Goal: Transaction & Acquisition: Purchase product/service

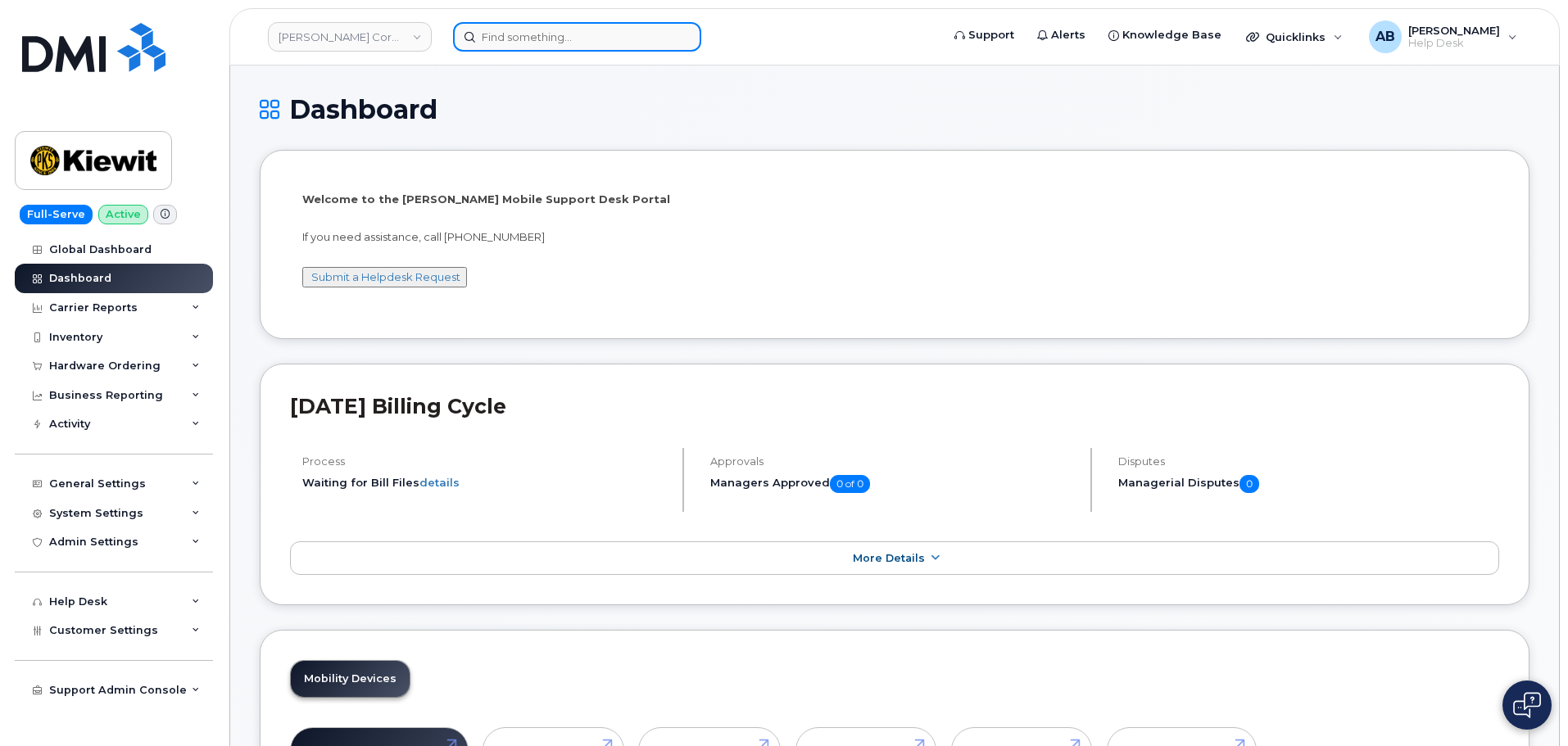
click at [534, 40] on input at bounding box center [577, 36] width 248 height 29
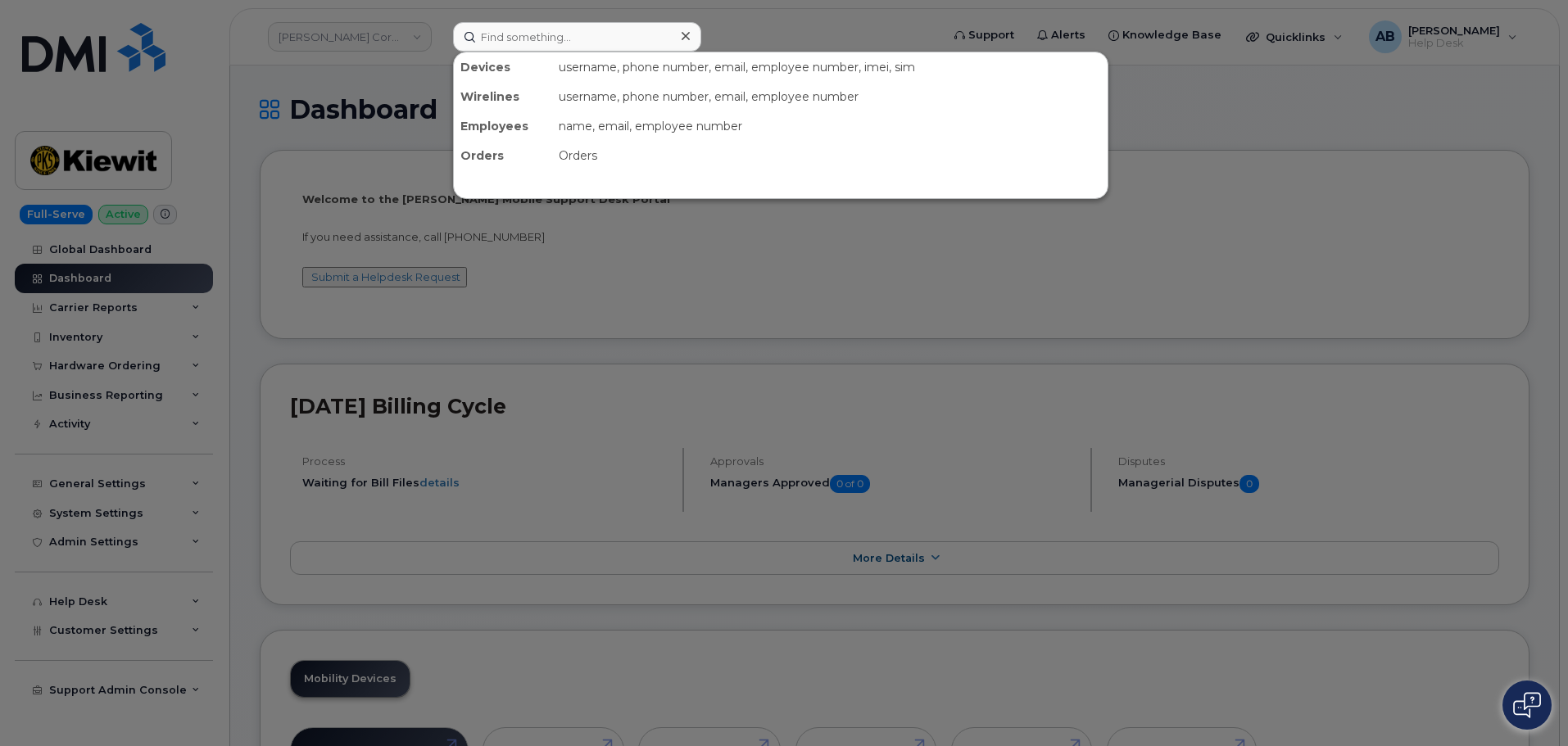
drag, startPoint x: 775, startPoint y: 51, endPoint x: 754, endPoint y: 55, distance: 21.4
click at [775, 51] on div at bounding box center [784, 373] width 1568 height 746
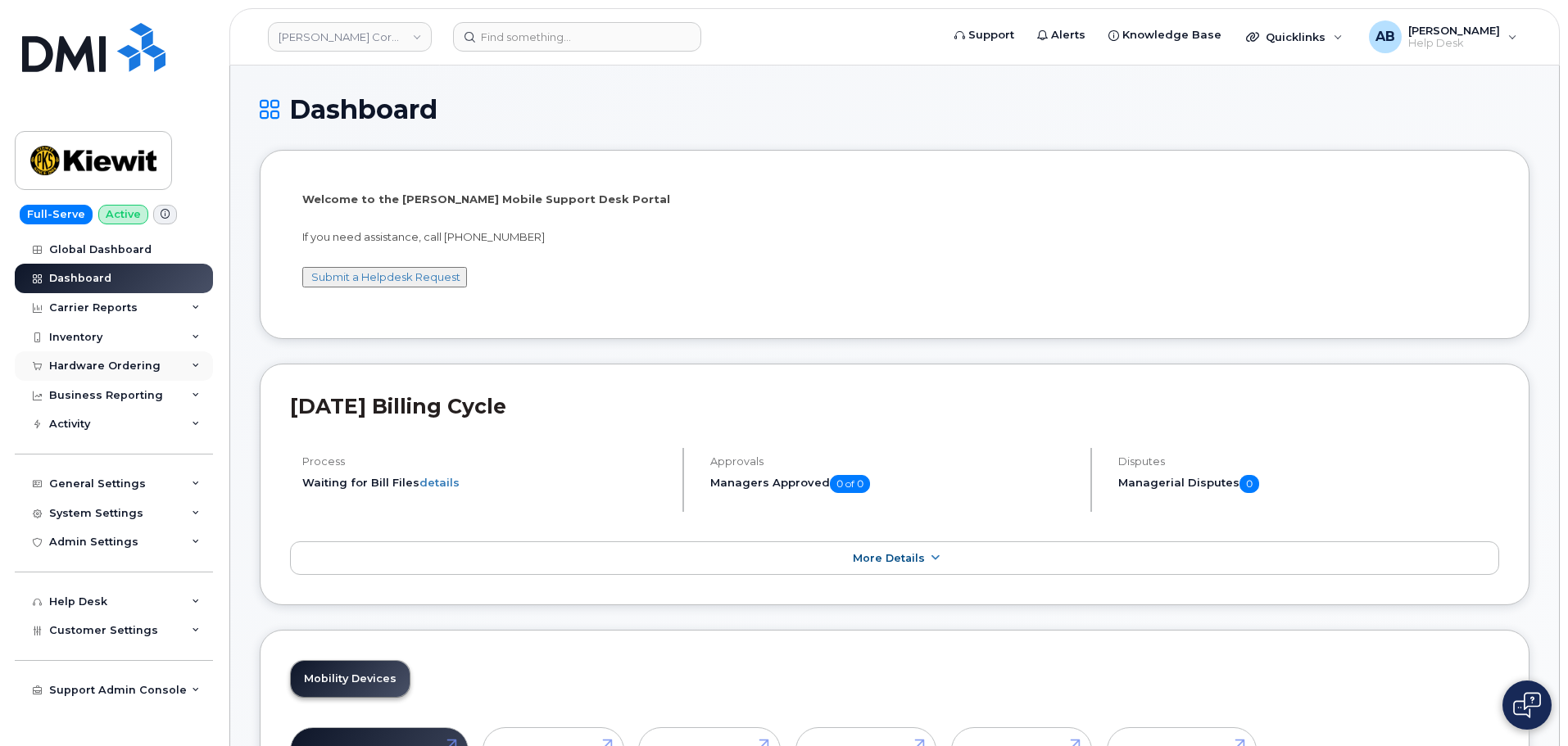
click at [108, 356] on div "Hardware Ordering" at bounding box center [114, 366] width 198 height 29
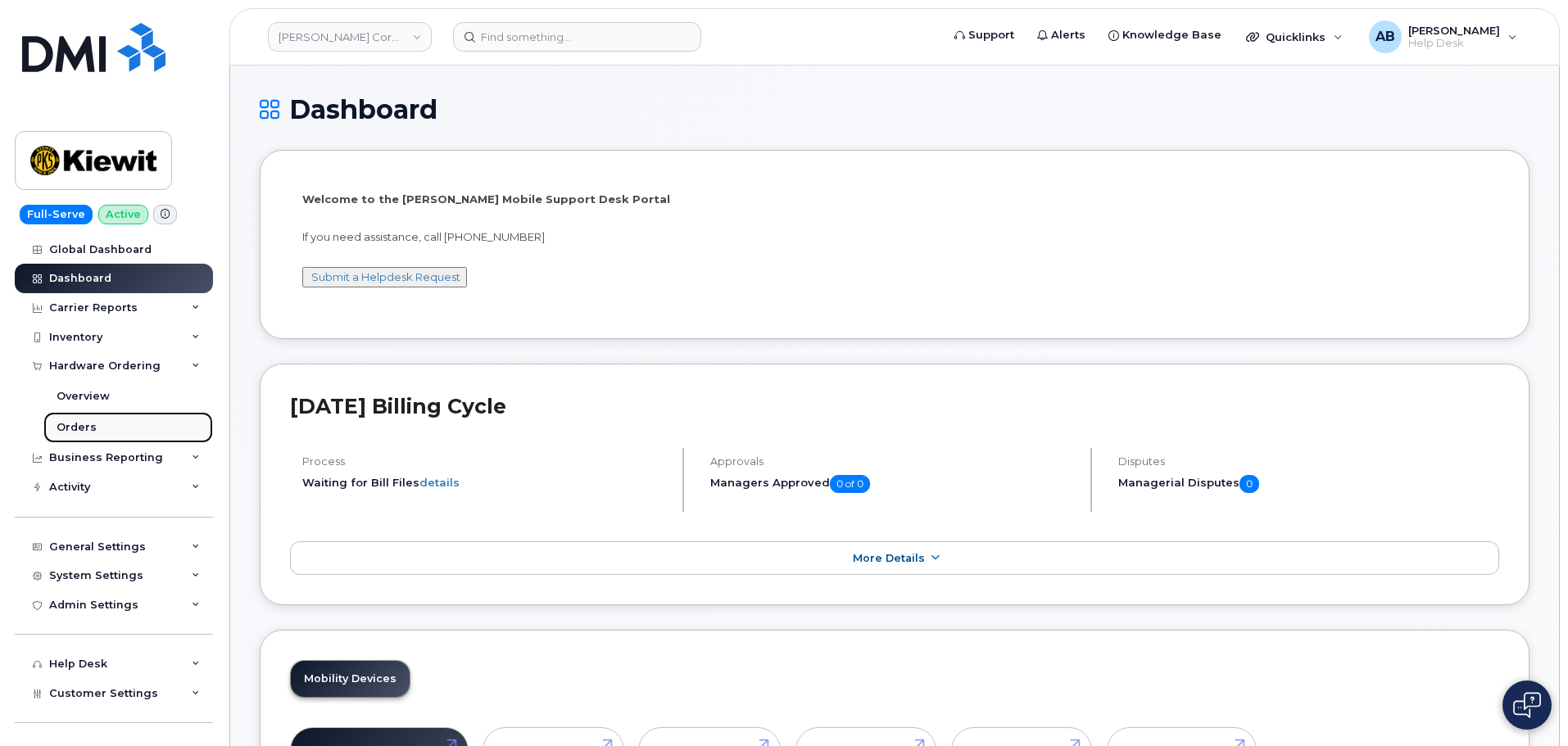
click at [100, 418] on link "Orders" at bounding box center [128, 428] width 170 height 31
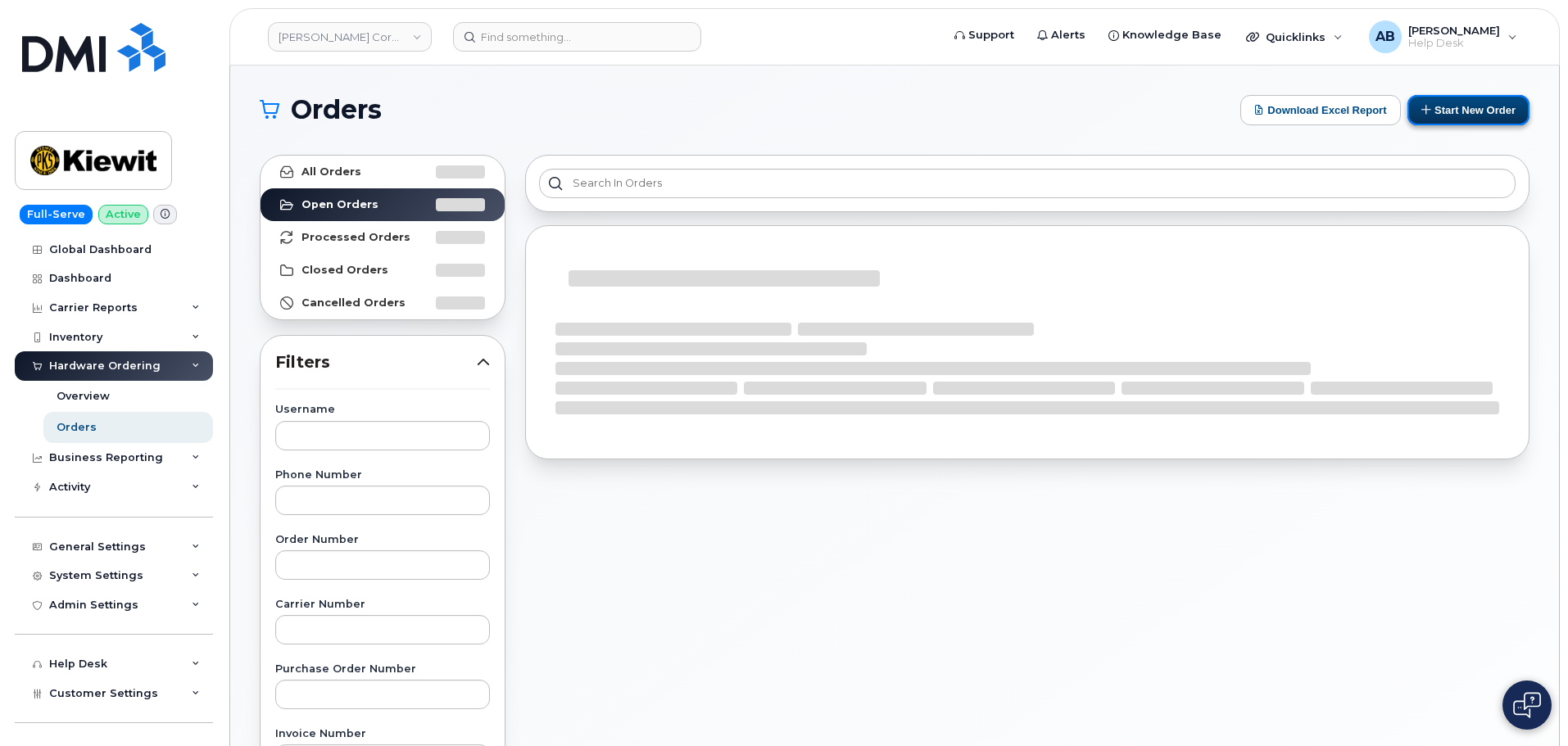
click at [1465, 106] on button "Start New Order" at bounding box center [1468, 110] width 122 height 30
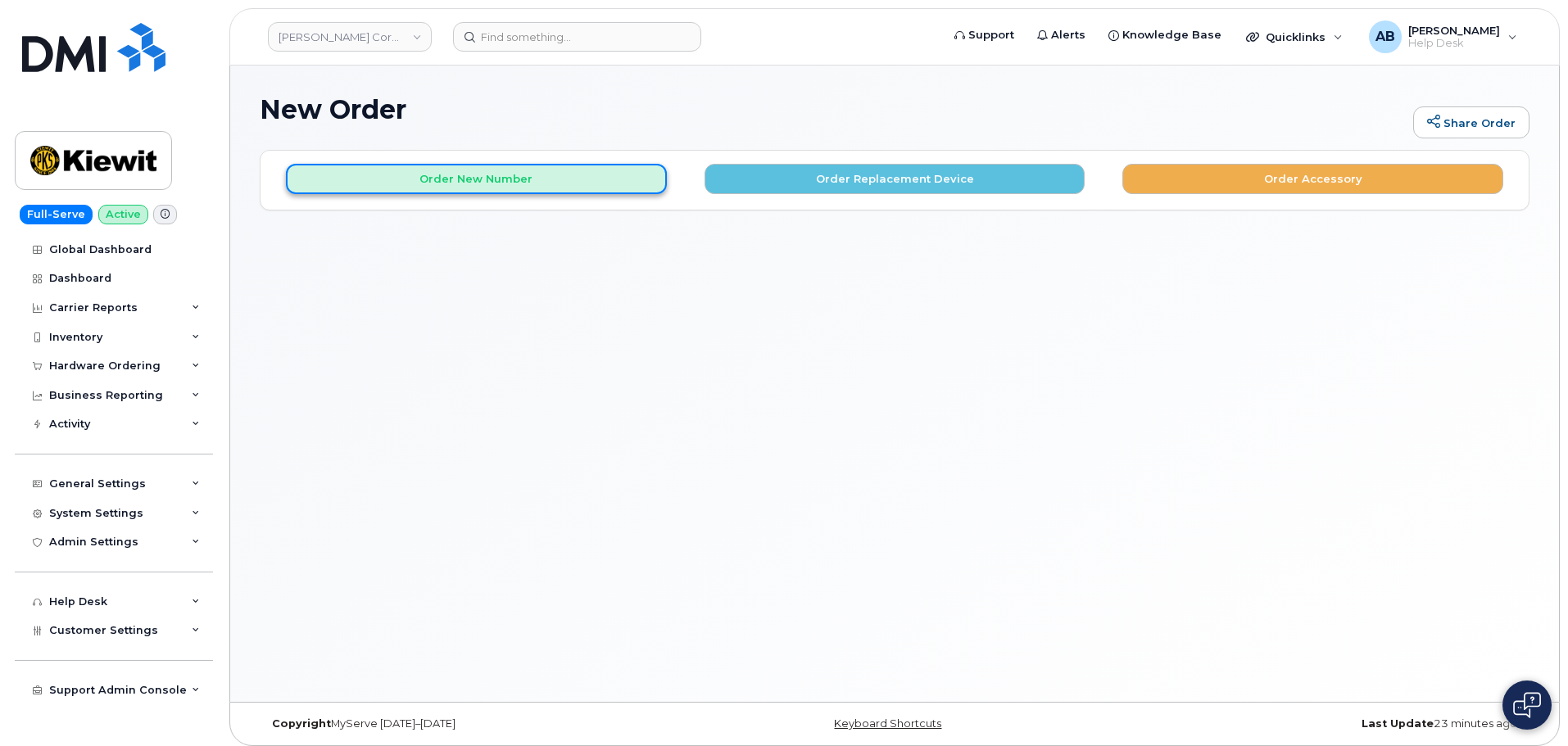
click at [433, 183] on button "Order New Number" at bounding box center [477, 179] width 381 height 30
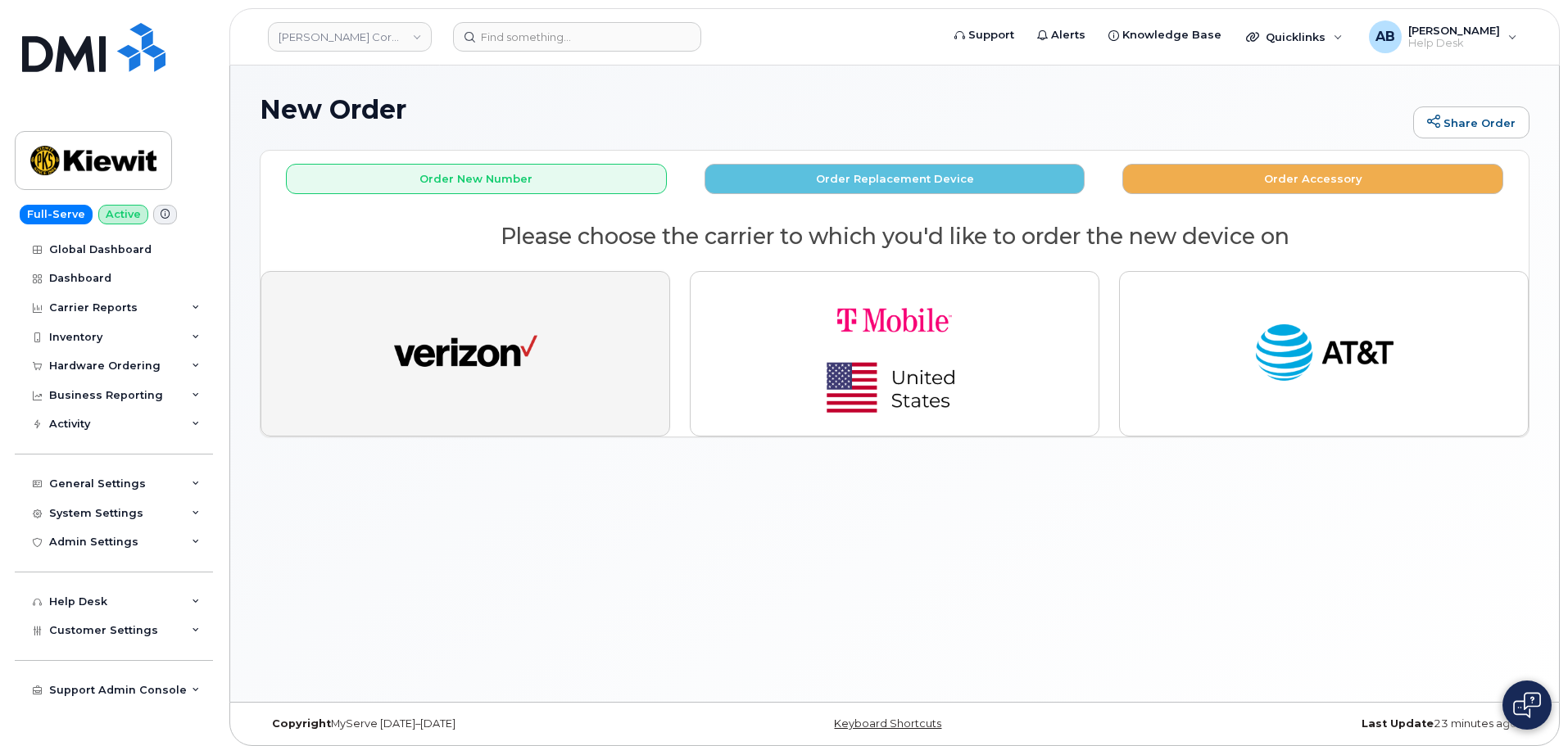
click at [503, 376] on img "button" at bounding box center [465, 354] width 143 height 74
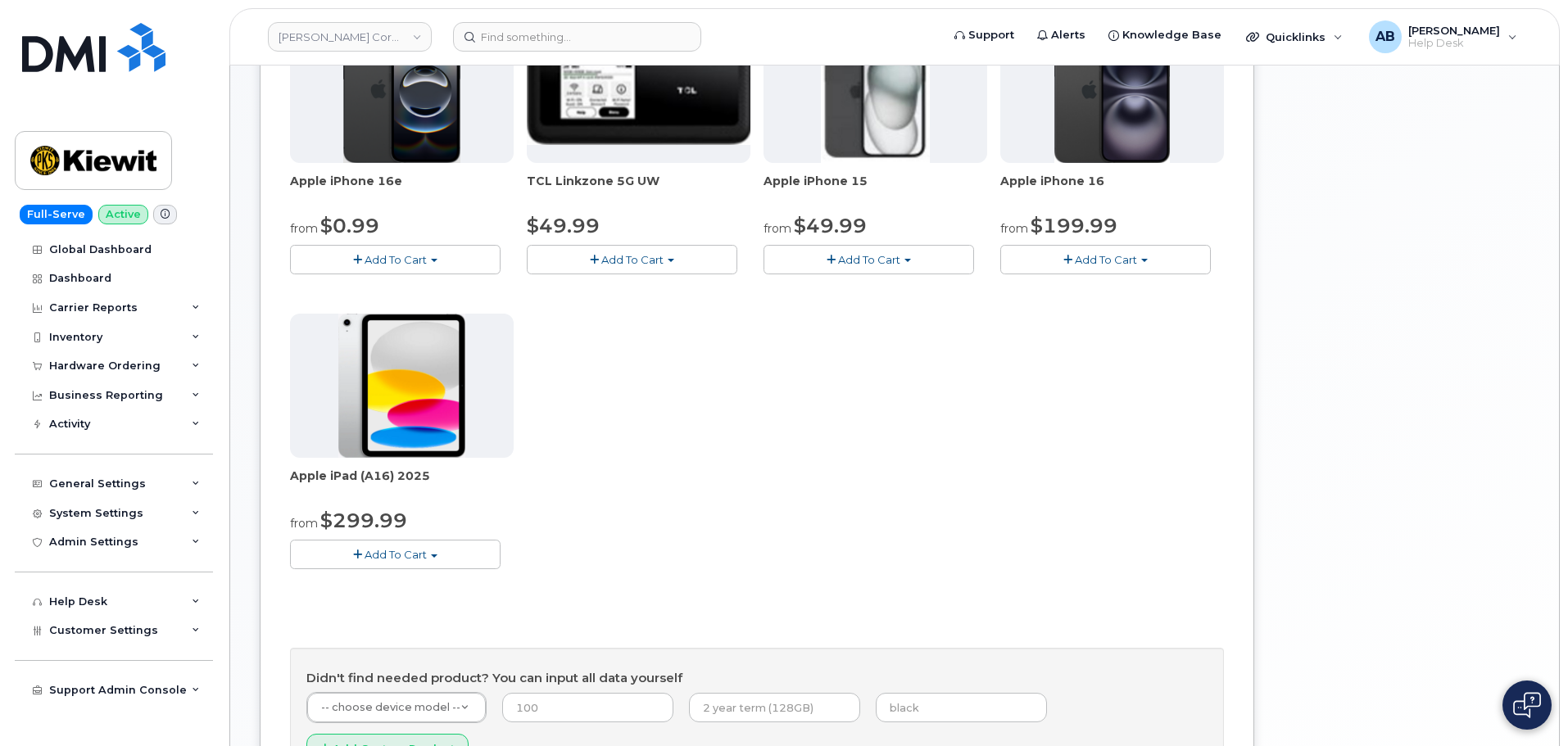
scroll to position [328, 0]
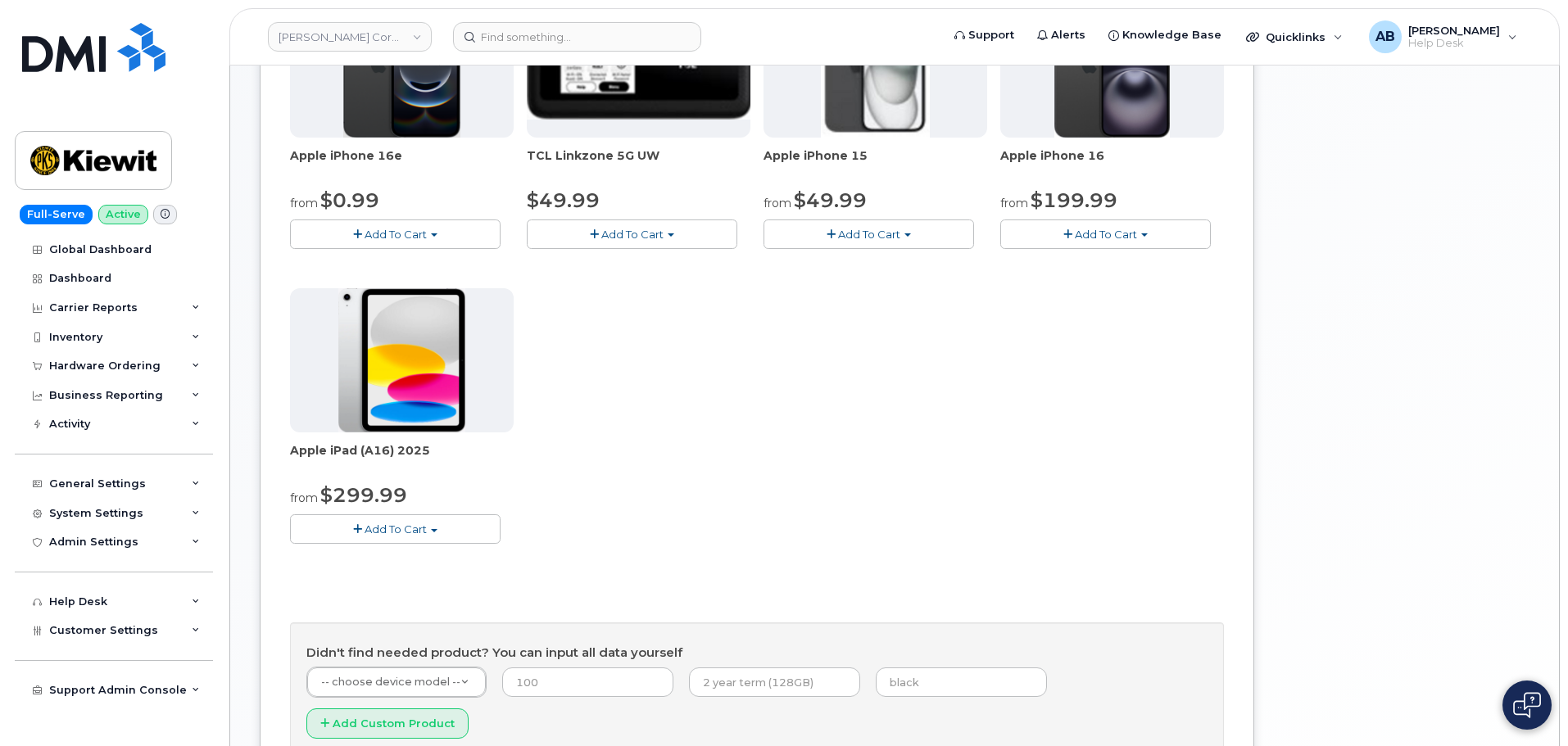
click at [372, 525] on span "Add To Cart" at bounding box center [395, 529] width 63 height 13
click at [415, 558] on link "$299.99 - 2 Year Activation (128GB)" at bounding box center [407, 560] width 226 height 21
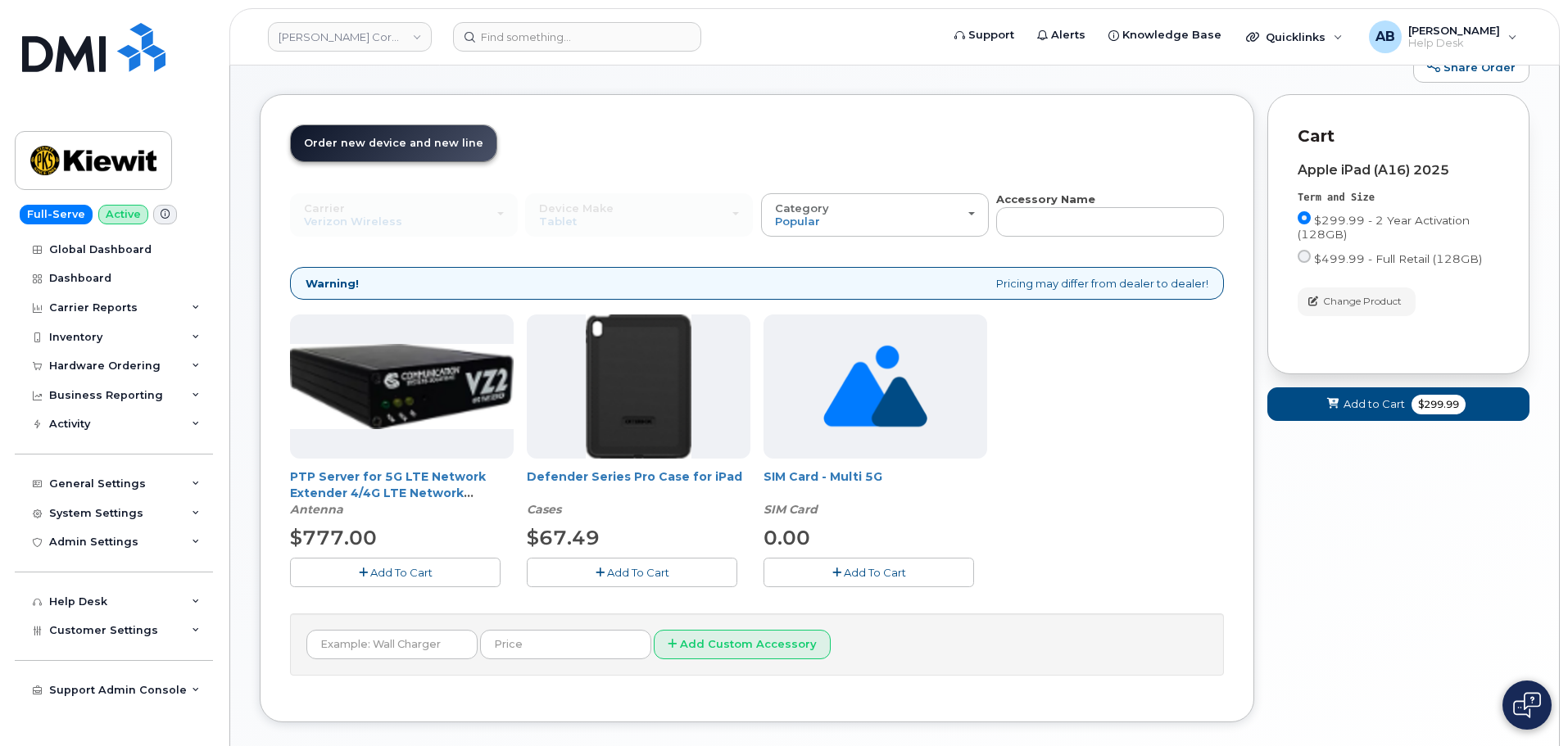
scroll to position [0, 0]
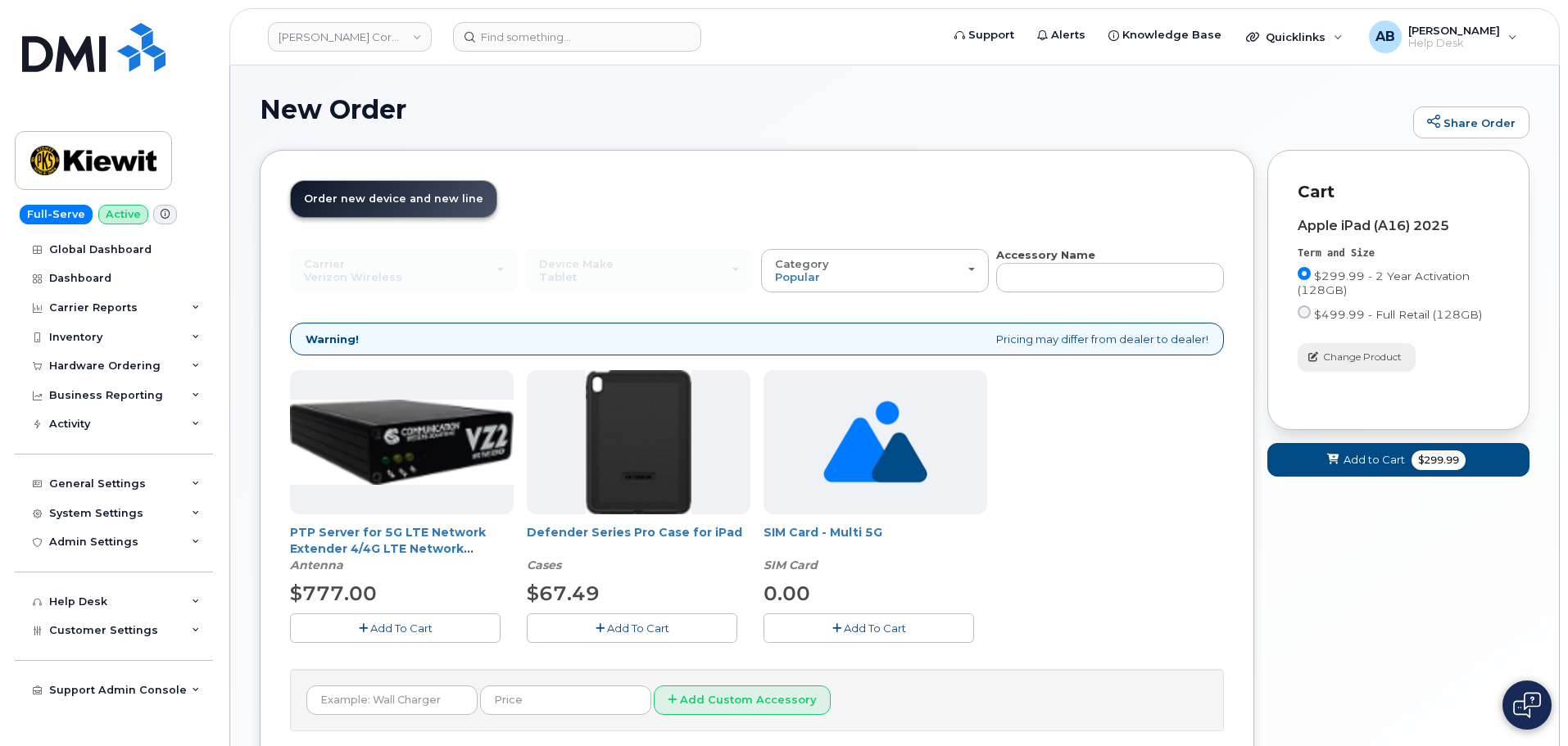
click at [1335, 361] on span "Change Product" at bounding box center [1361, 357] width 79 height 15
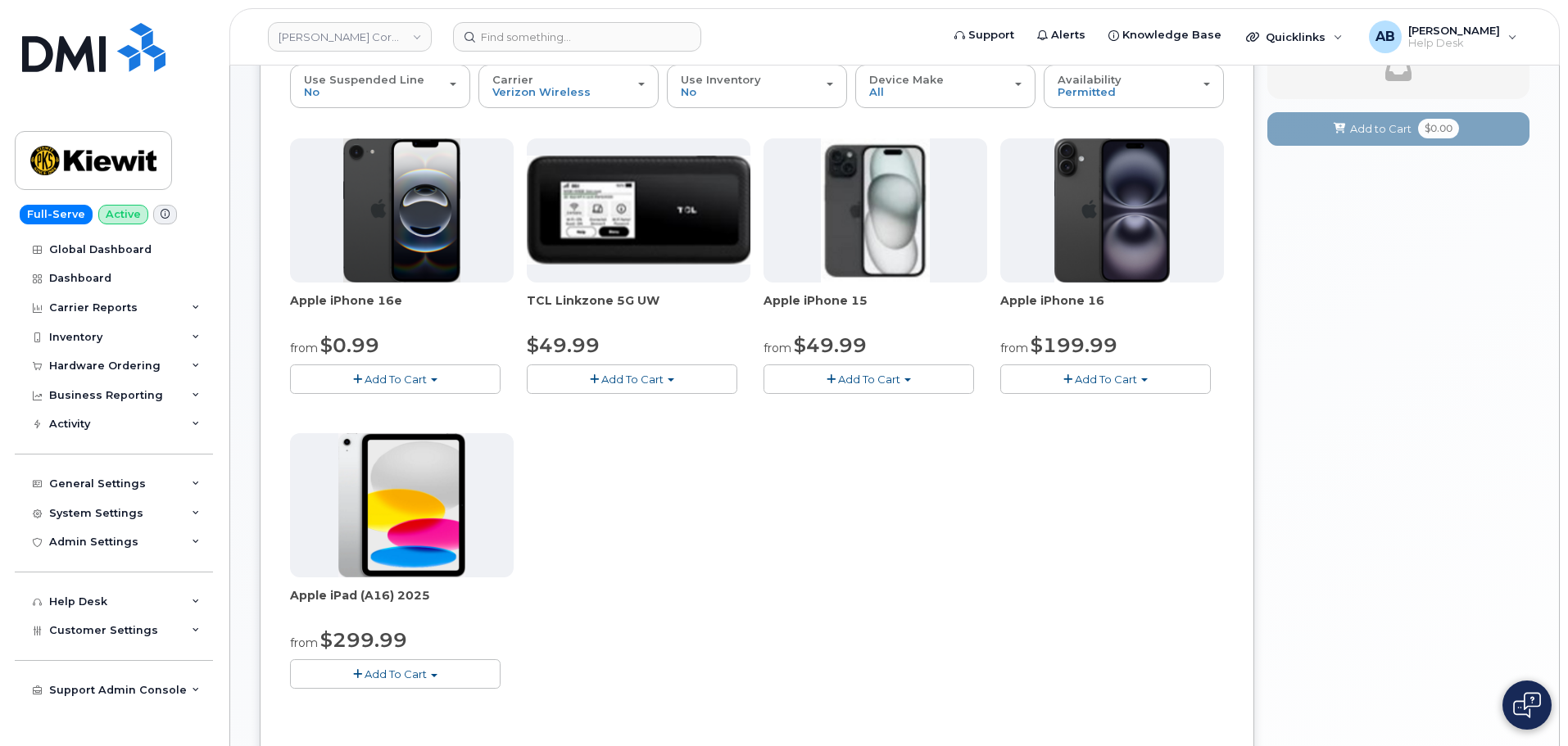
scroll to position [246, 0]
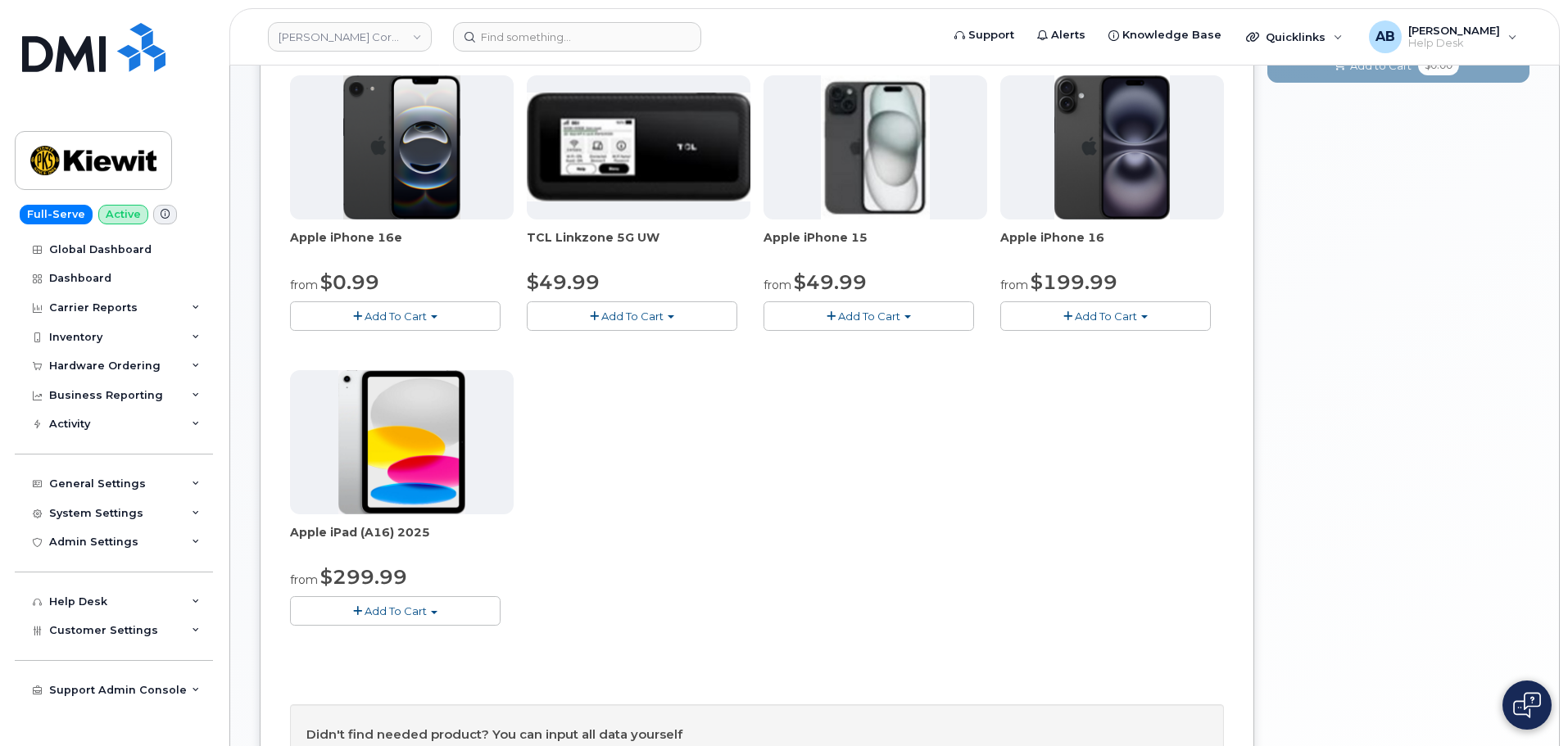
click at [414, 603] on button "Add To Cart" at bounding box center [395, 610] width 210 height 28
click at [419, 636] on link "$299.99 - 2 Year Activation (128GB)" at bounding box center [407, 642] width 226 height 21
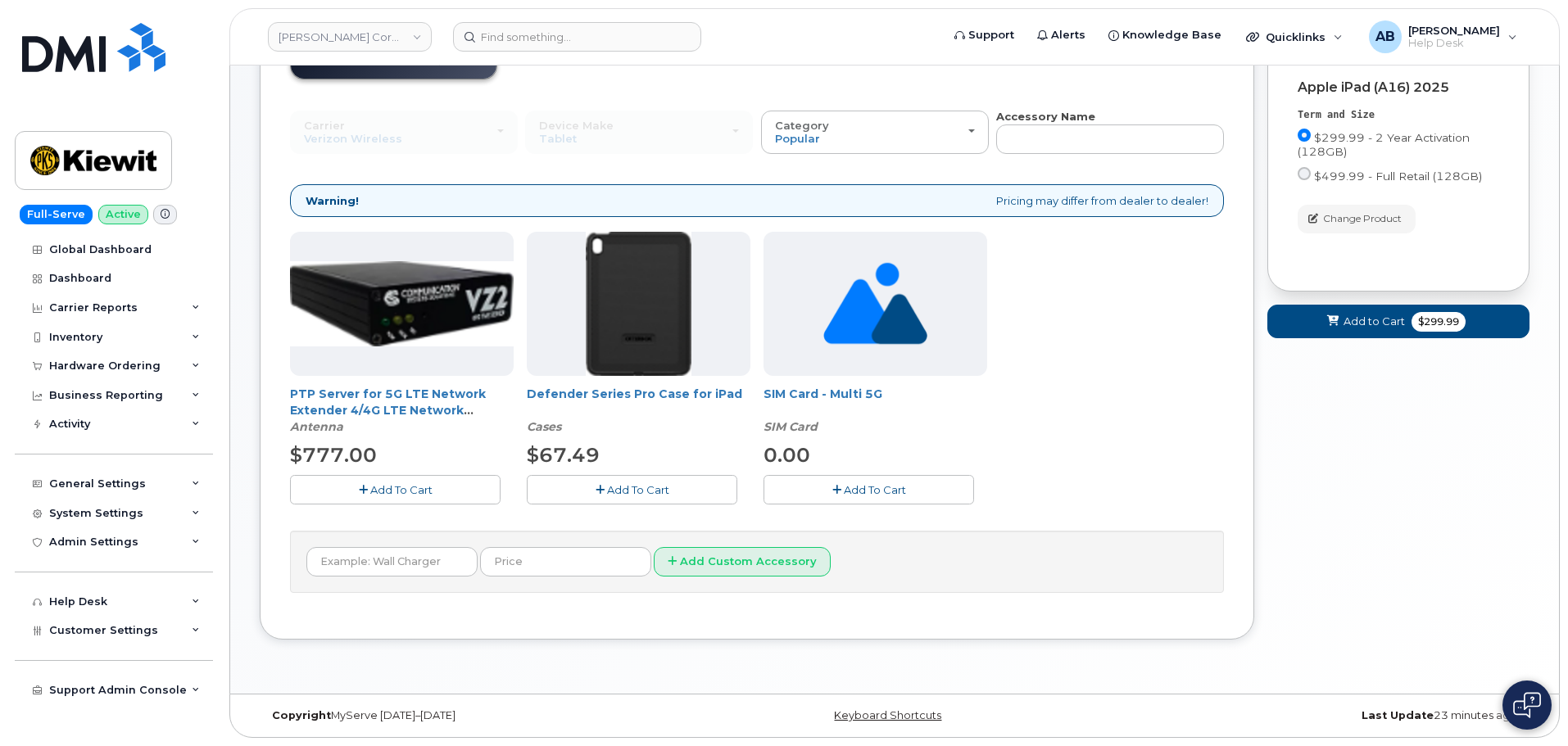
click at [608, 477] on button "Add To Cart" at bounding box center [631, 489] width 210 height 28
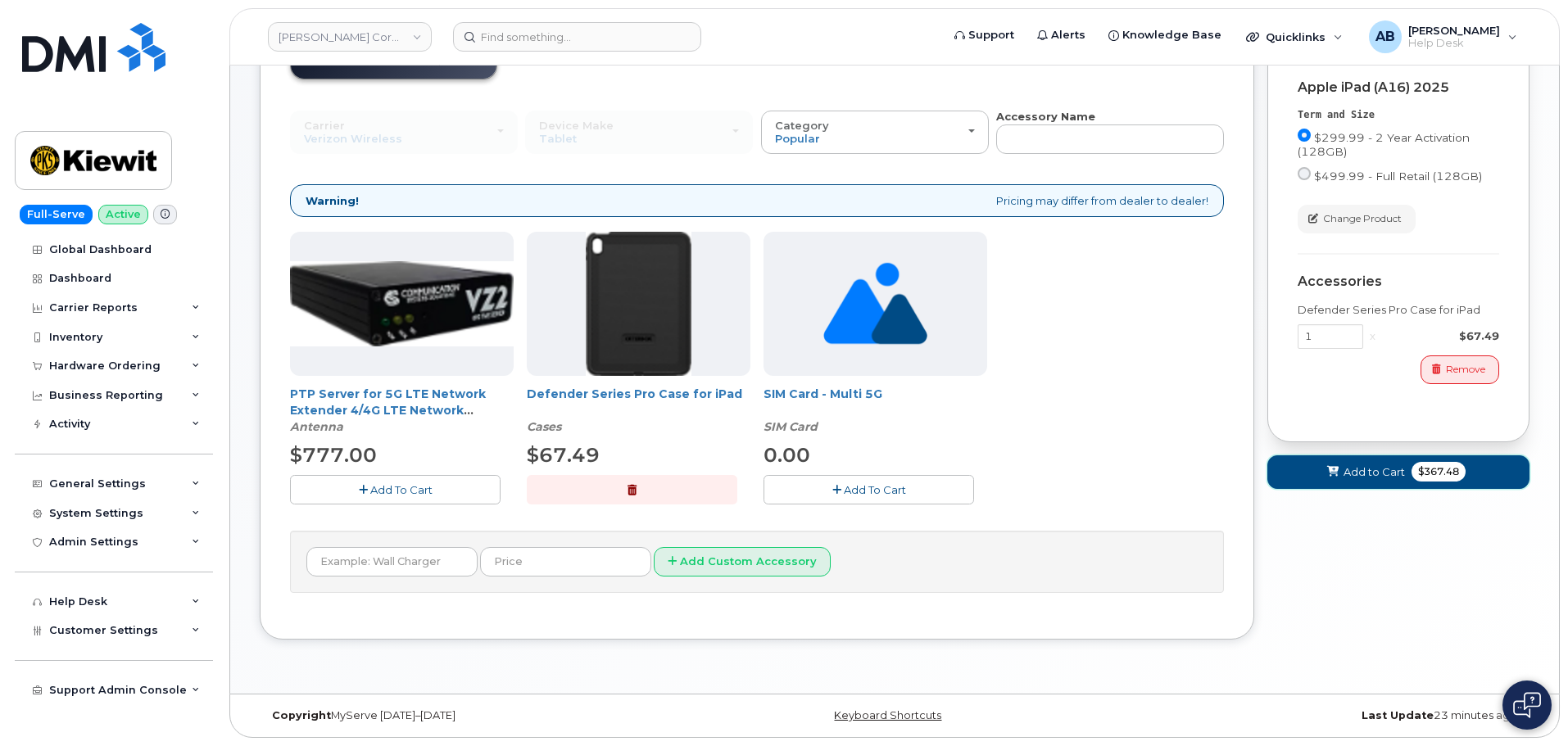
click at [1361, 472] on span "Add to Cart" at bounding box center [1374, 472] width 62 height 15
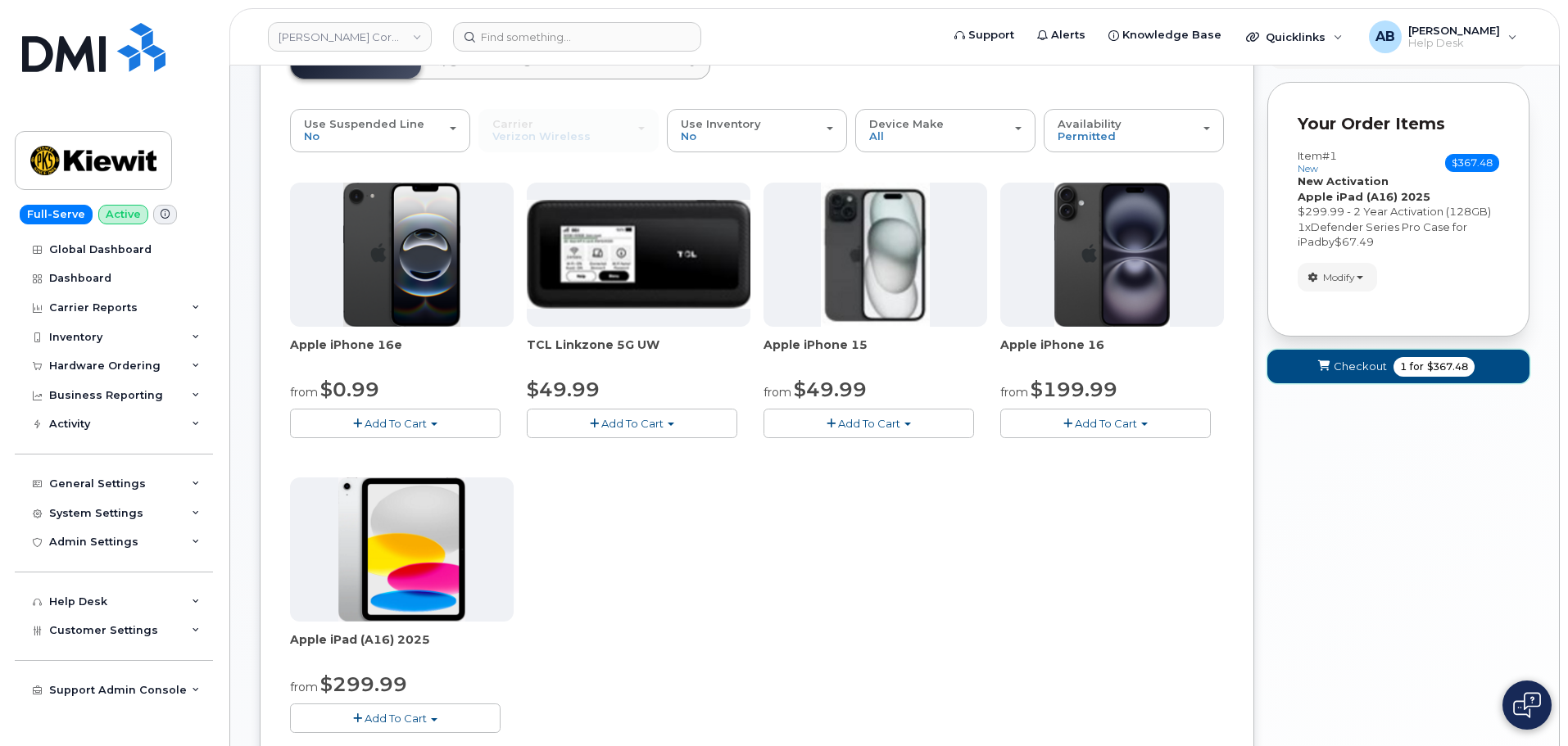
click at [1394, 366] on span "1 for $367.48" at bounding box center [1434, 367] width 82 height 20
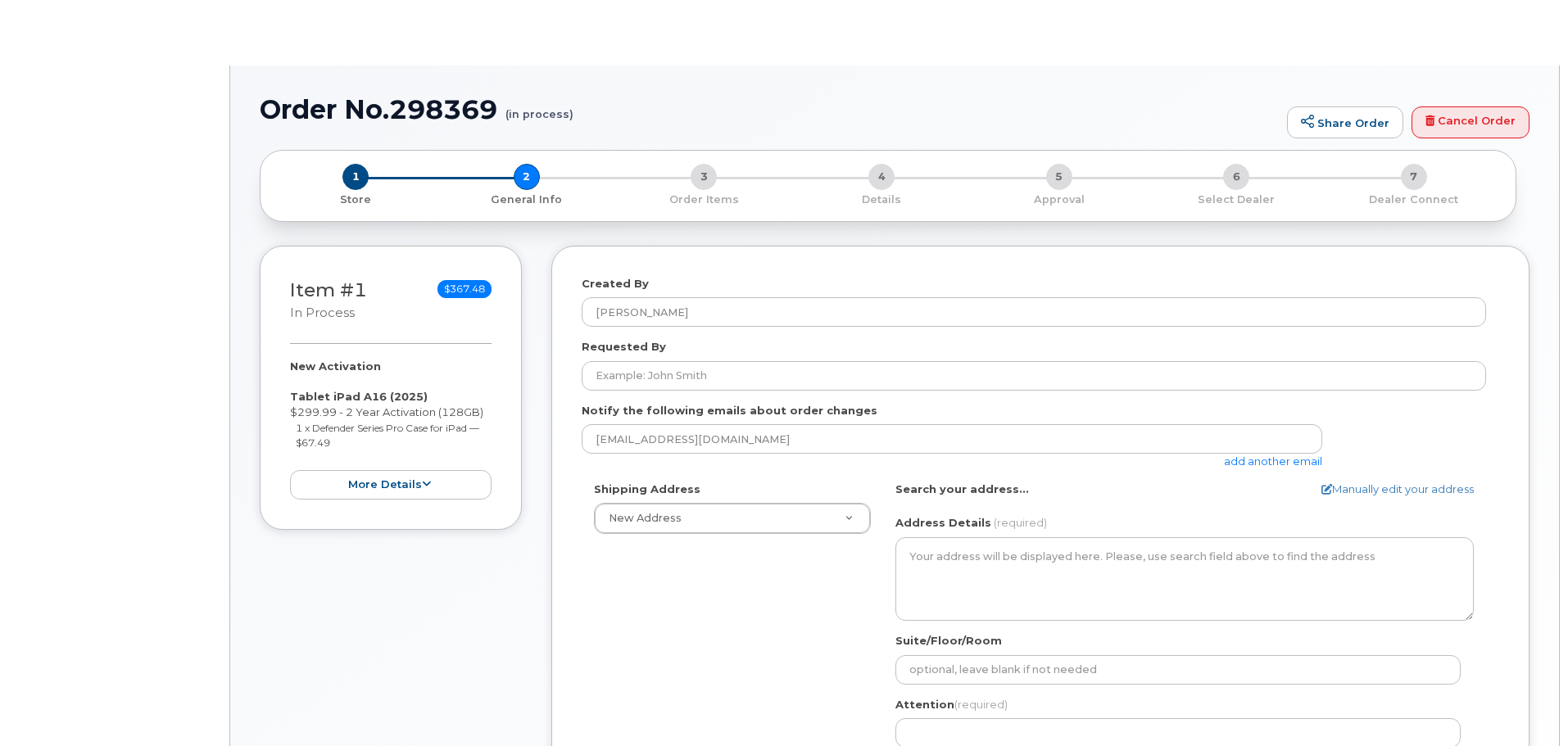
select select
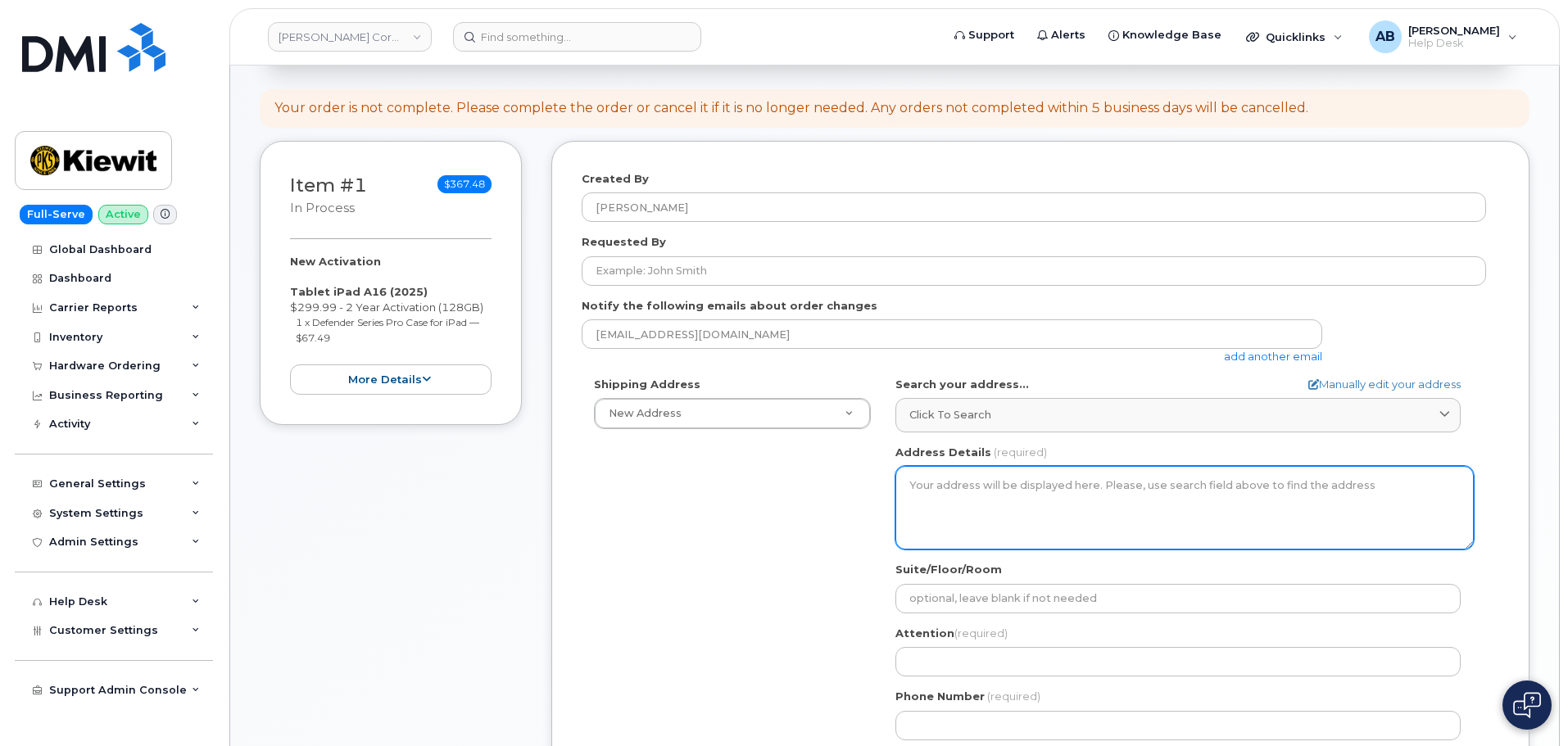
scroll to position [328, 0]
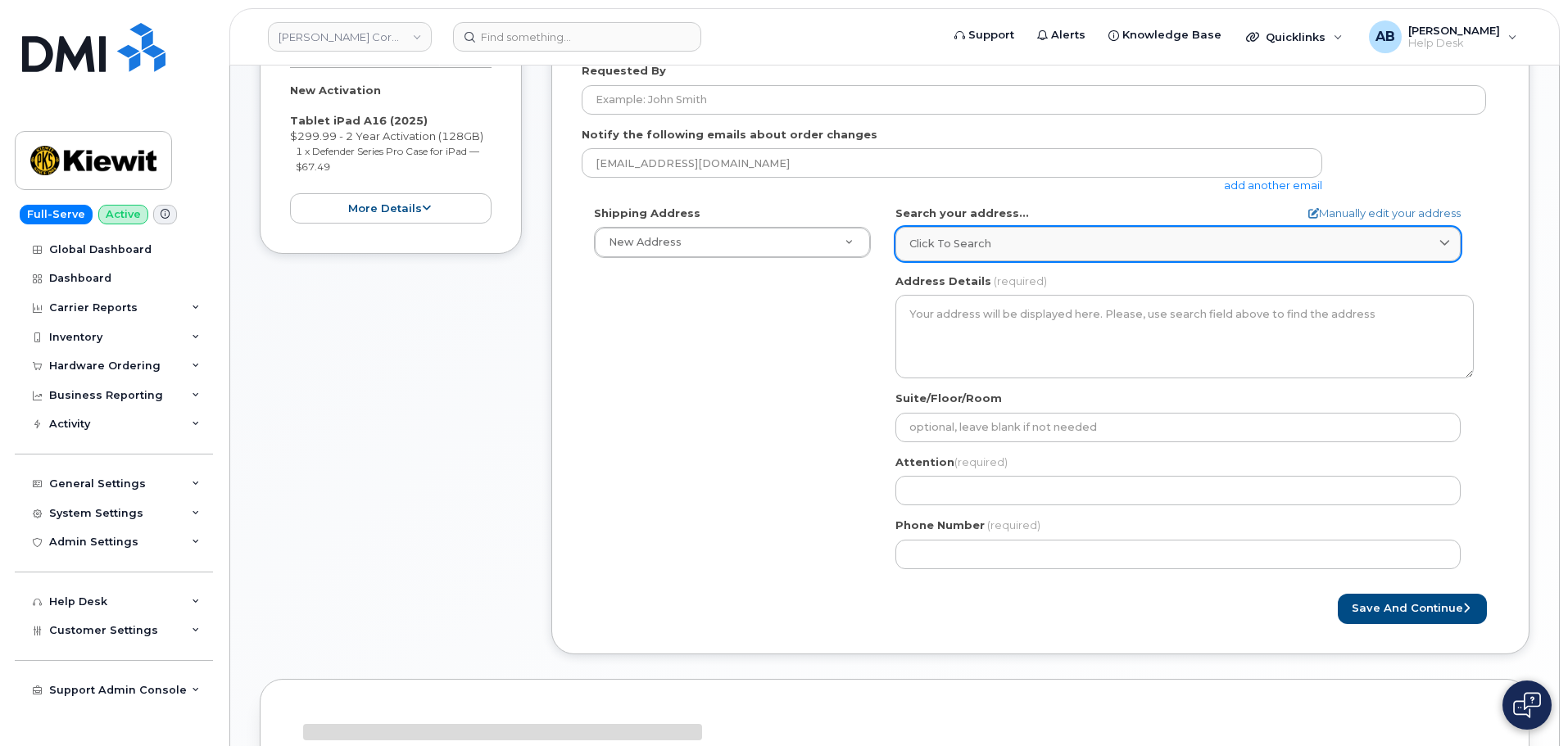
click at [1001, 248] on div "Click to search" at bounding box center [1177, 244] width 538 height 15
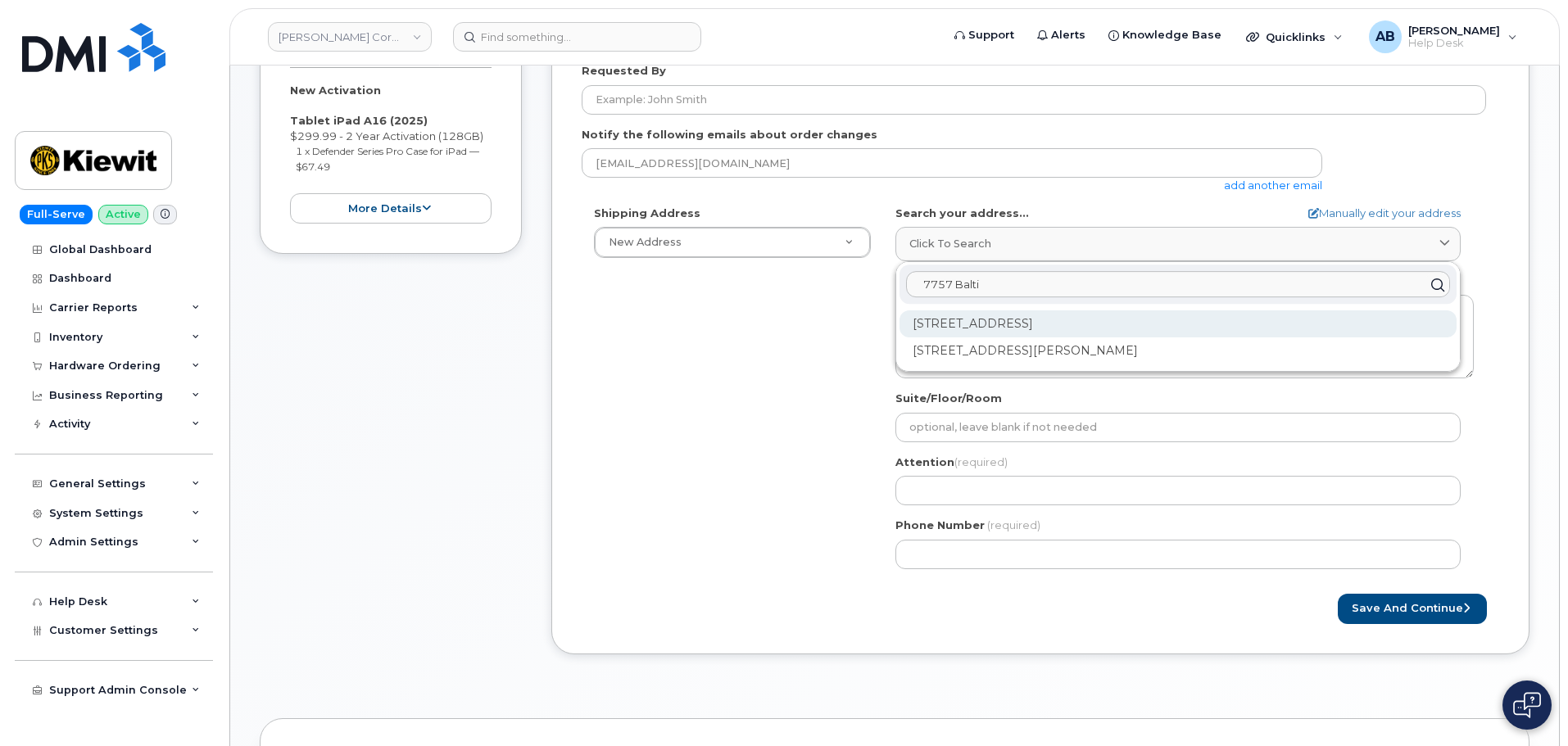
type input "7757 Balti"
click at [1086, 324] on div "[STREET_ADDRESS]" at bounding box center [1177, 323] width 556 height 27
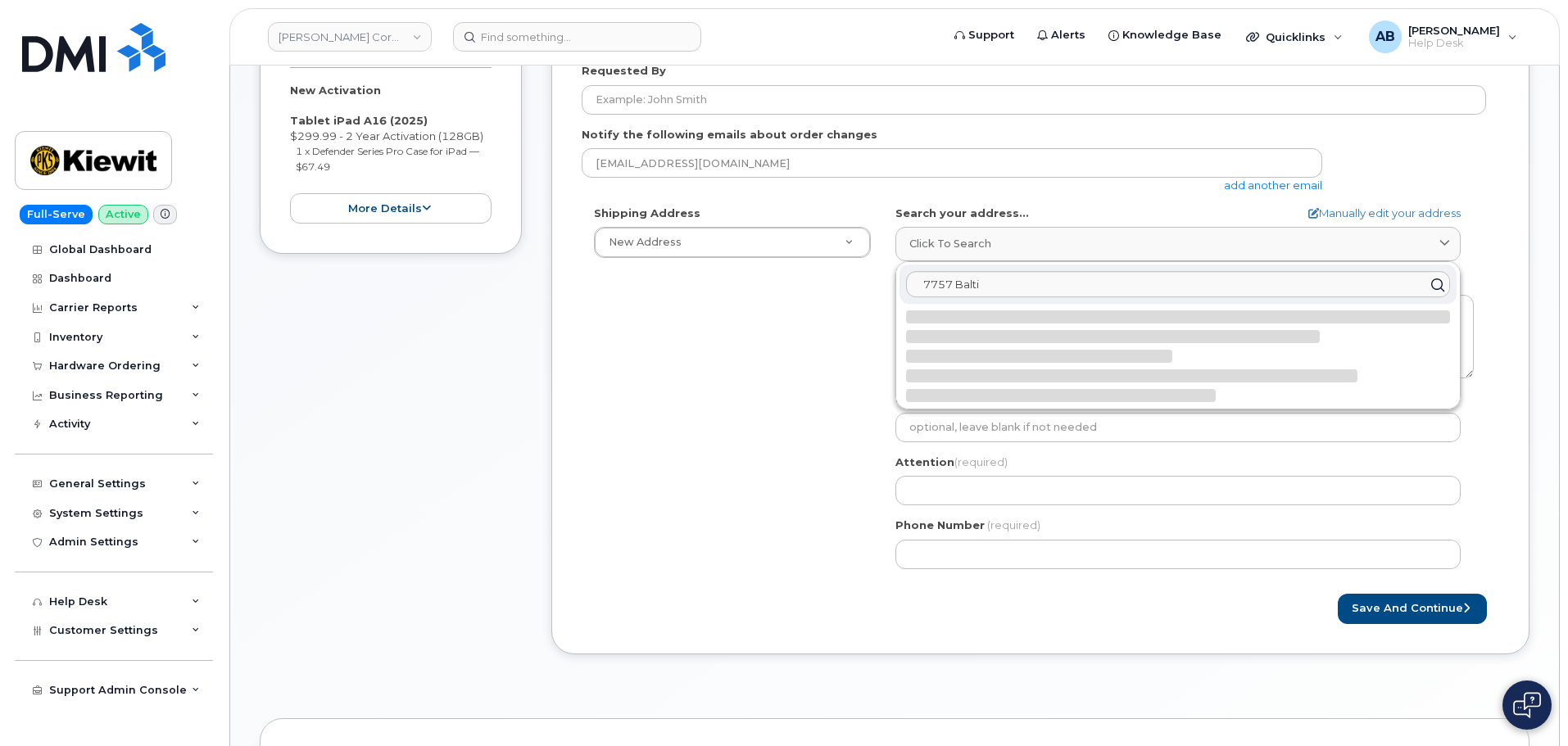
select select
type textarea "7757 Baltimore Ave COLLEGE PARK MD 20740 UNITED STATES"
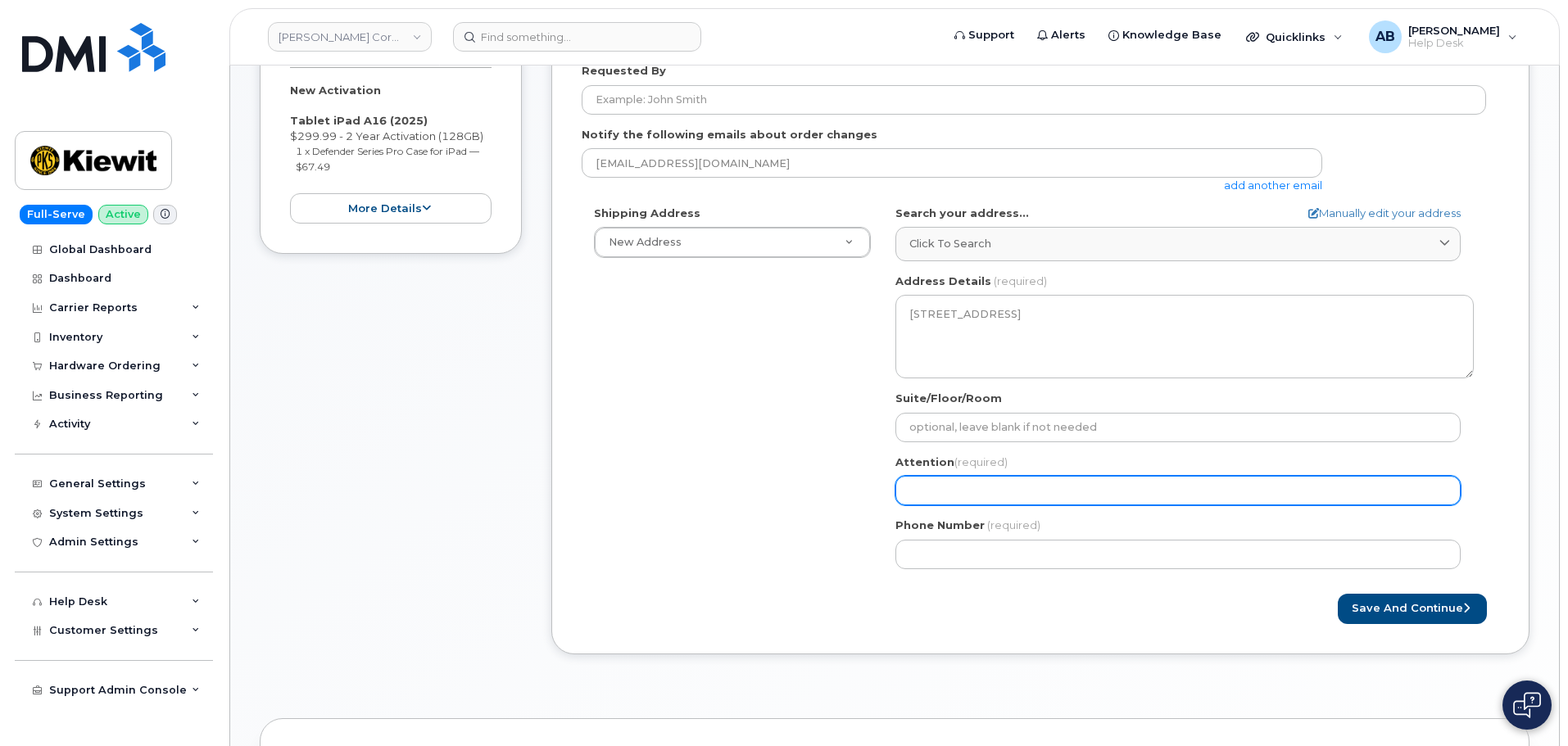
click at [984, 493] on input "Attention (required)" at bounding box center [1177, 490] width 565 height 29
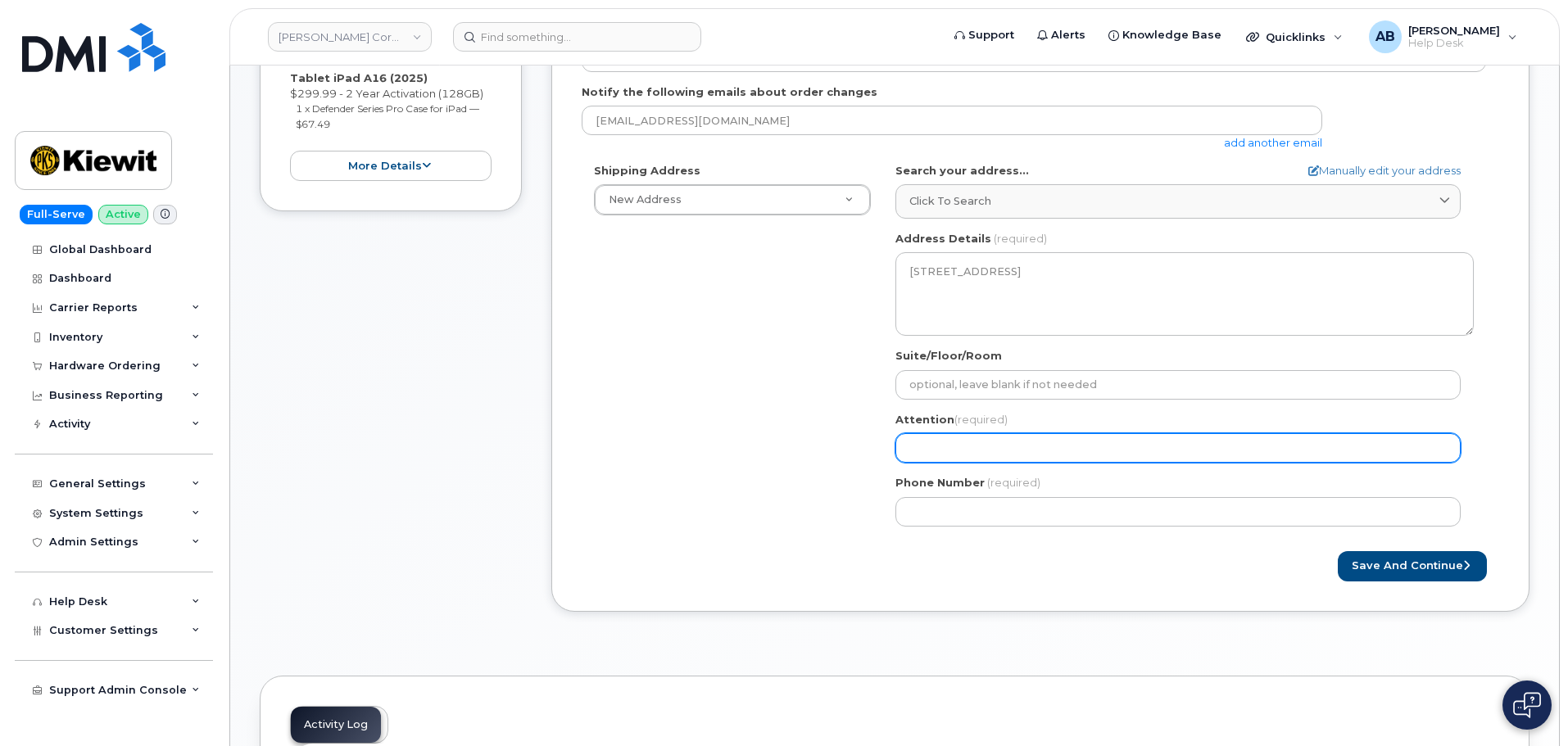
scroll to position [409, 0]
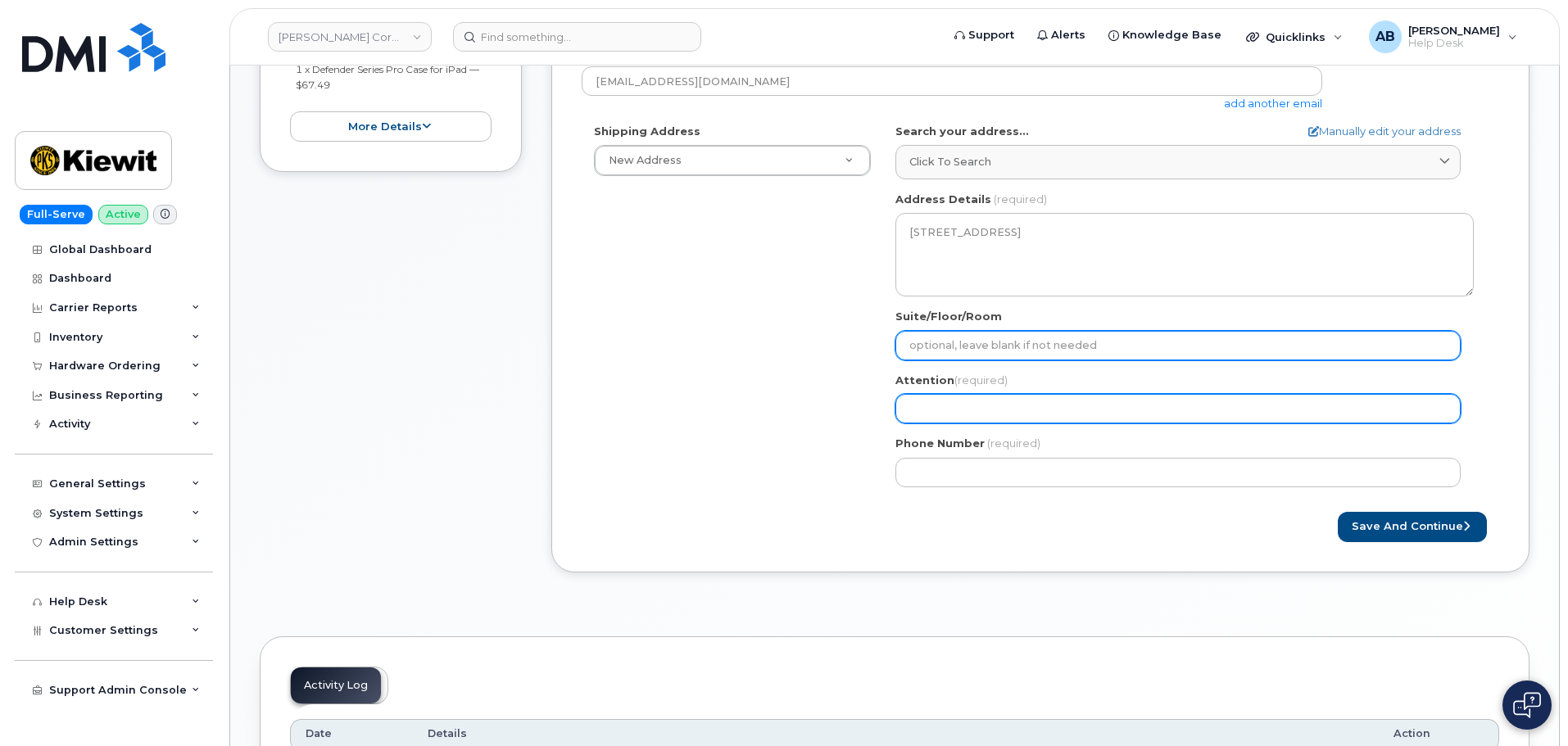
select select
type input "A"
select select
type input "An"
select select
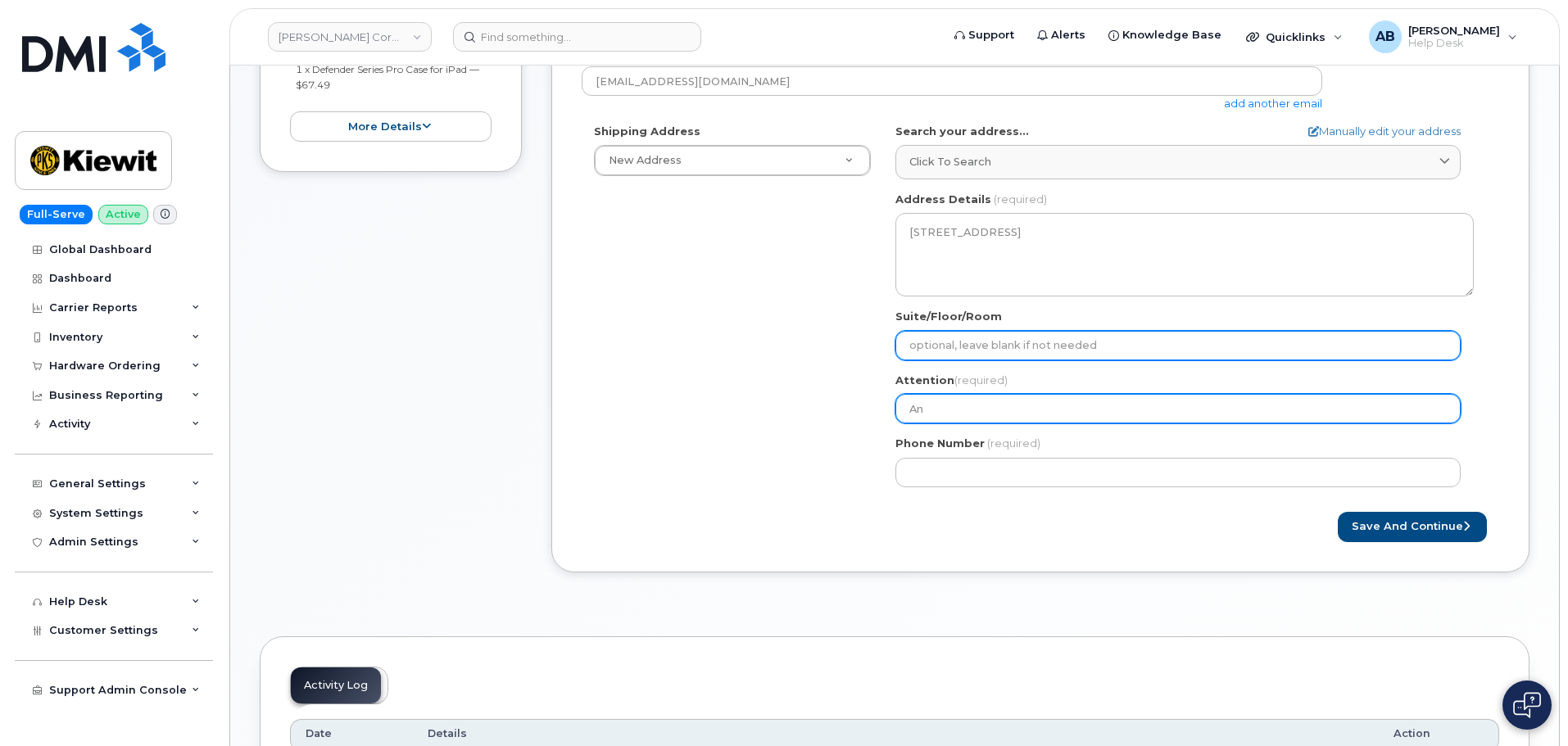
type input "Ant"
select select
type input "Anth"
select select
type input "Antho"
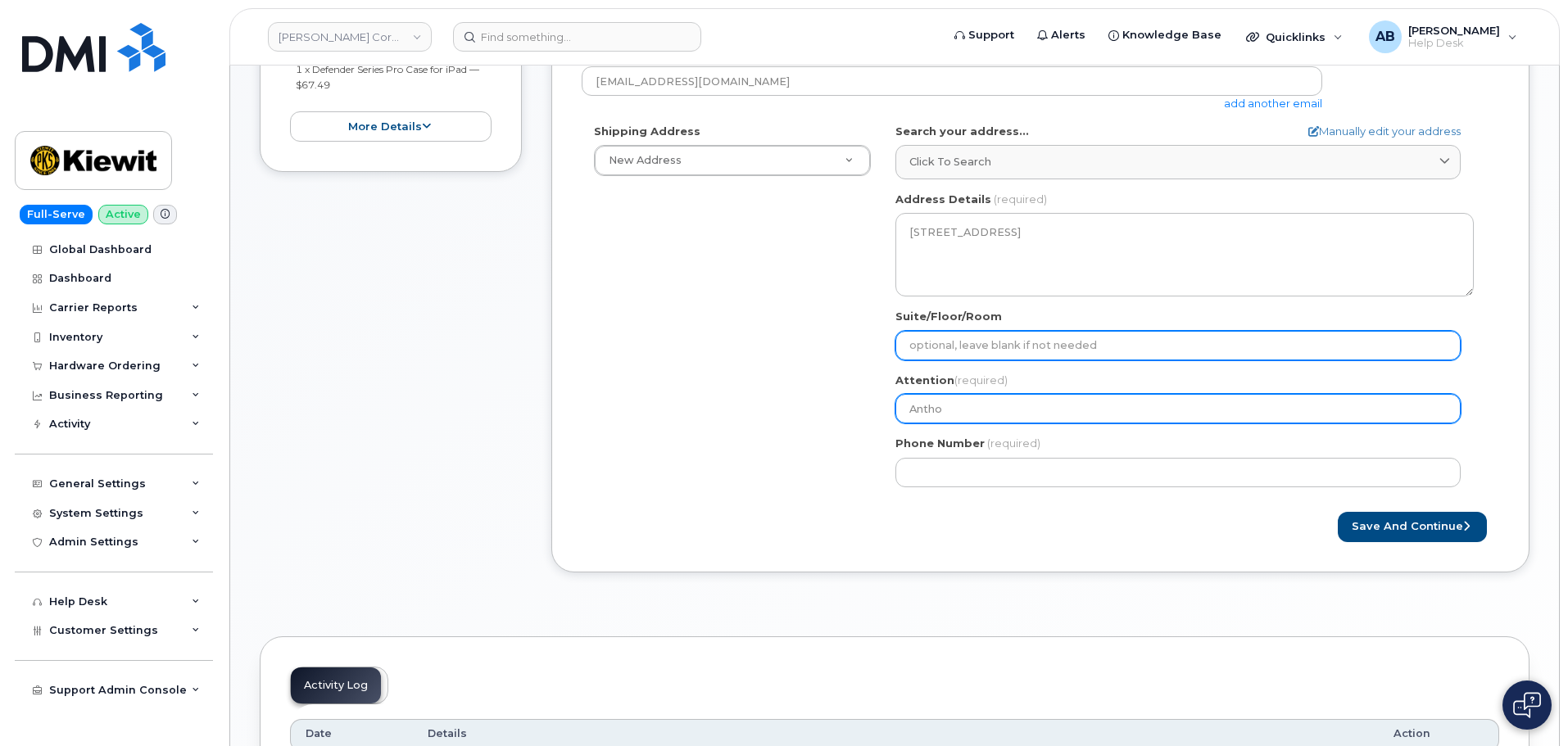
select select
type input "Anthon"
select select
type input "Anthony"
select select
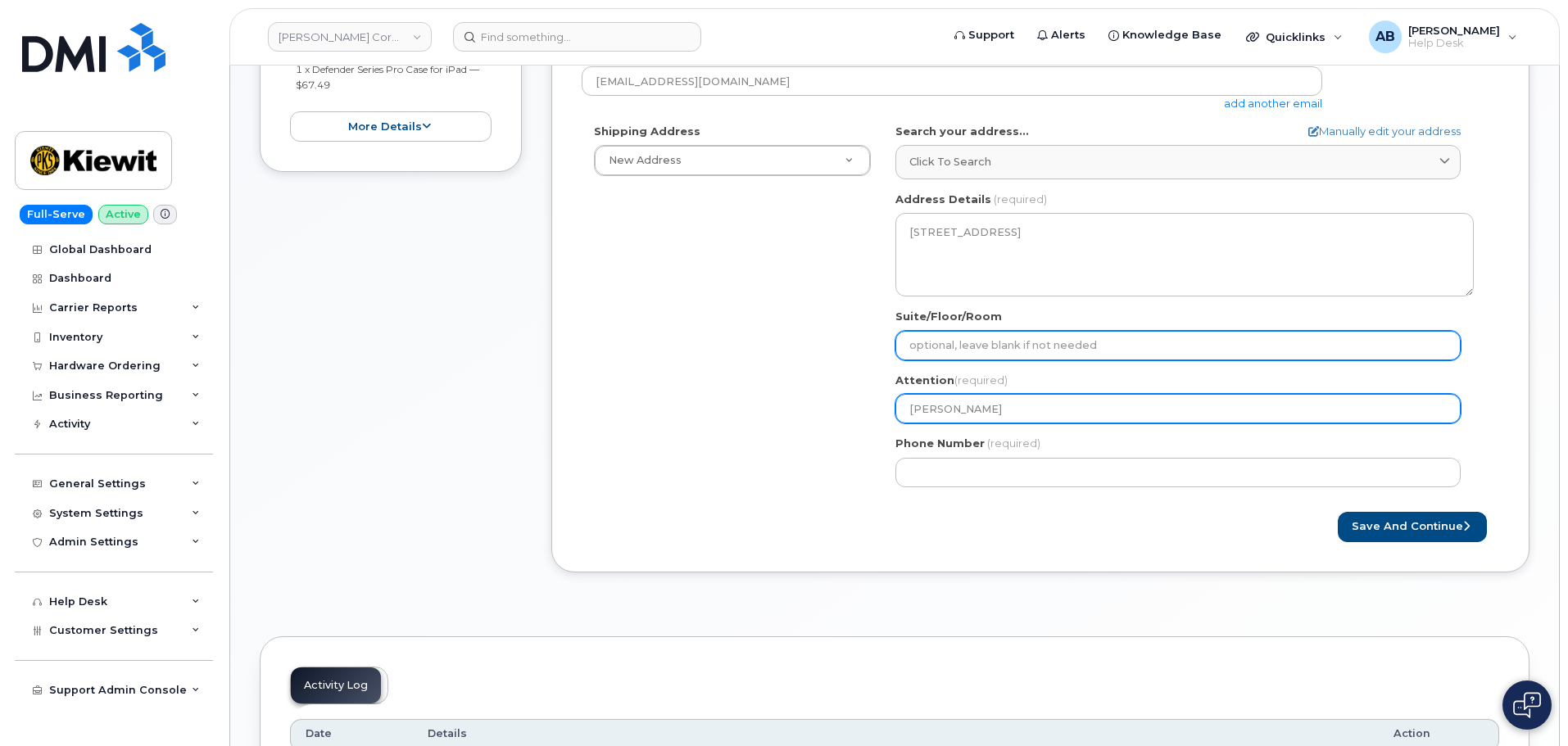
type input "Anthon"
select select
type input "Anthony"
select select
type input "Anthony N"
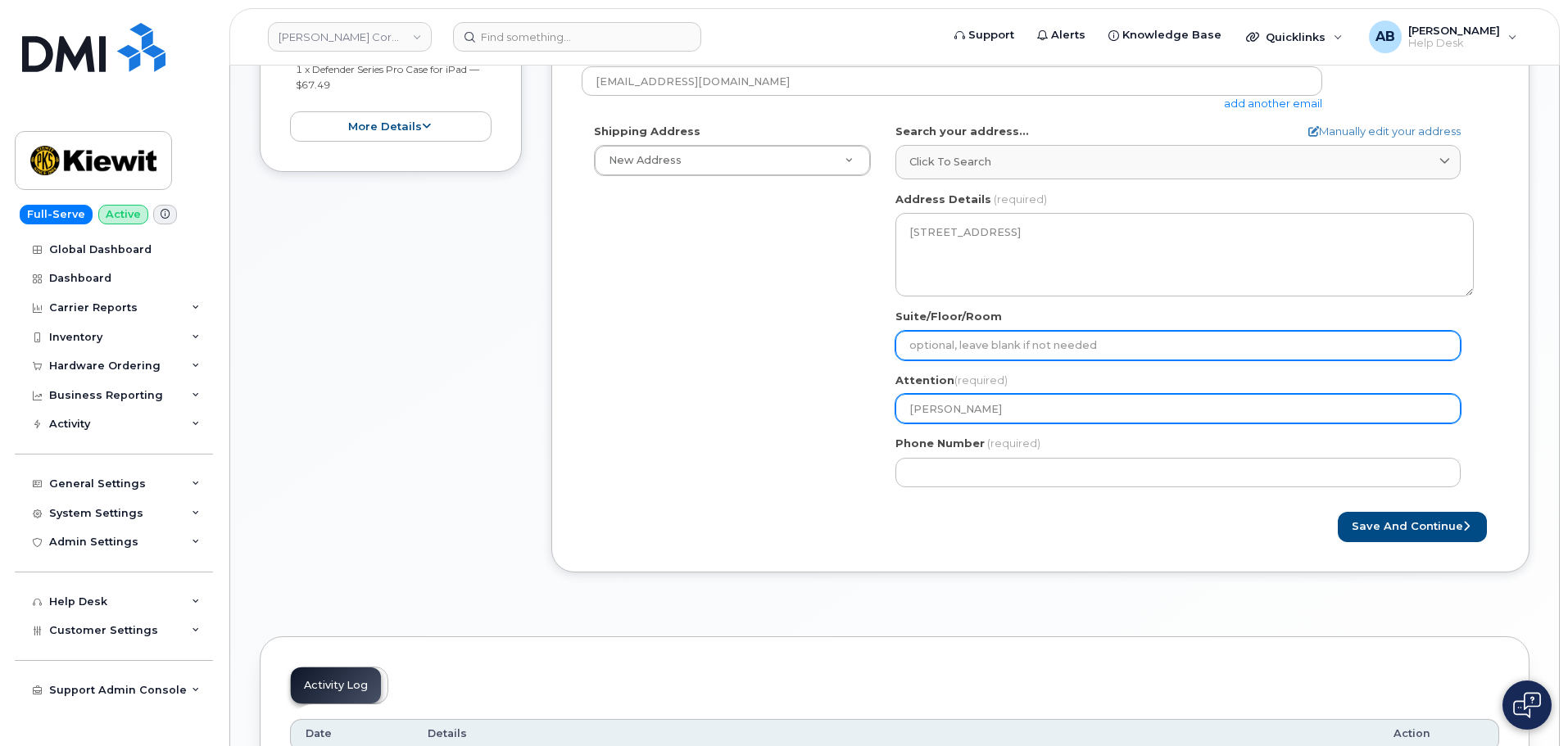
select select
type input "Anthony No"
select select
type input "Anthony Nos"
select select
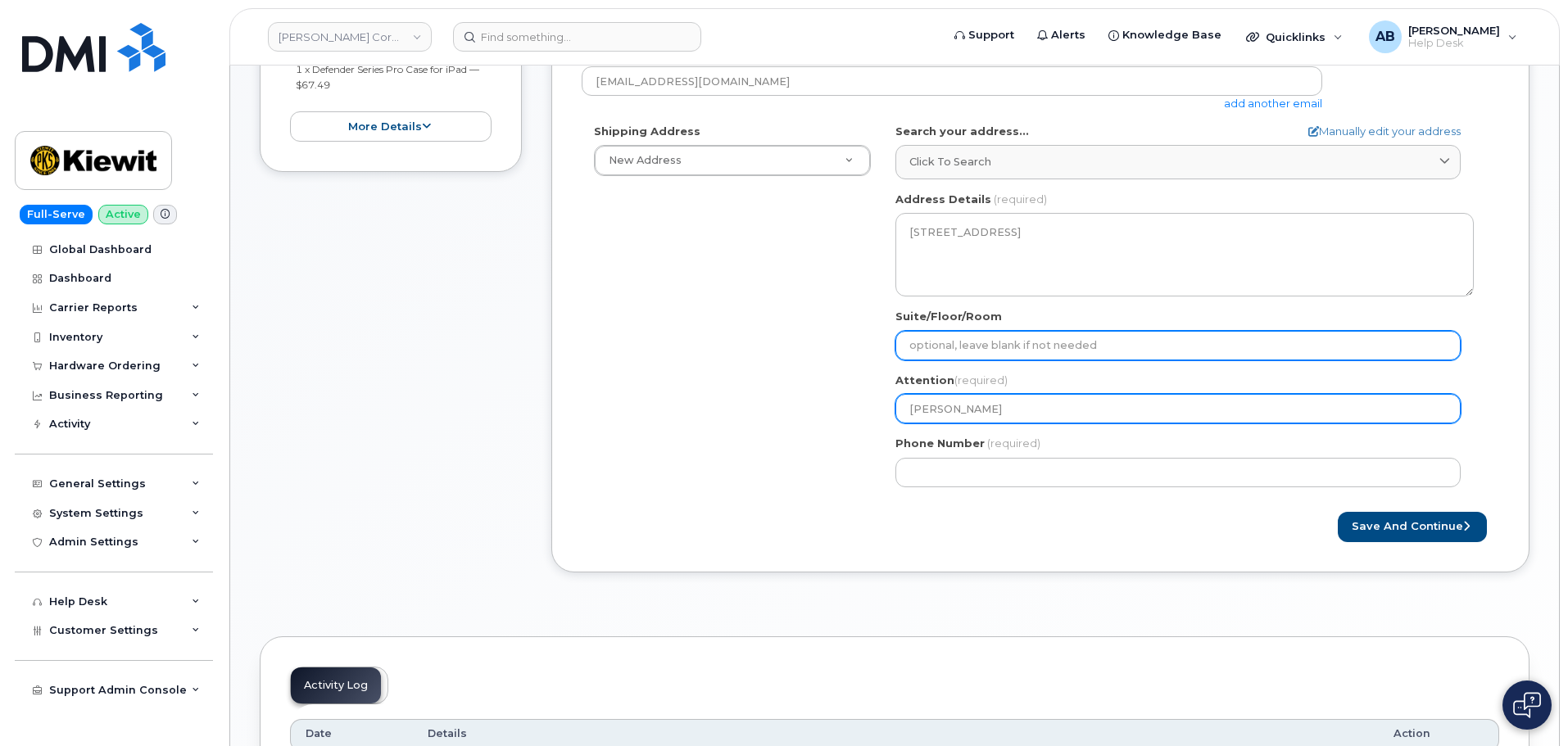
type input "Anthony Nosa"
select select
type input "Anthony Nosai"
select select
type input "Anthony Nosa"
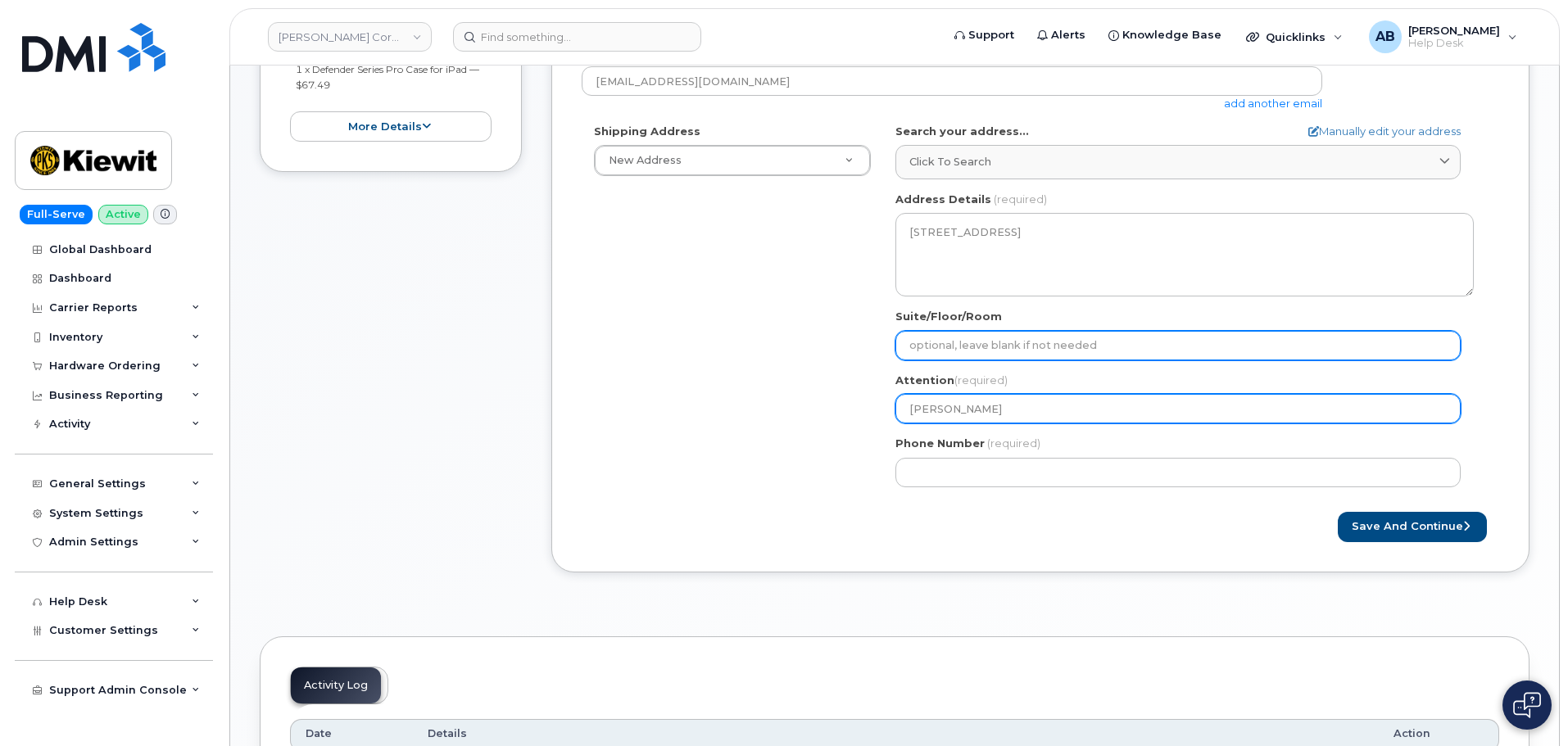
select select
type input "Anthony Nosar"
select select
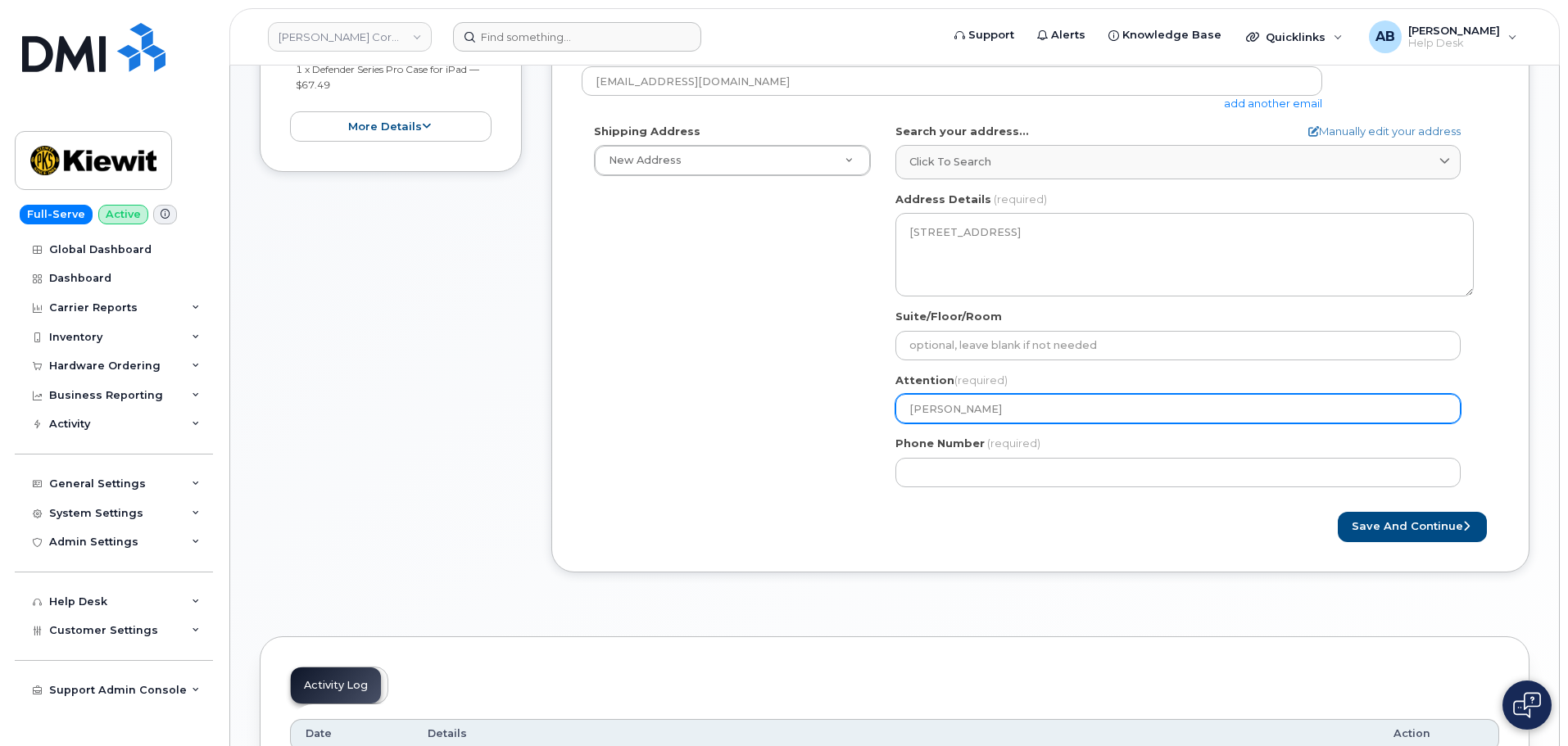
type input "Anthony Nosari"
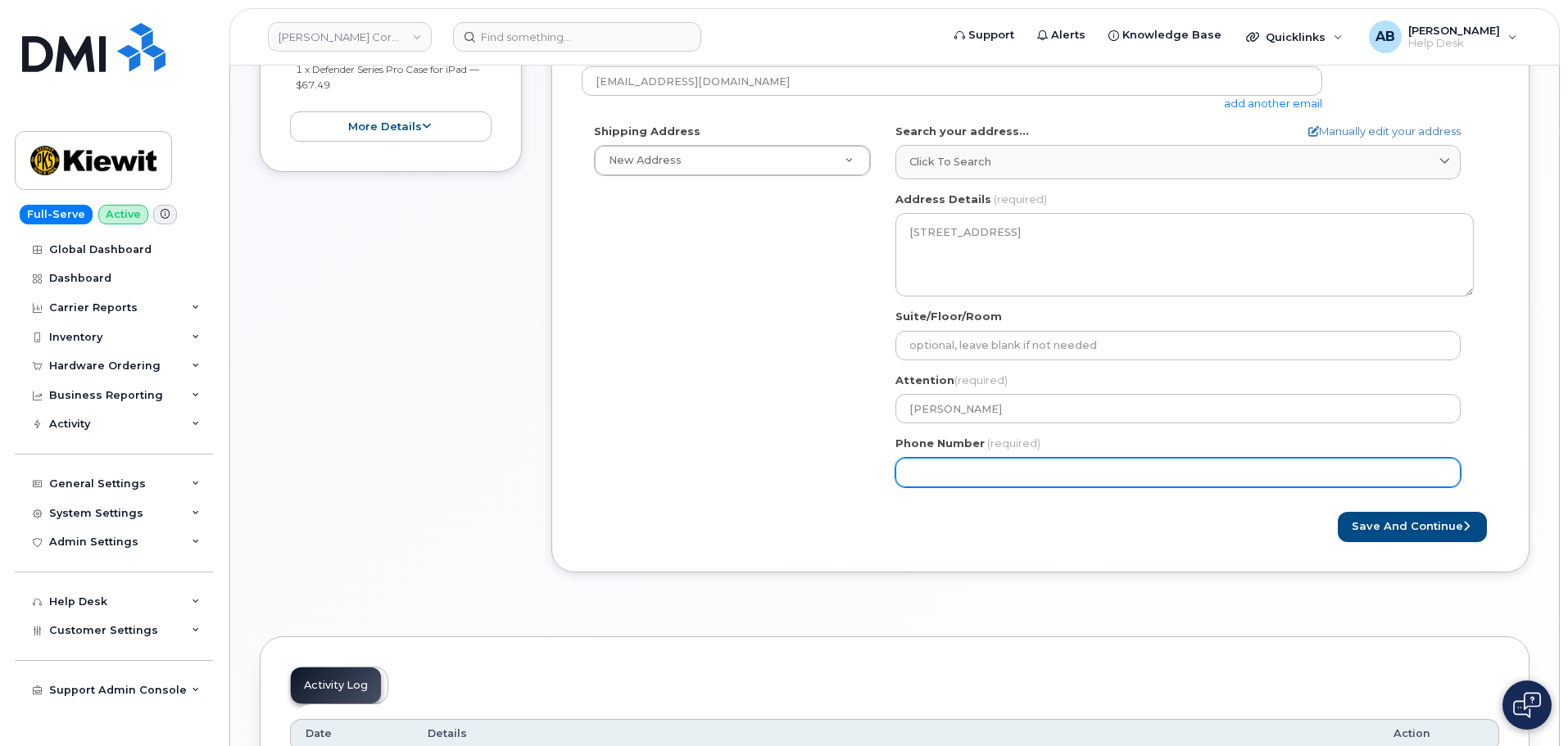
click at [1002, 464] on input "Phone Number" at bounding box center [1177, 472] width 565 height 29
click at [942, 465] on input "Phone Number" at bounding box center [1177, 472] width 565 height 29
paste input "2192070768"
select select
type input "2192070768"
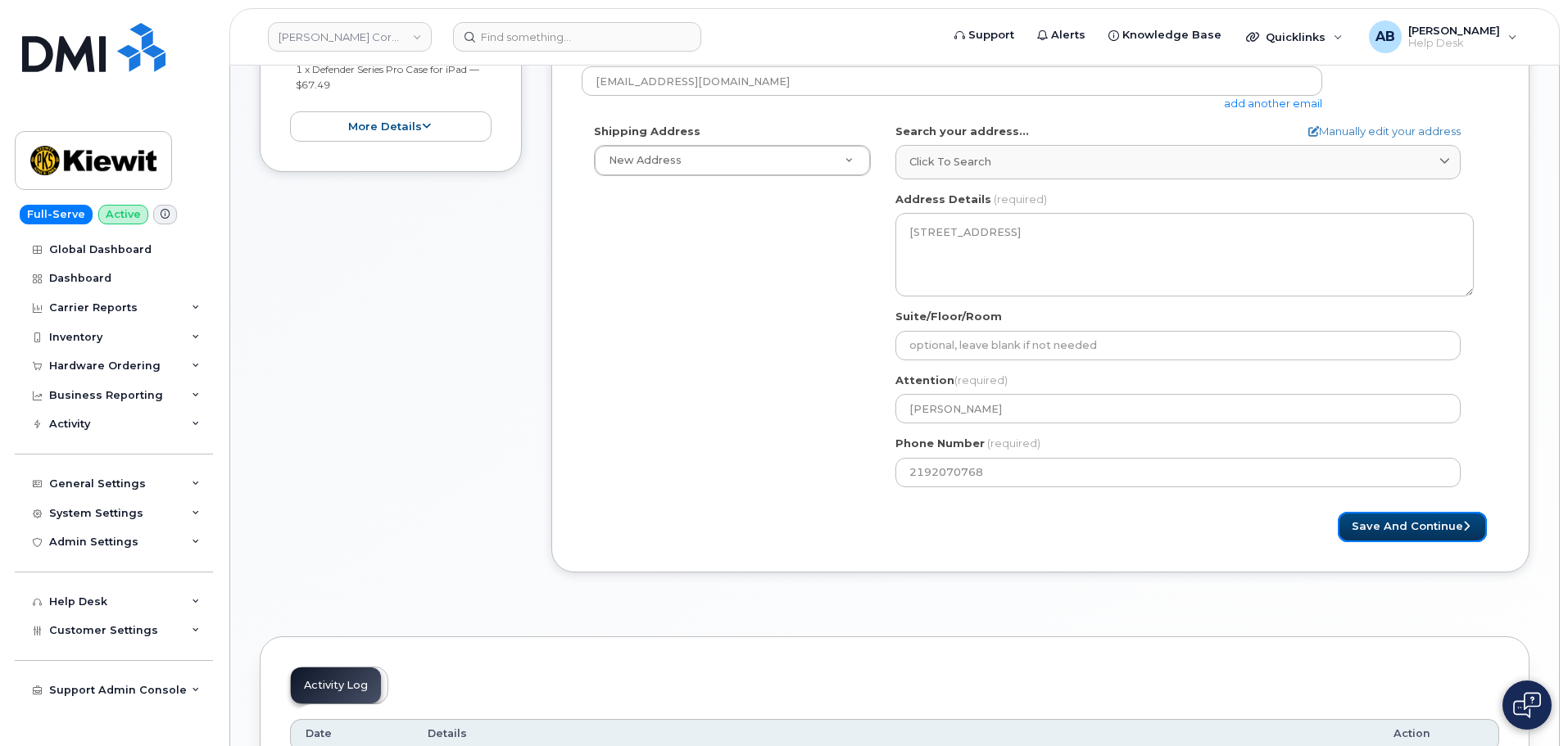
drag, startPoint x: 1376, startPoint y: 519, endPoint x: 1348, endPoint y: 552, distance: 43.3
click at [1373, 519] on button "Save and Continue" at bounding box center [1412, 527] width 149 height 30
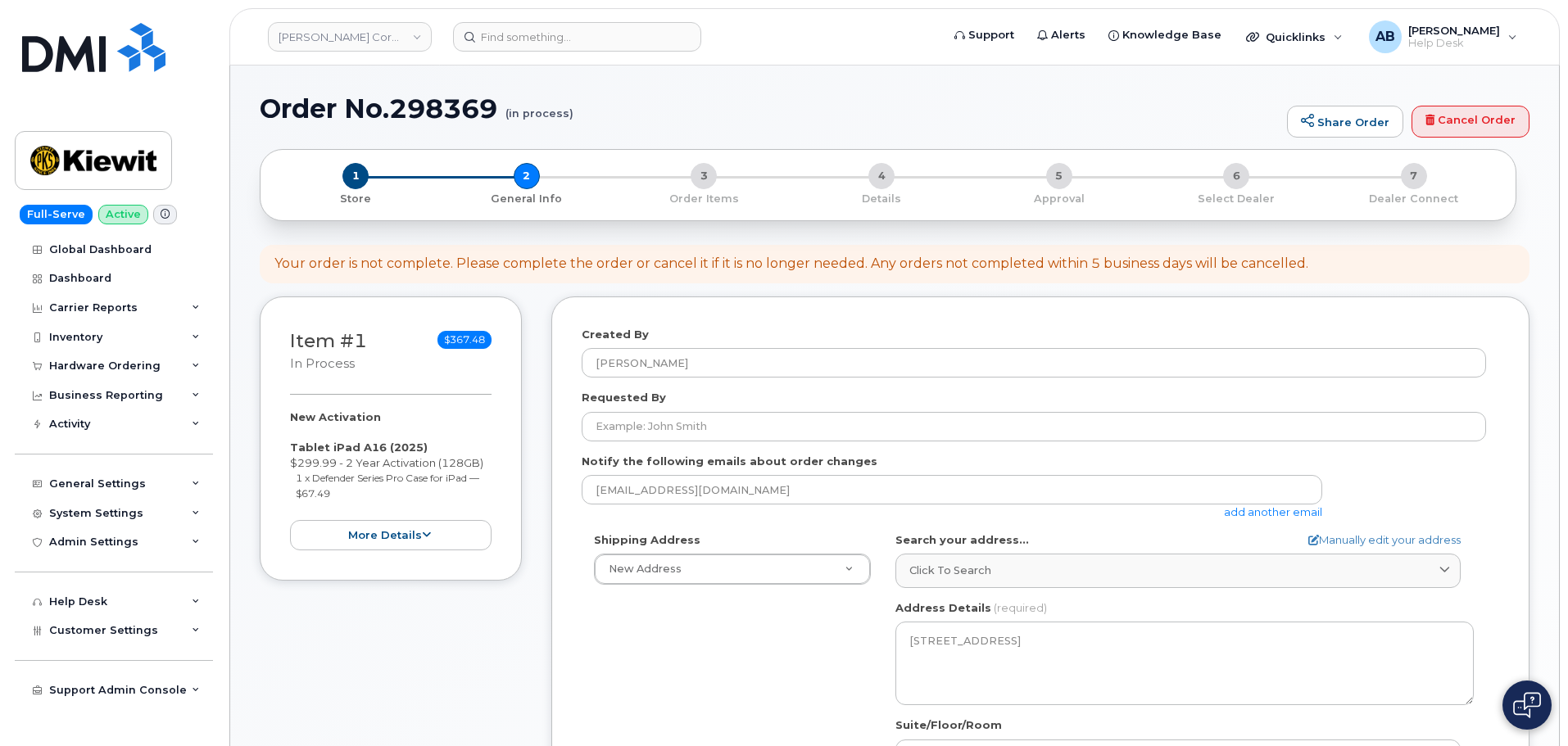
scroll to position [0, 0]
click at [416, 530] on button "more details" at bounding box center [391, 536] width 202 height 30
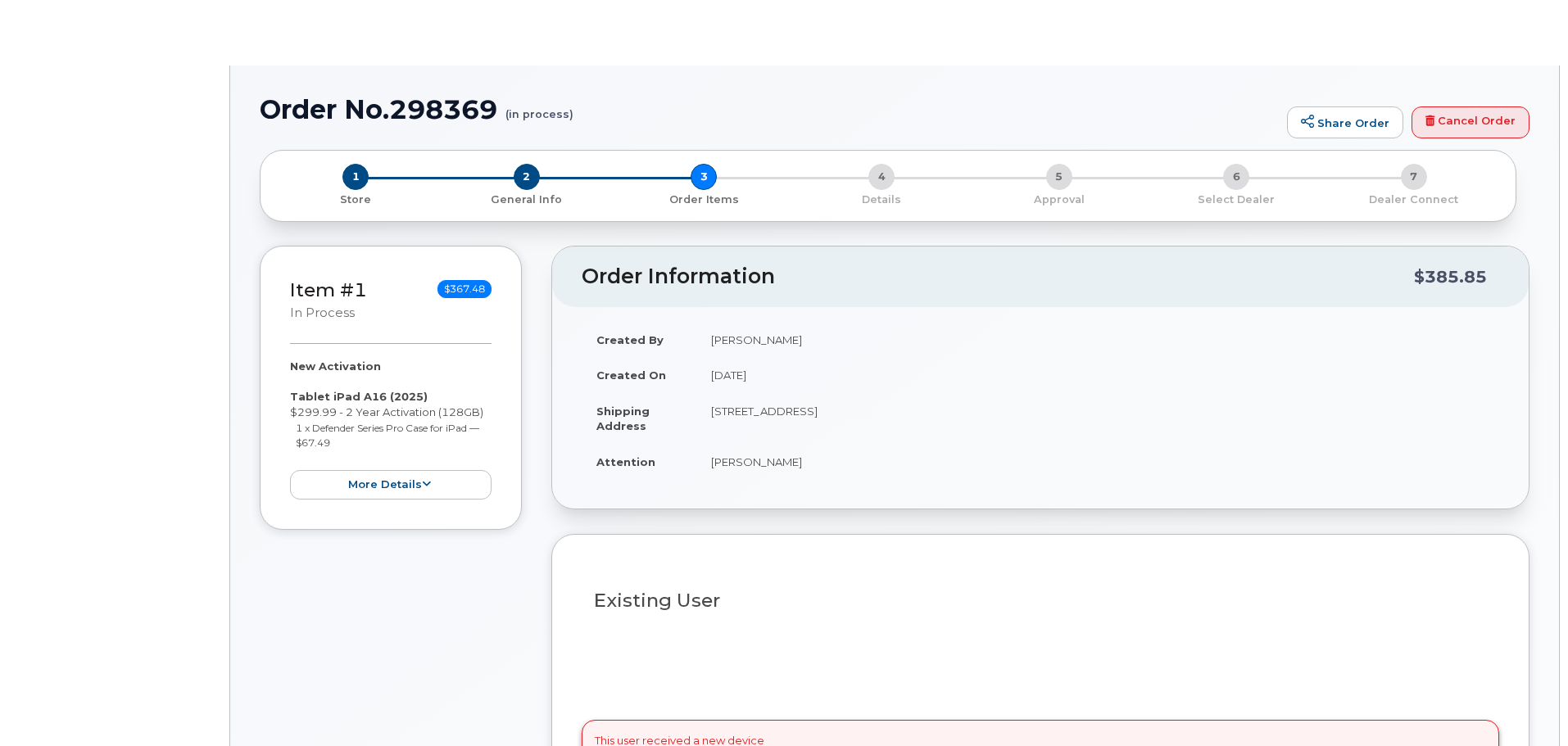
select select
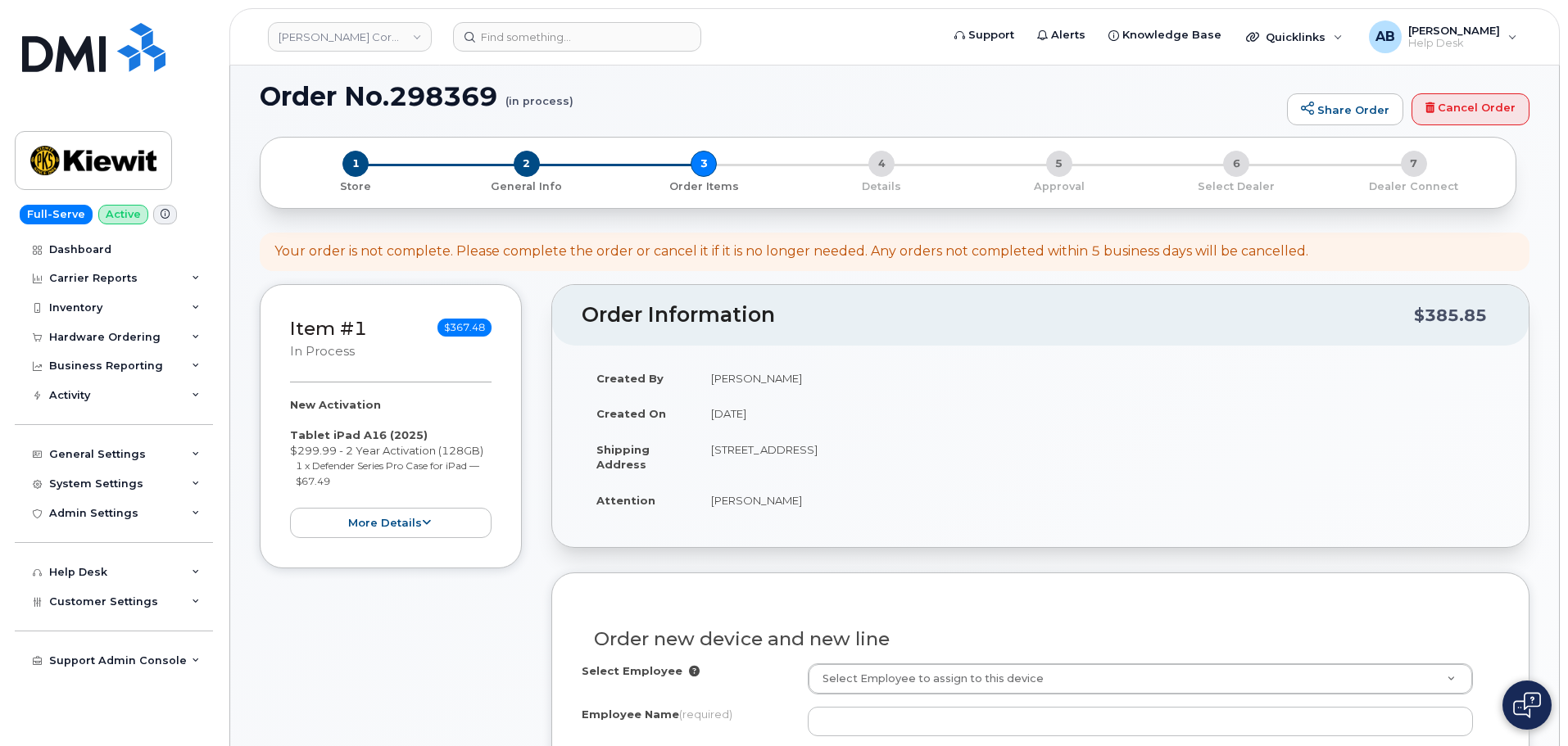
scroll to position [328, 0]
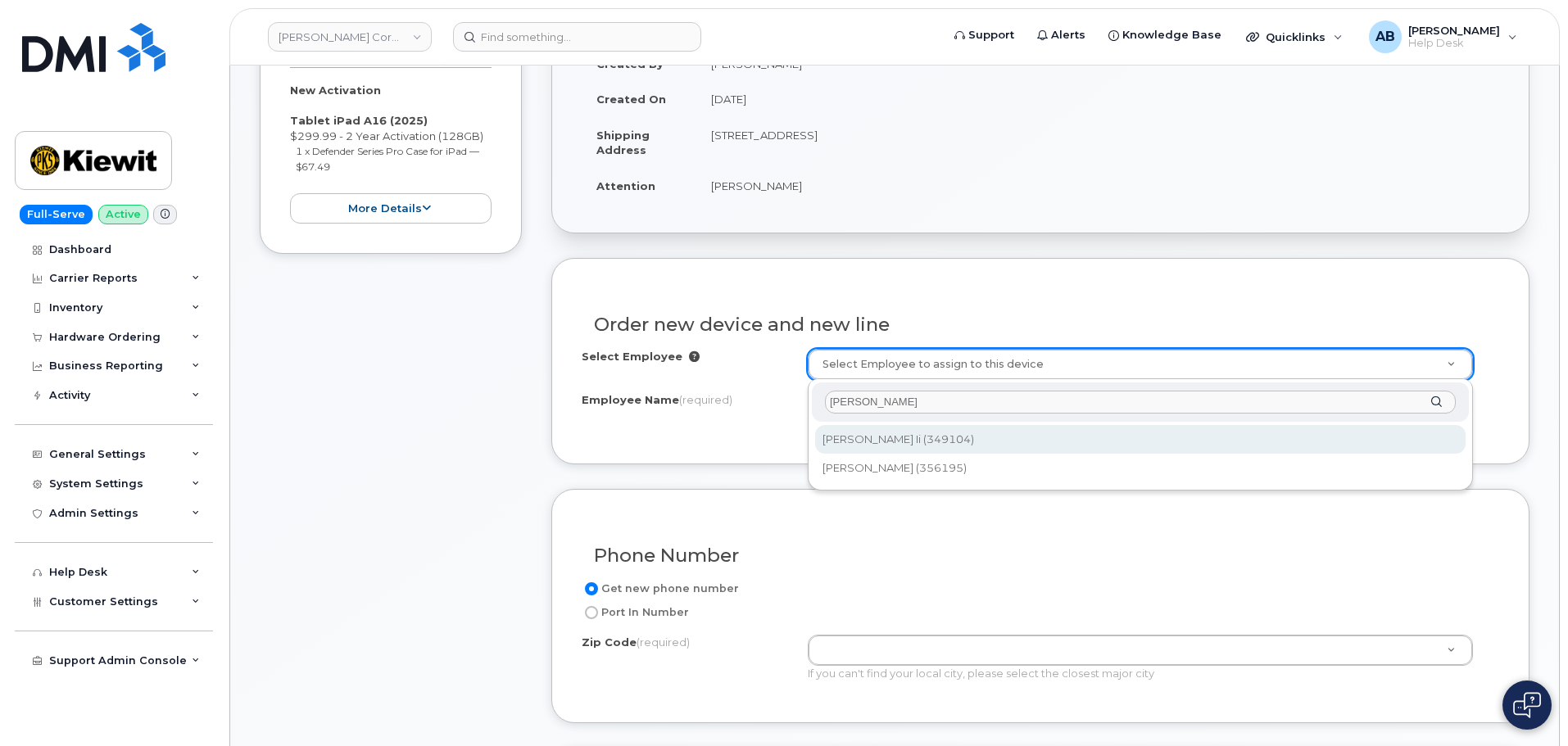
type input "Michael Aud"
type input "2203970"
type input "[PERSON_NAME] Ii"
type input "7649 Unnamed Road"
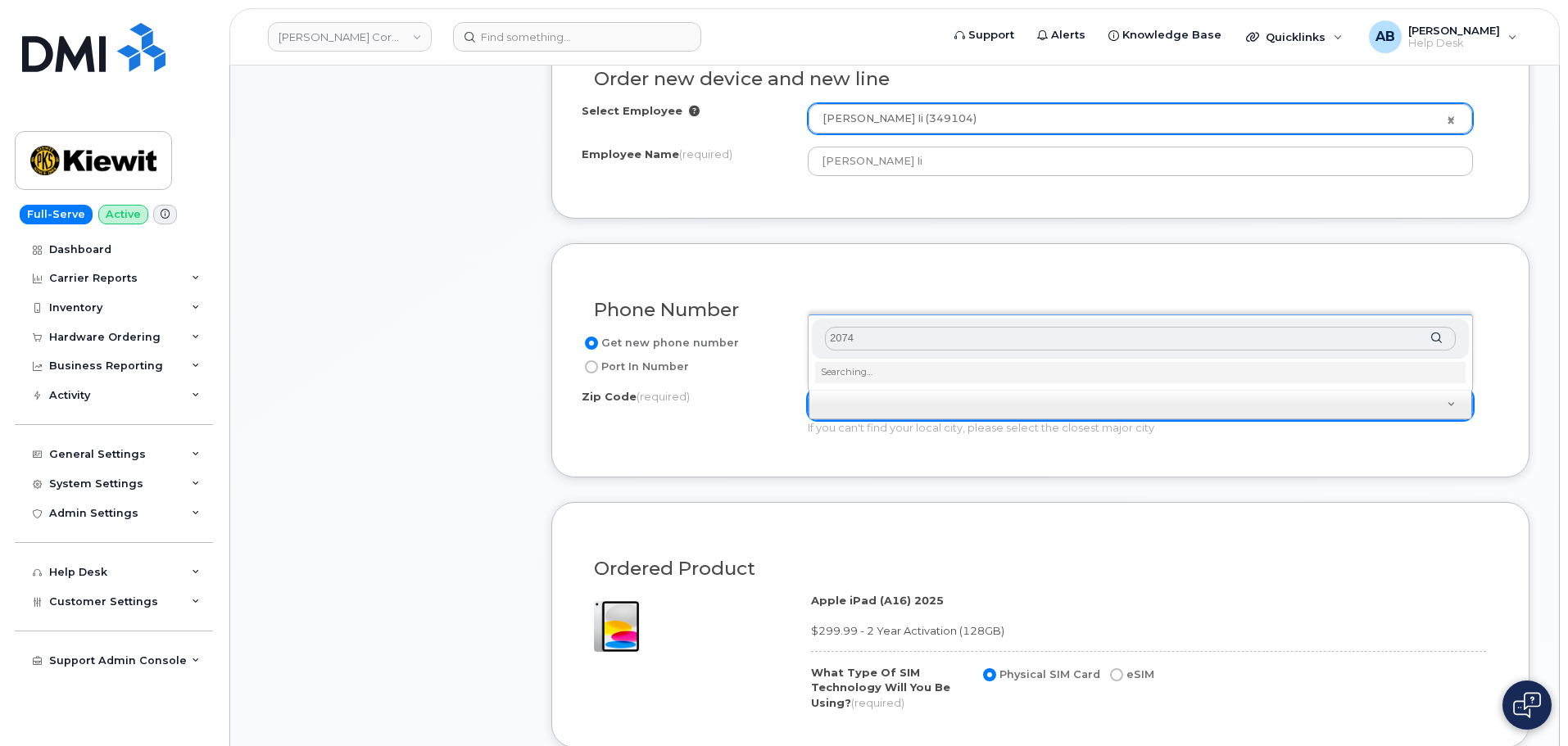
scroll to position [517, 0]
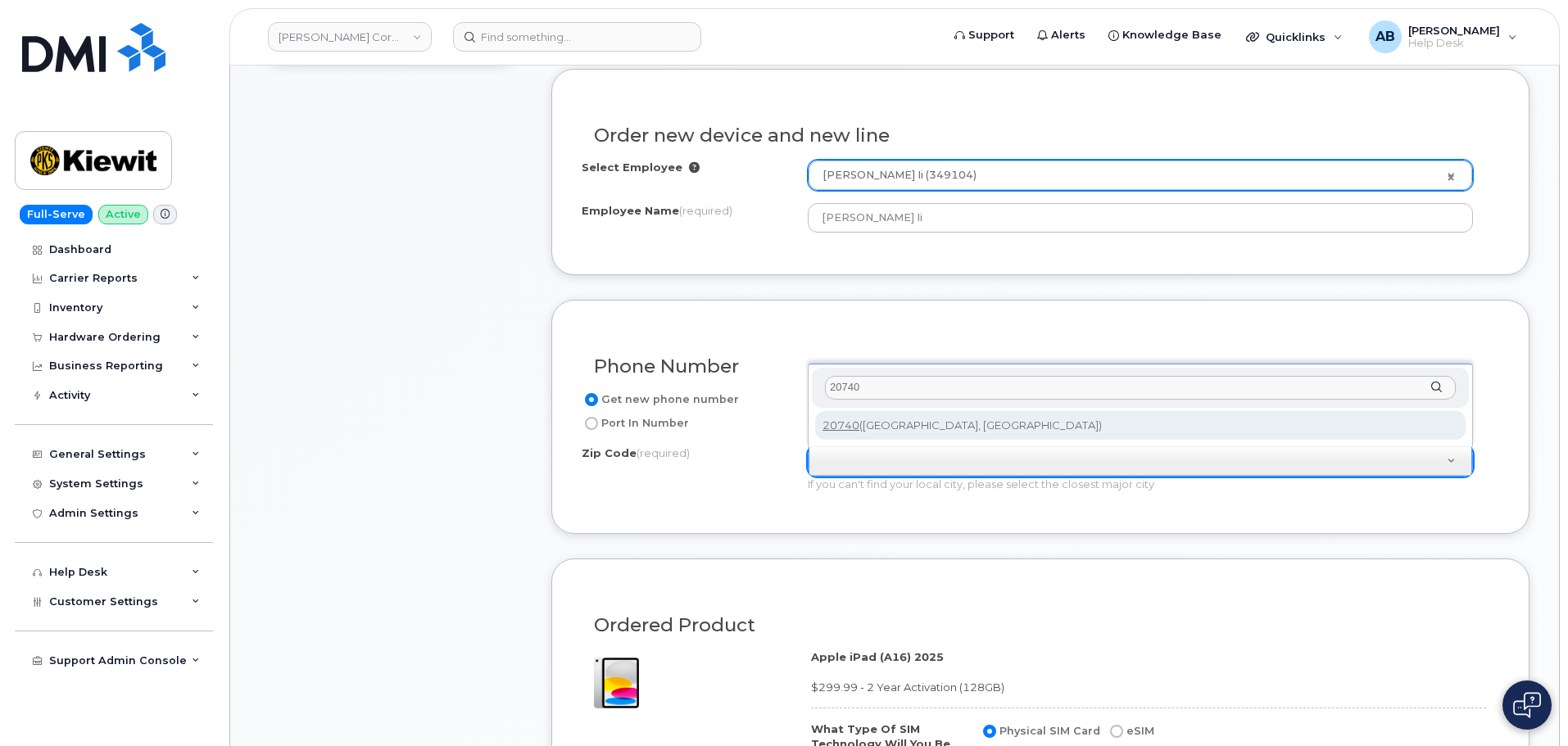
type input "20740"
type input "20740 (College Park, MD)"
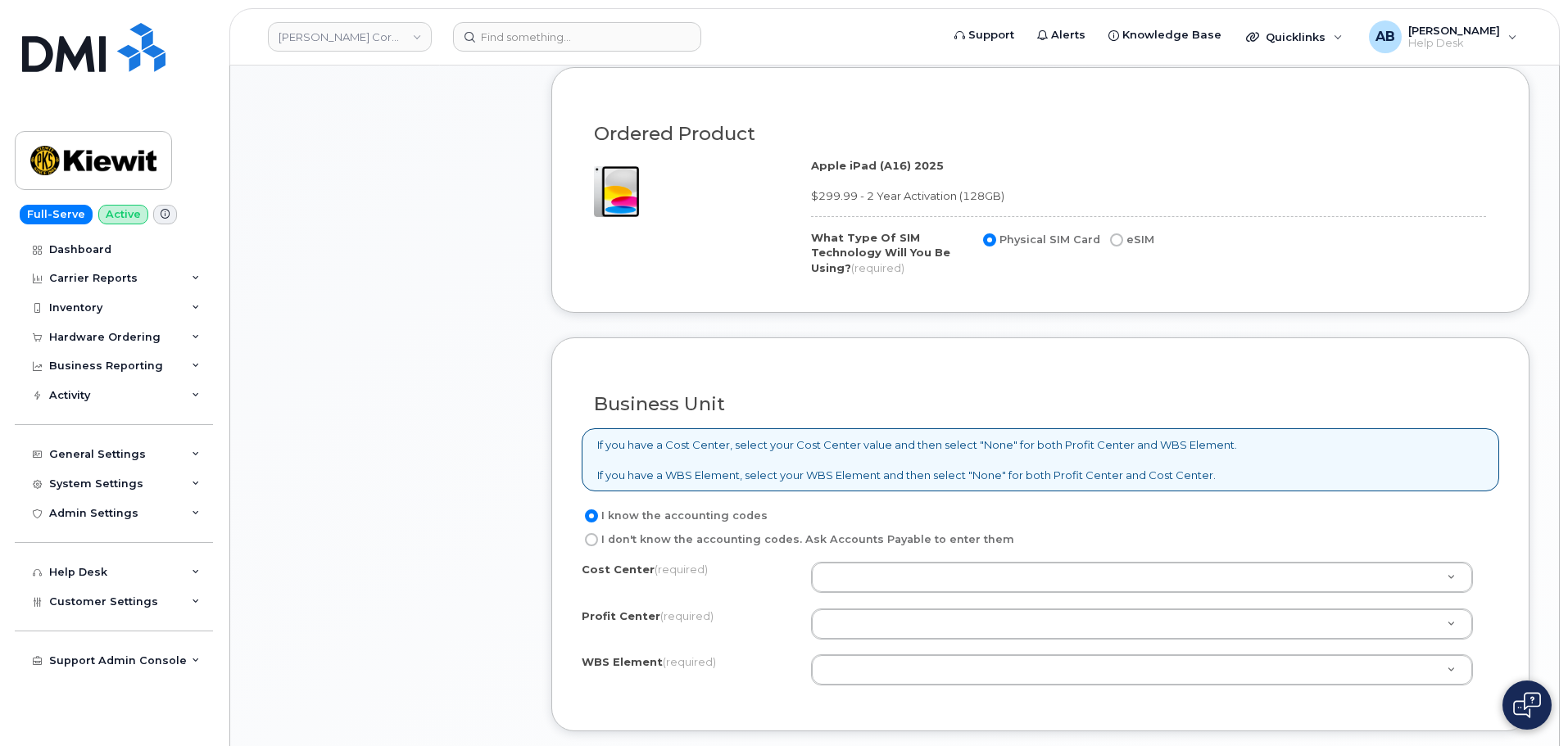
scroll to position [1172, 0]
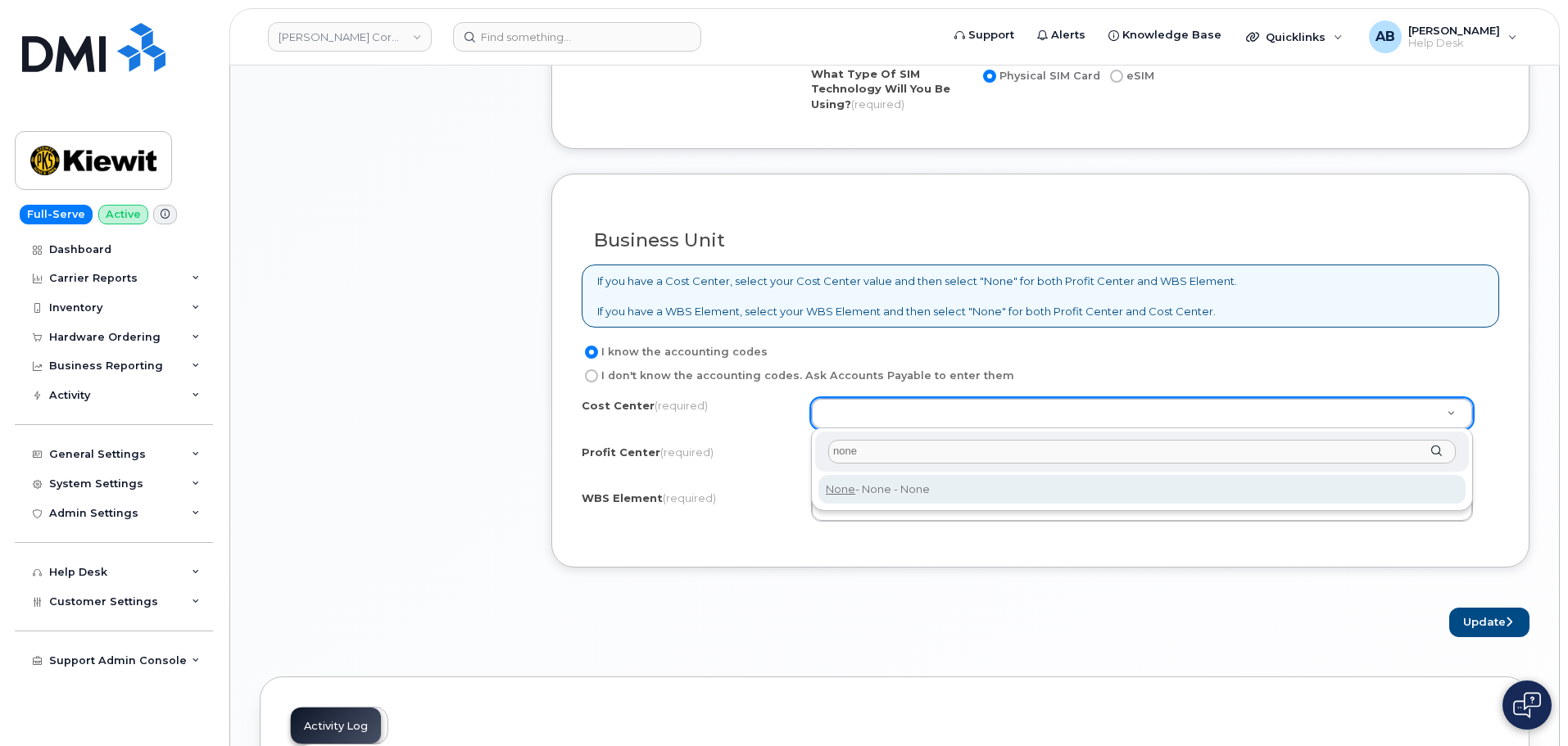
type input "none"
type input "None"
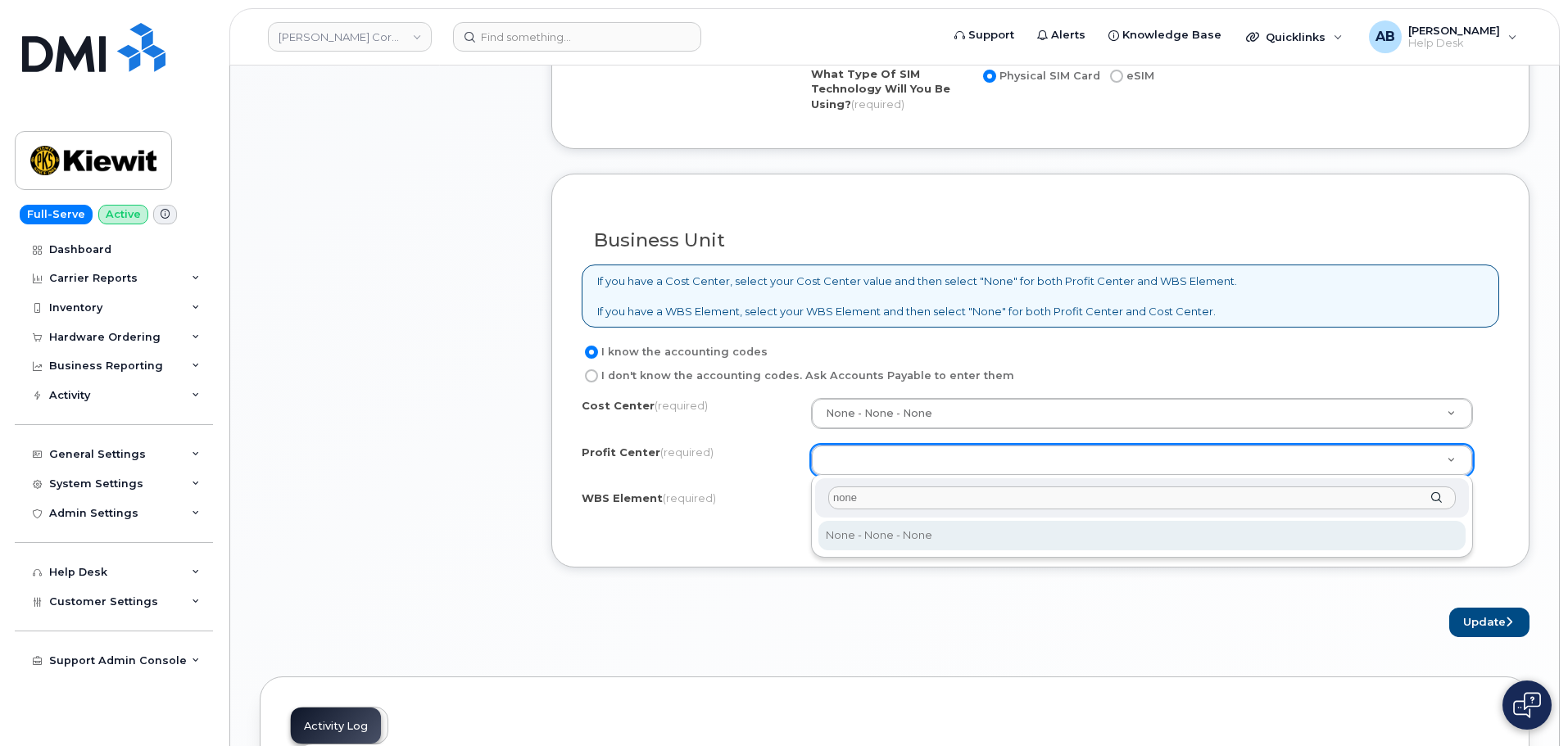
type input "none"
select select "None"
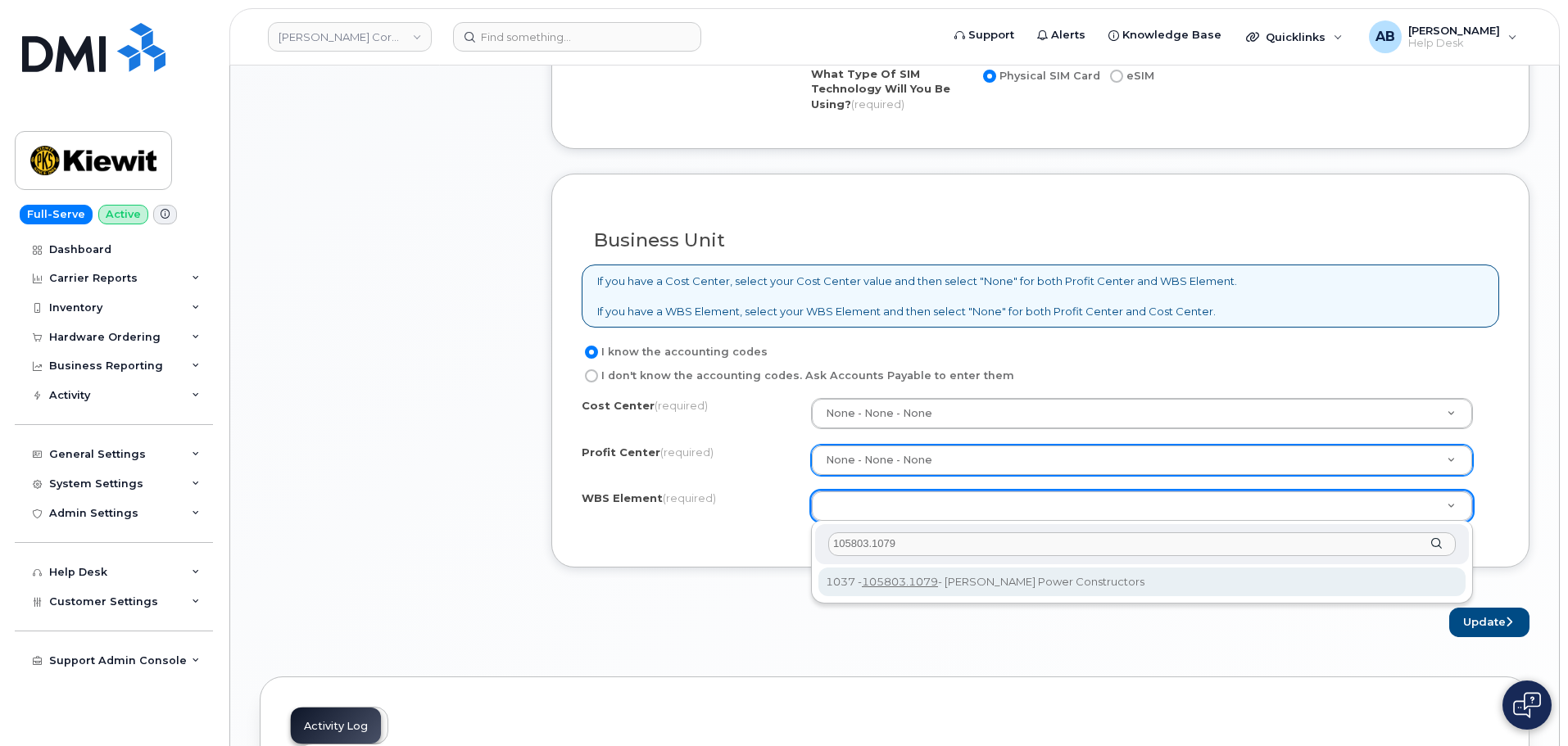
type input "105803.1079"
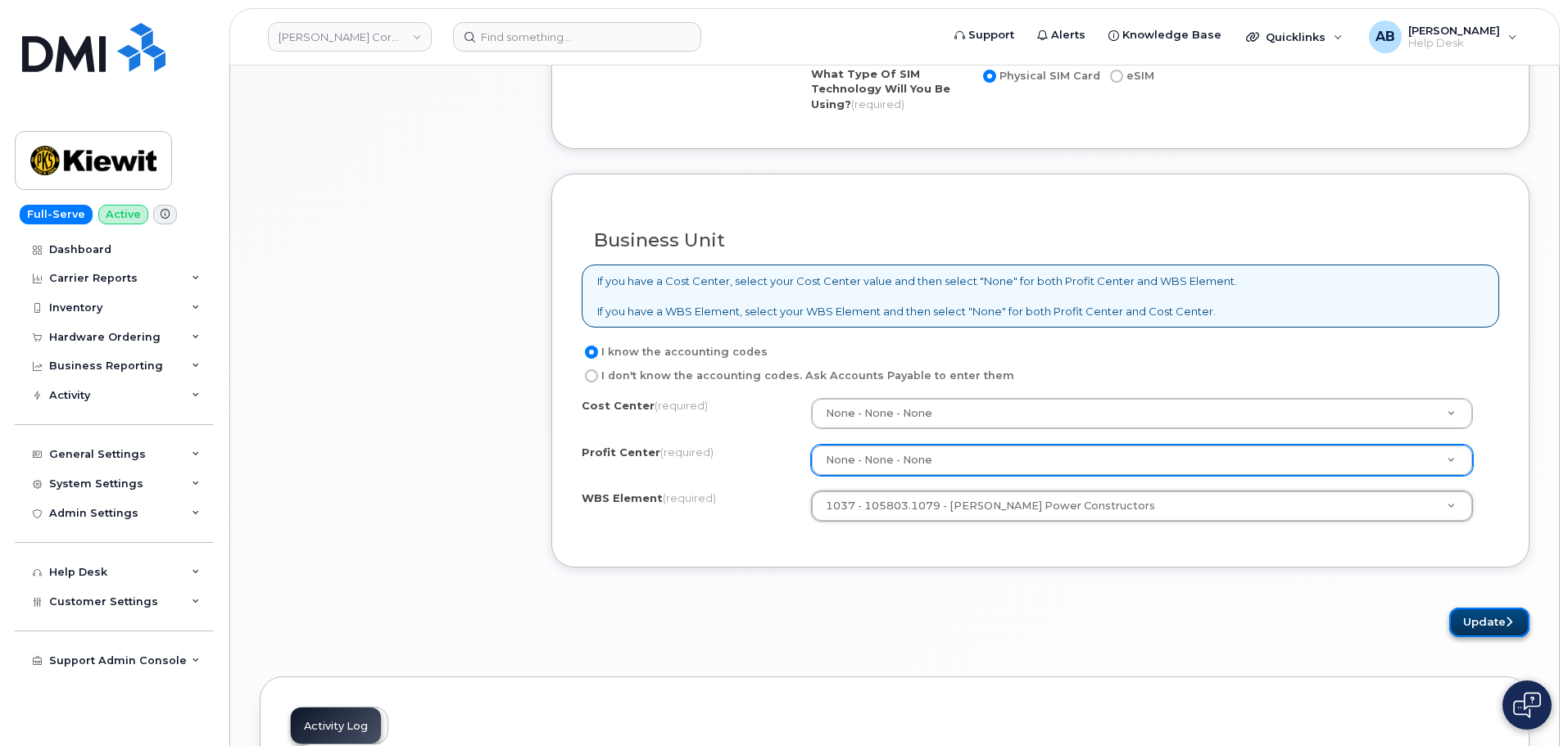
click at [1496, 621] on button "Update" at bounding box center [1488, 623] width 81 height 30
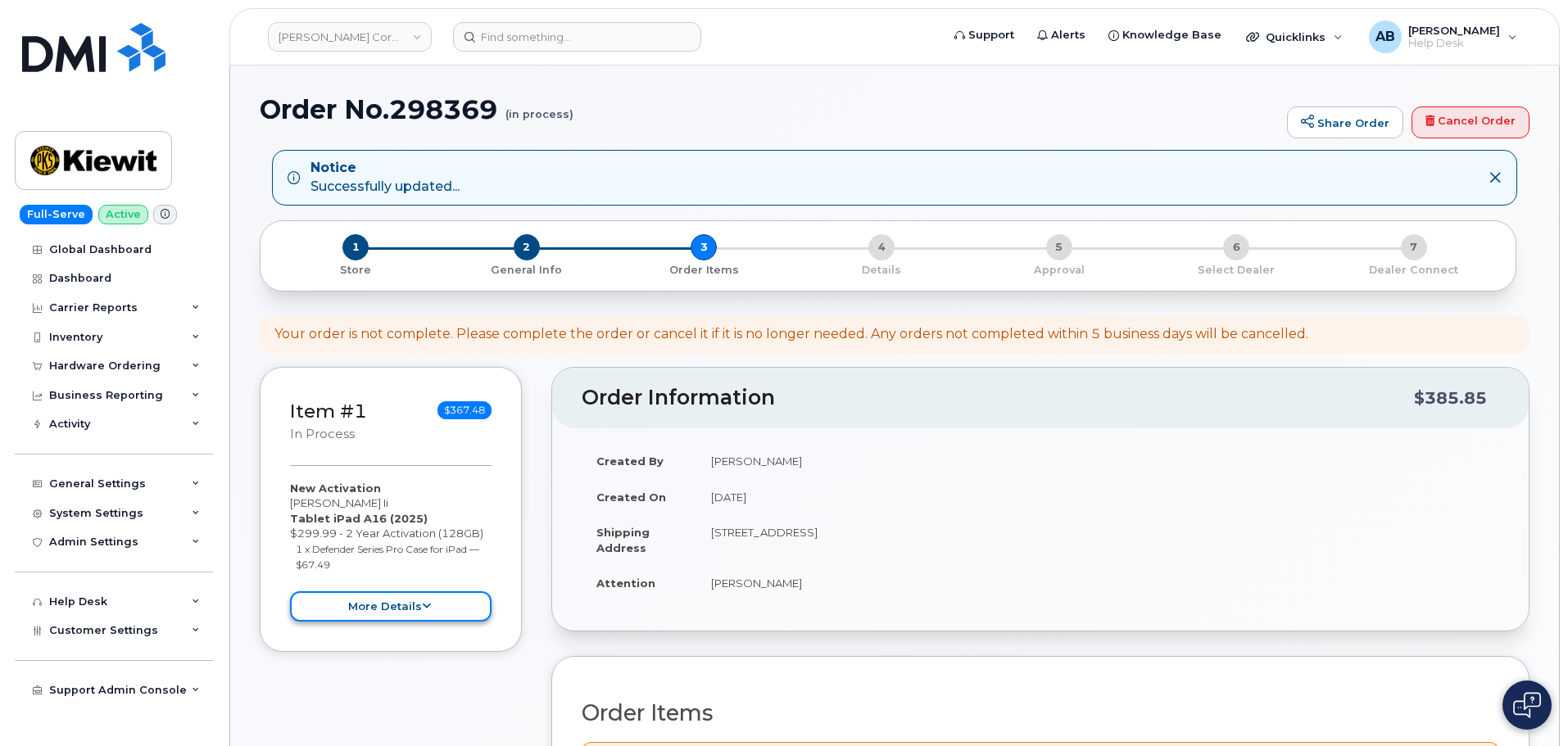
click at [394, 606] on button "more details" at bounding box center [391, 607] width 202 height 30
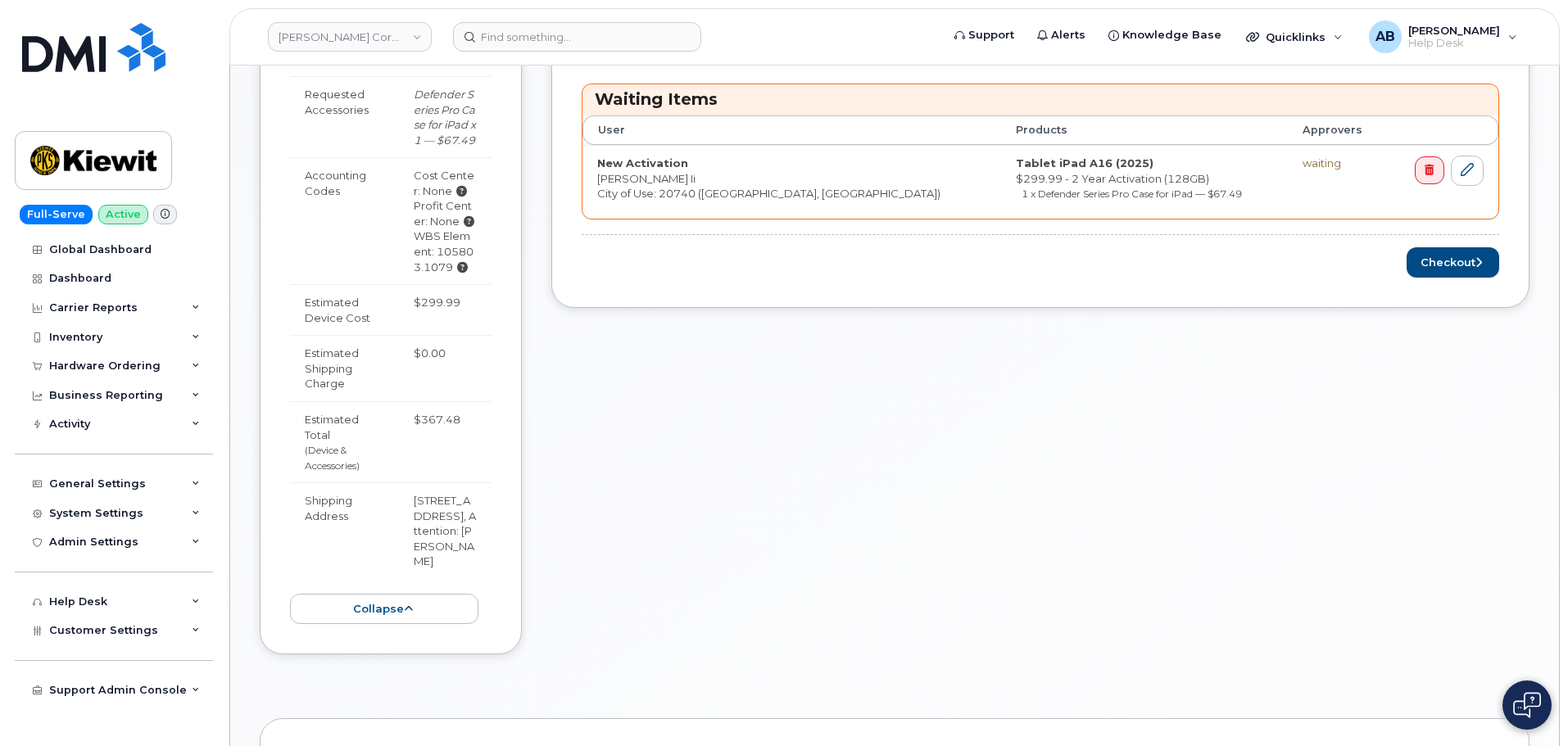
scroll to position [655, 0]
click at [1467, 268] on button "Checkout" at bounding box center [1452, 265] width 93 height 30
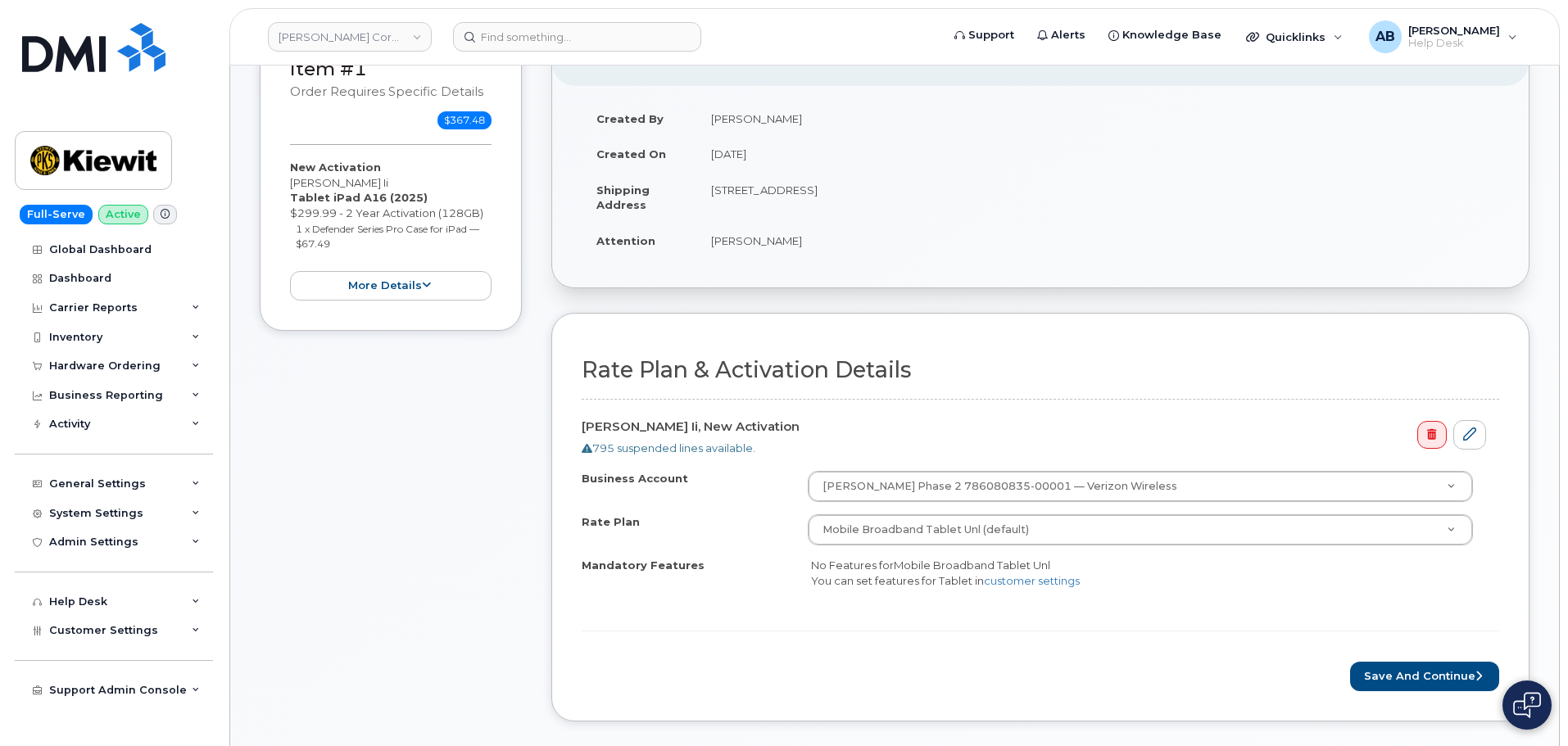
scroll to position [246, 0]
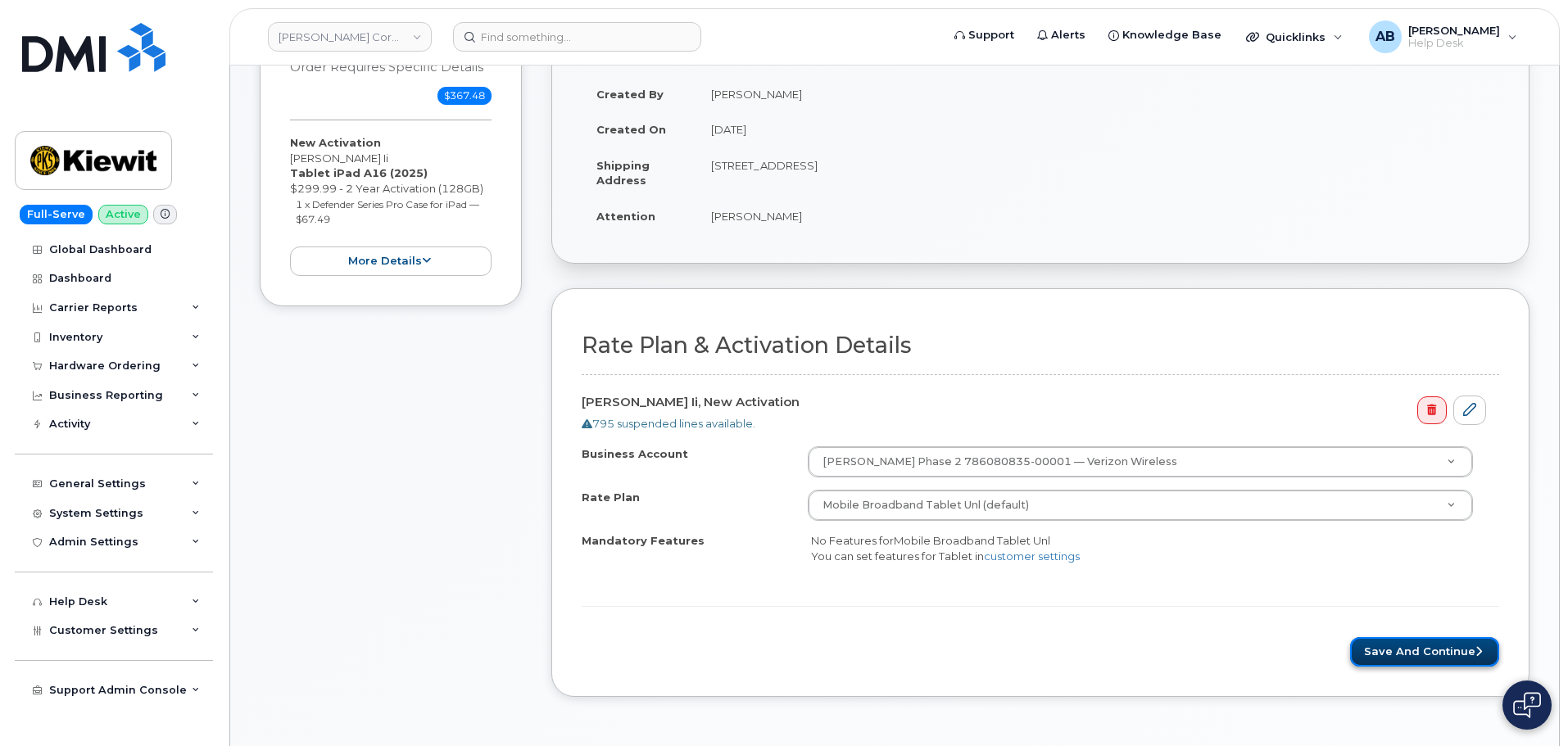
click at [1405, 641] on button "Save and Continue" at bounding box center [1424, 652] width 149 height 30
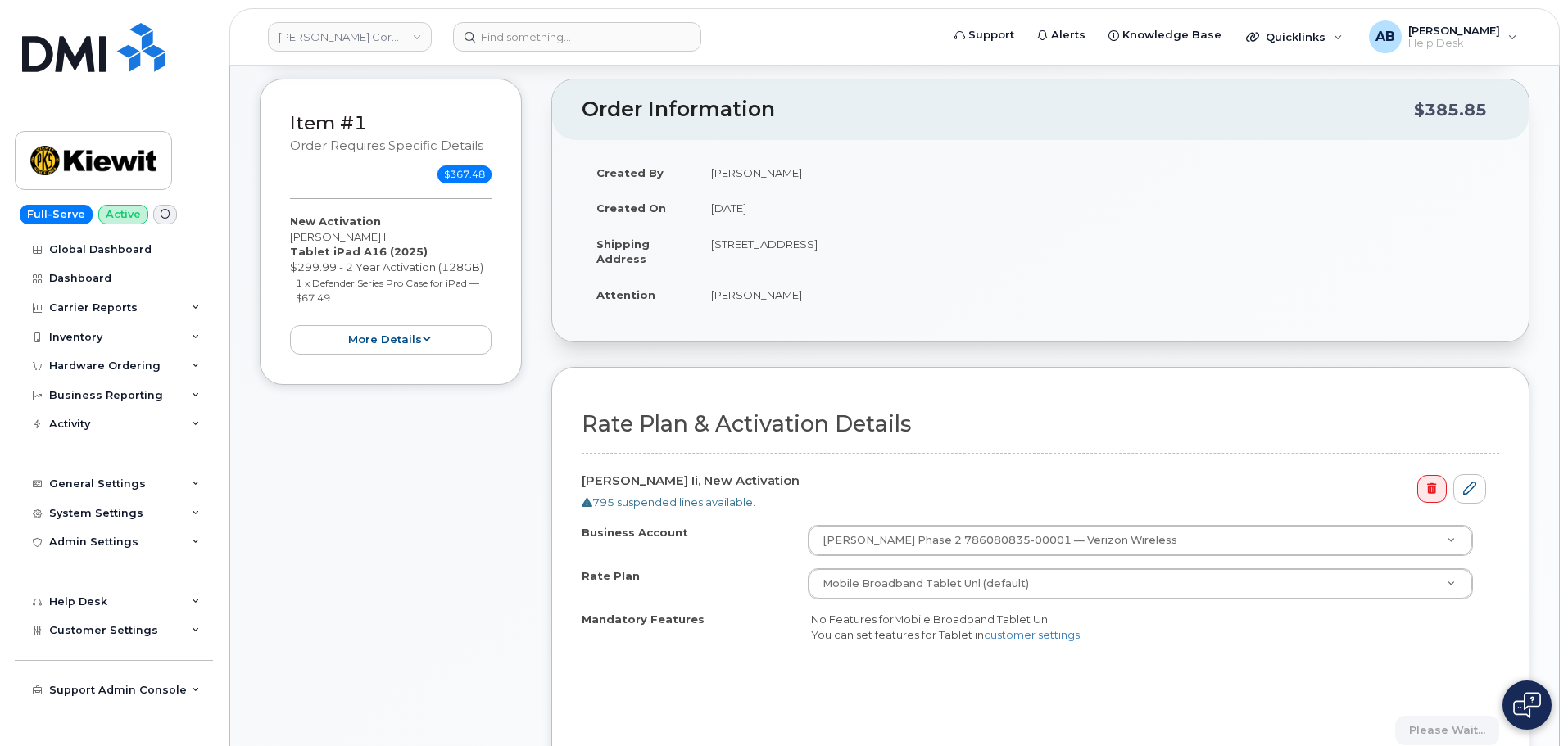
scroll to position [0, 0]
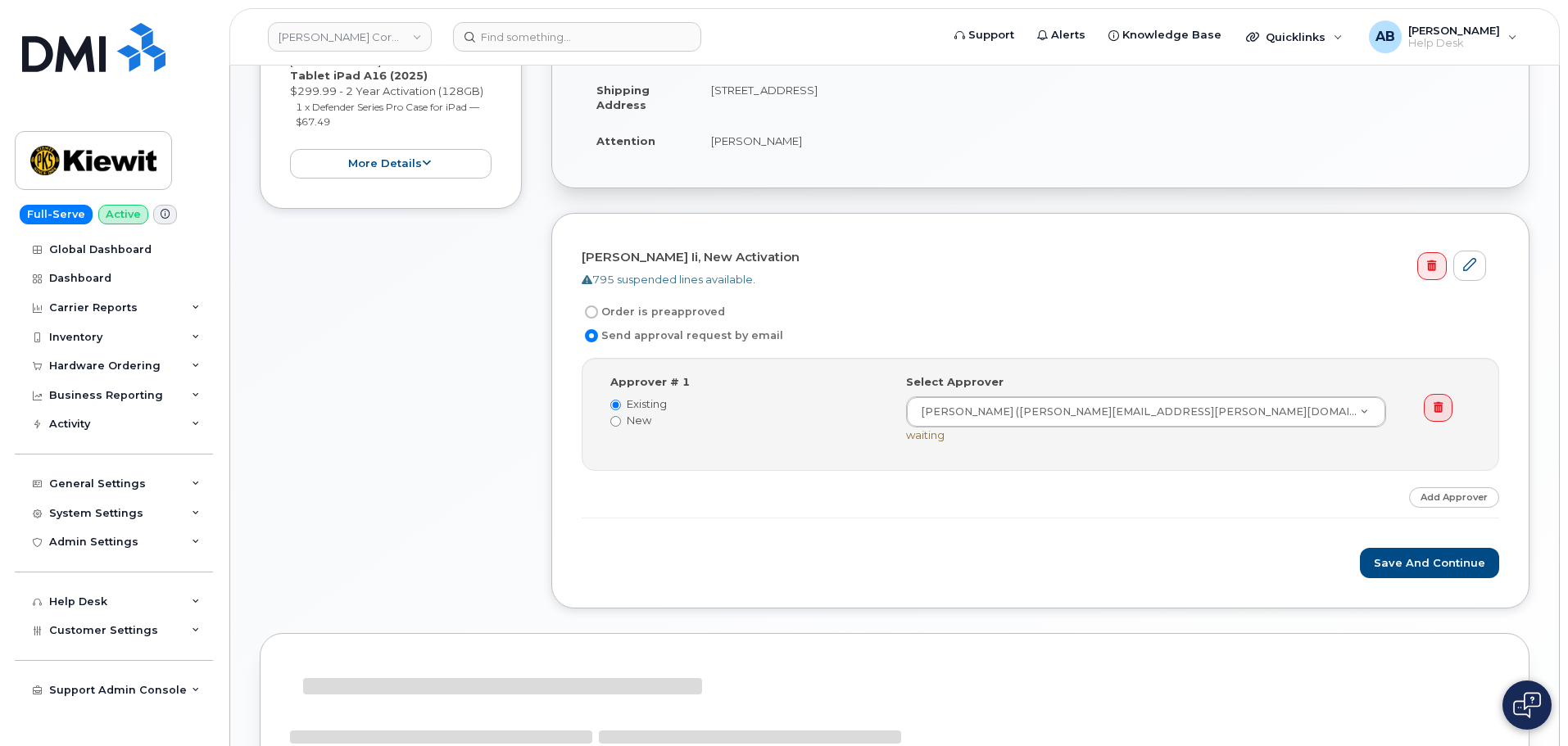
scroll to position [328, 0]
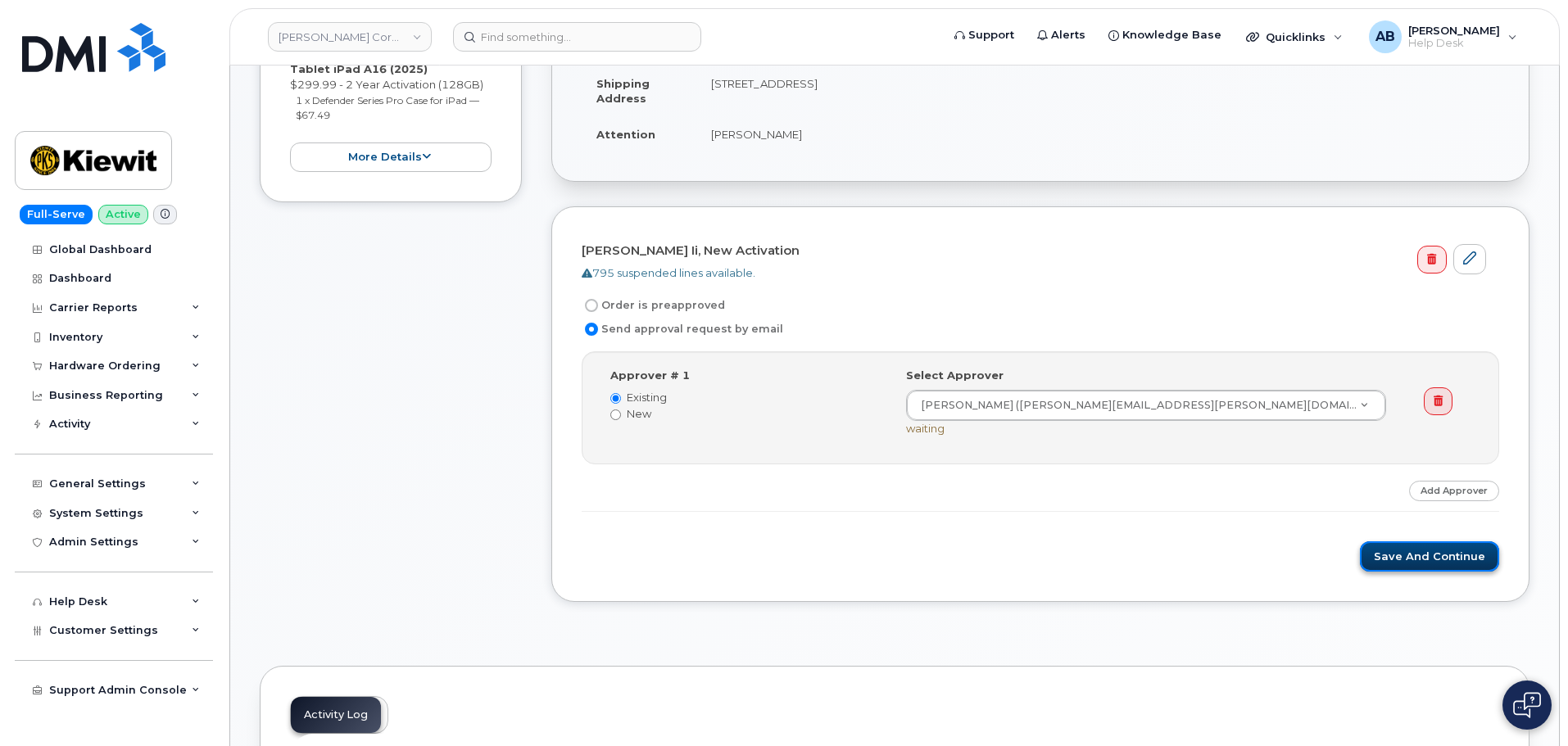
click at [1399, 563] on button "Save and Continue" at bounding box center [1429, 556] width 139 height 30
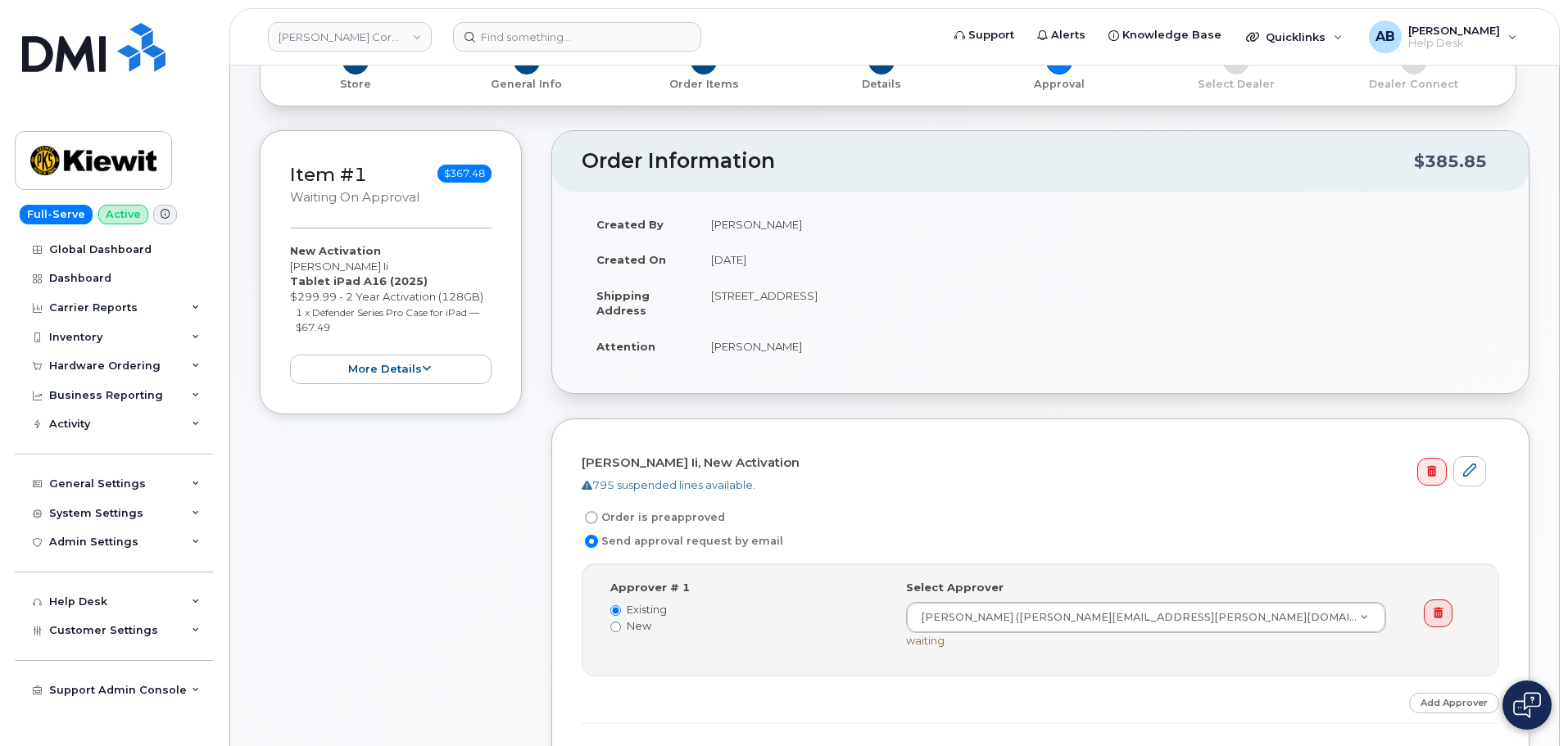
scroll to position [0, 0]
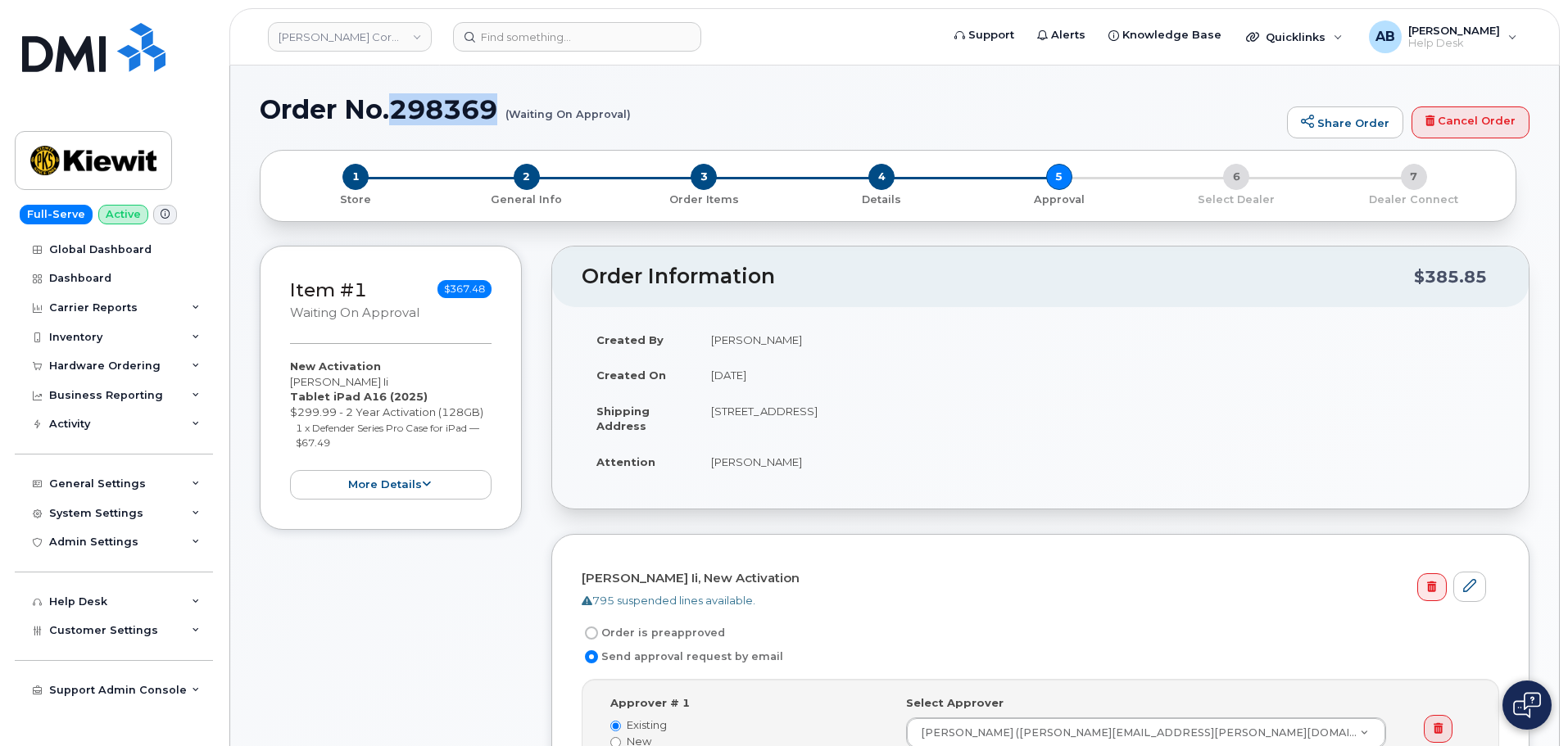
drag, startPoint x: 390, startPoint y: 113, endPoint x: 509, endPoint y: 121, distance: 119.3
click at [509, 121] on h1 "Order No.298369 (Waiting On Approval)" at bounding box center [769, 109] width 1019 height 28
copy h1 "298369"
click at [689, 137] on div "Order No.298369 (Waiting On Approval) Share Order Cancel Order" at bounding box center [894, 122] width 1269 height 55
click at [109, 360] on div "Hardware Ordering" at bounding box center [104, 366] width 111 height 13
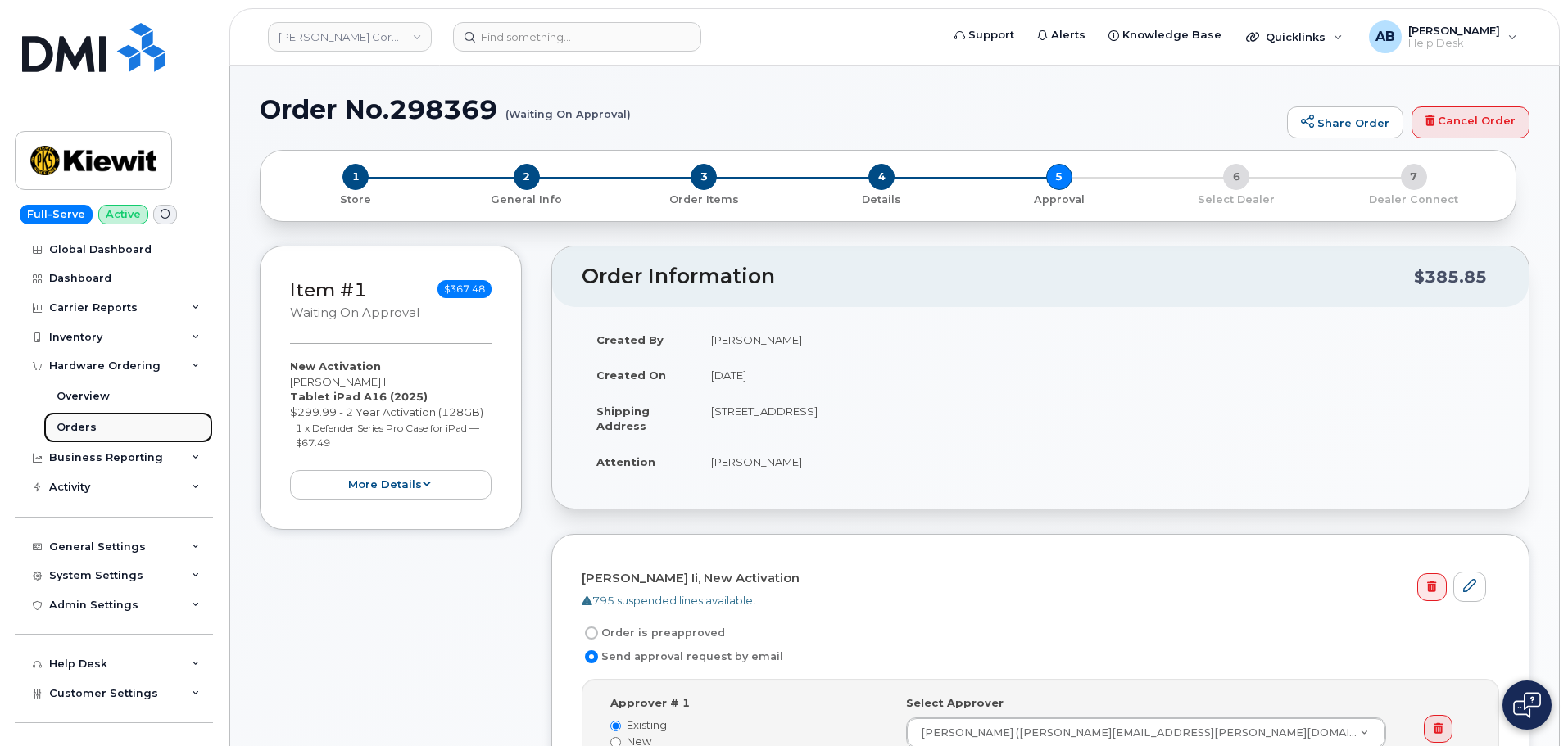
click at [111, 432] on link "Orders" at bounding box center [128, 428] width 170 height 31
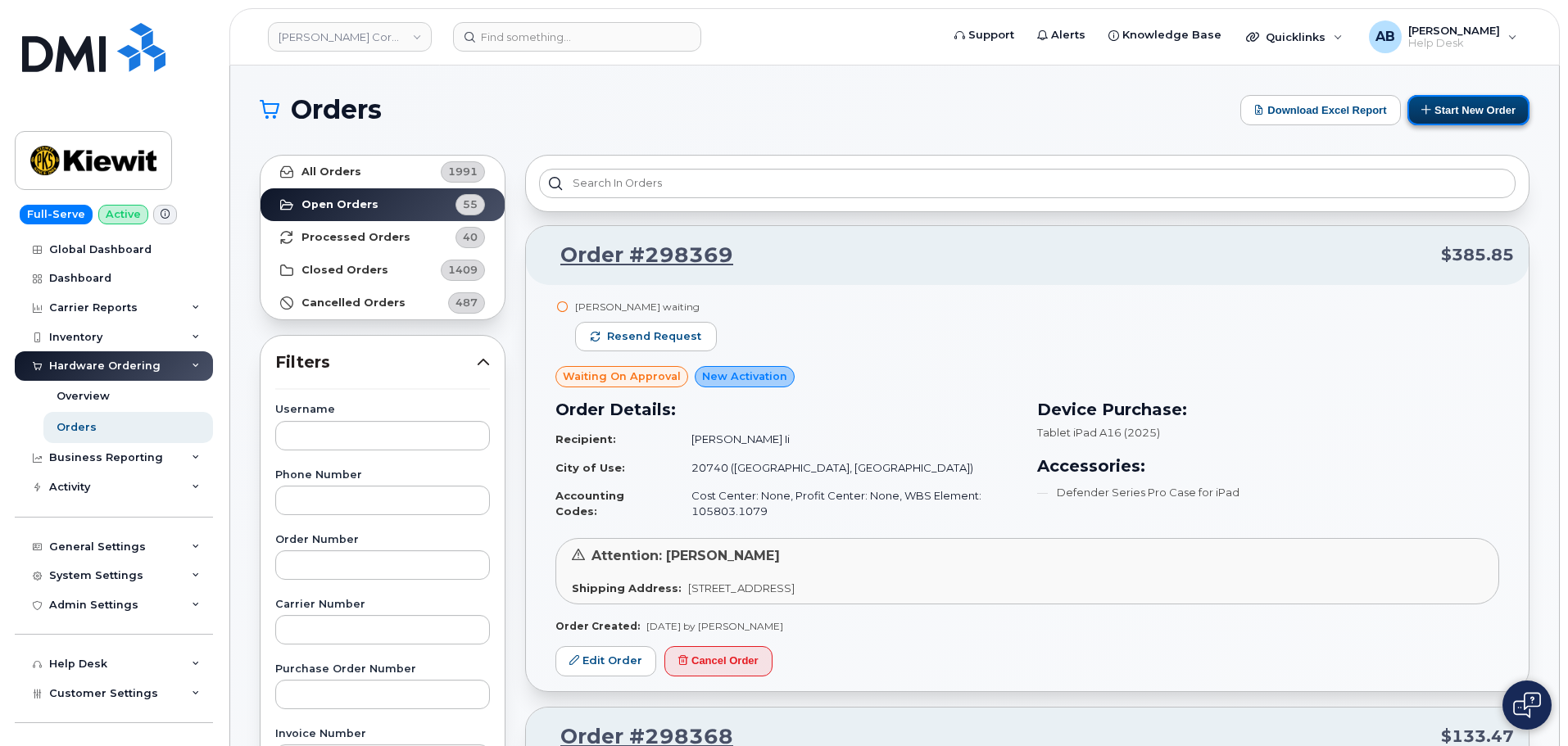
click at [1471, 118] on button "Start New Order" at bounding box center [1468, 110] width 122 height 30
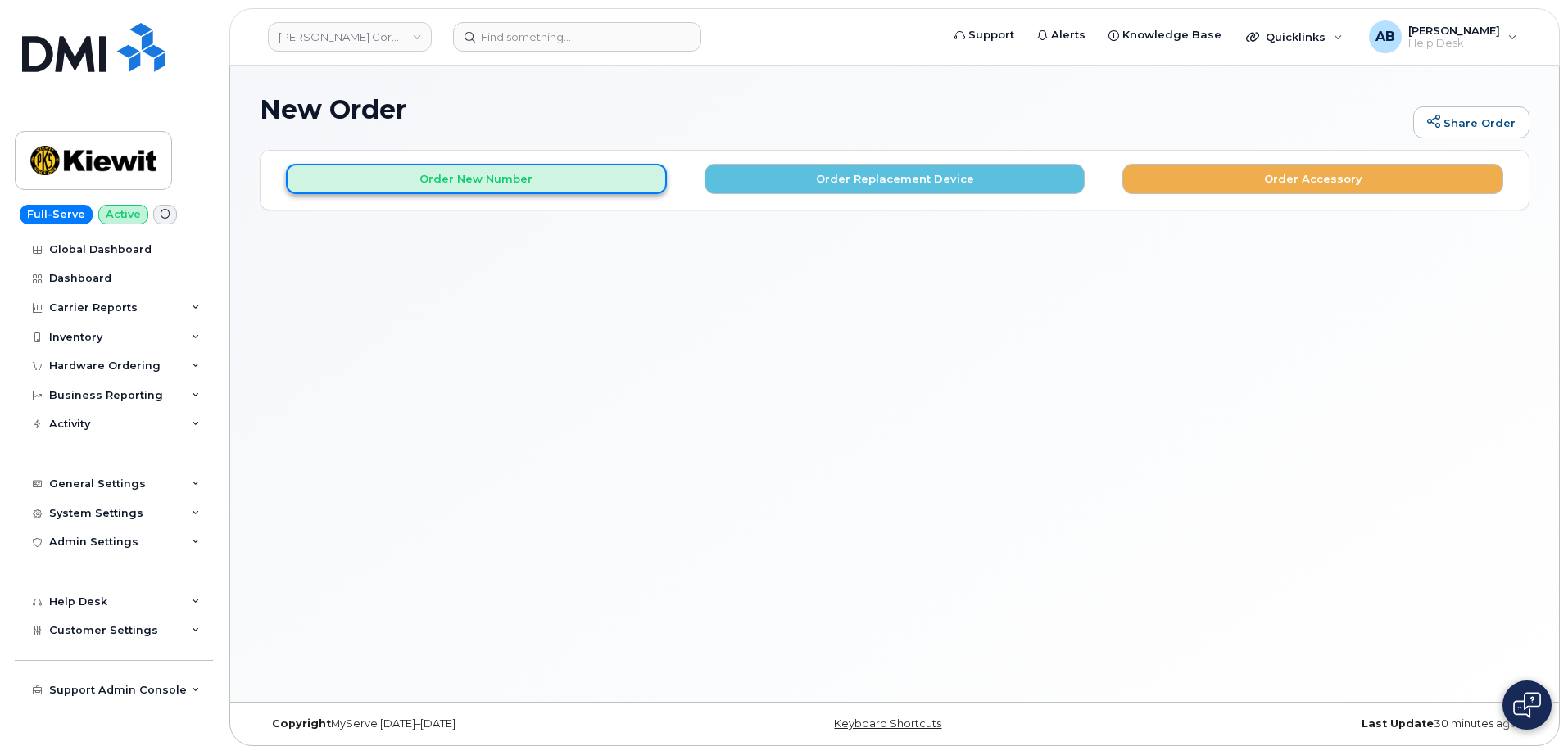
click at [504, 170] on button "Order New Number" at bounding box center [477, 179] width 381 height 30
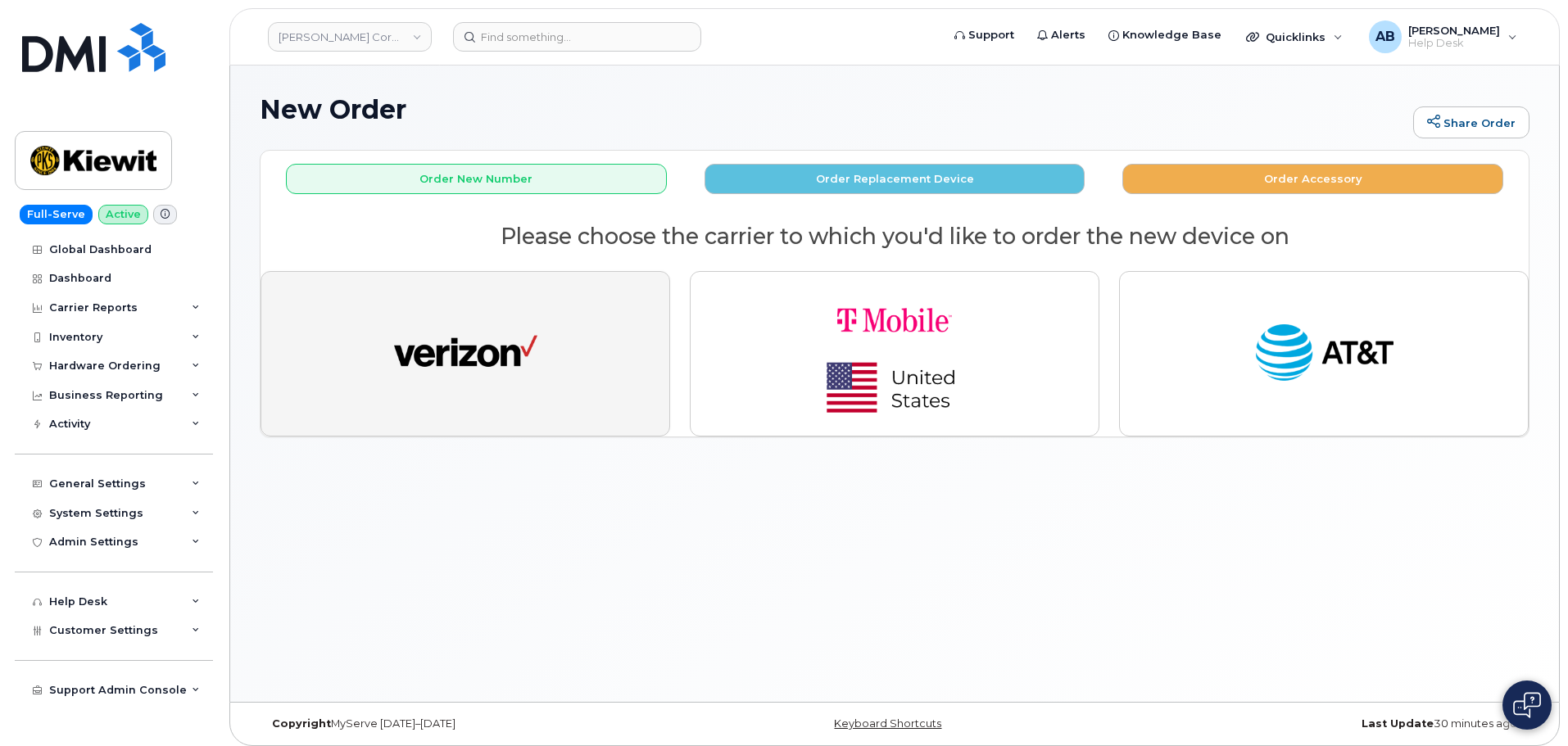
click at [520, 312] on button "button" at bounding box center [465, 354] width 410 height 166
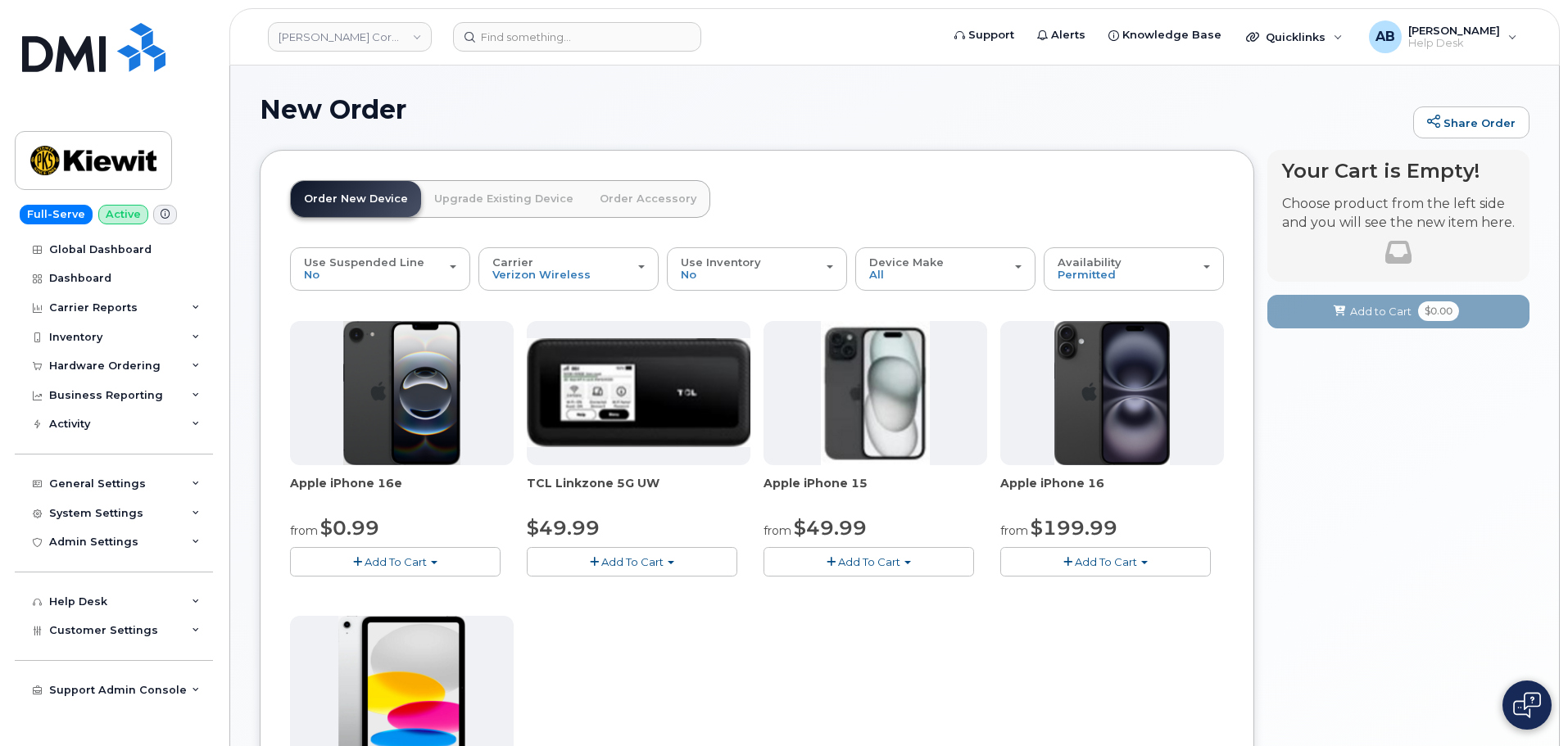
scroll to position [246, 0]
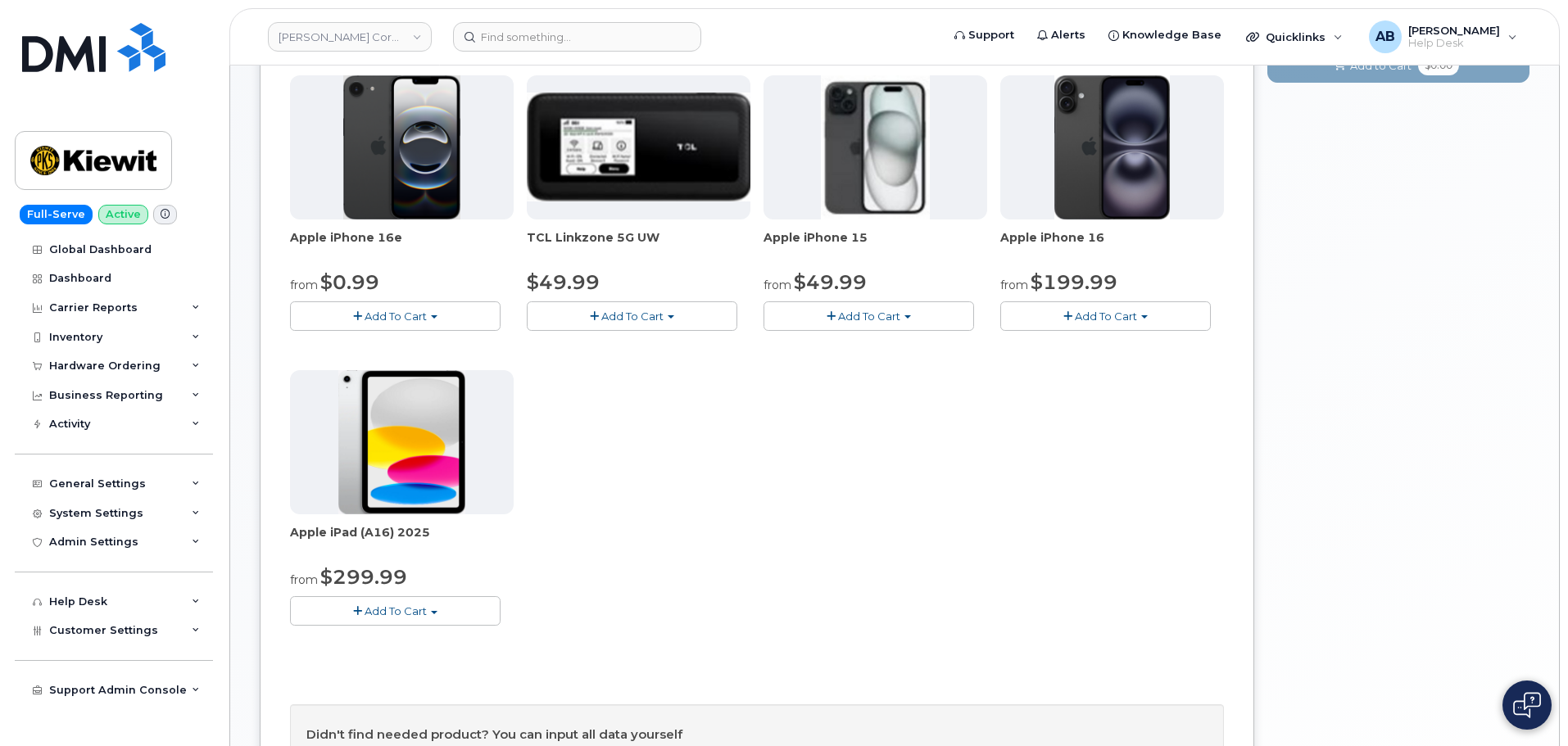
click at [427, 623] on button "Add To Cart" at bounding box center [395, 610] width 210 height 28
click at [388, 639] on link "$299.99 - 2 Year Activation (128GB)" at bounding box center [407, 642] width 226 height 21
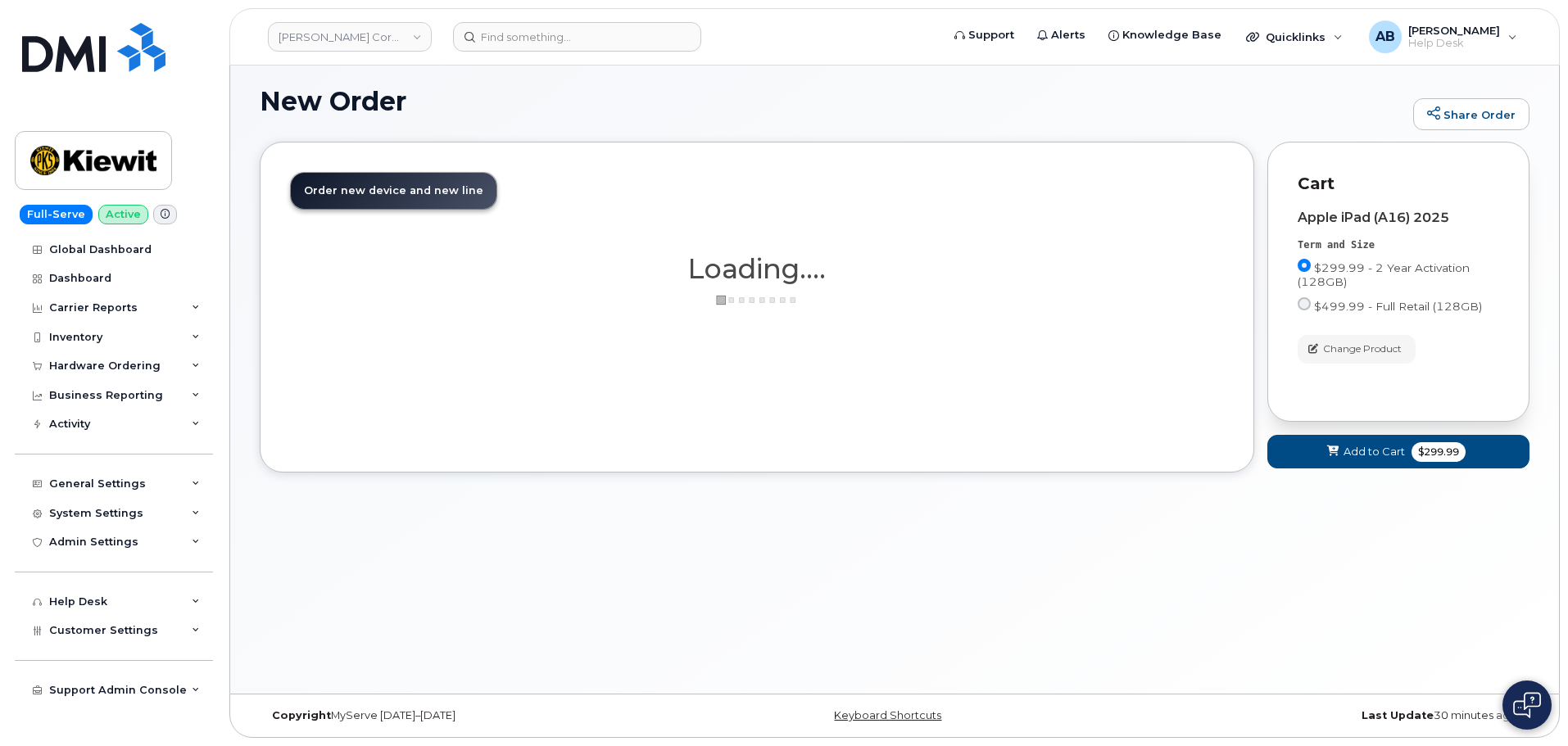
scroll to position [138, 0]
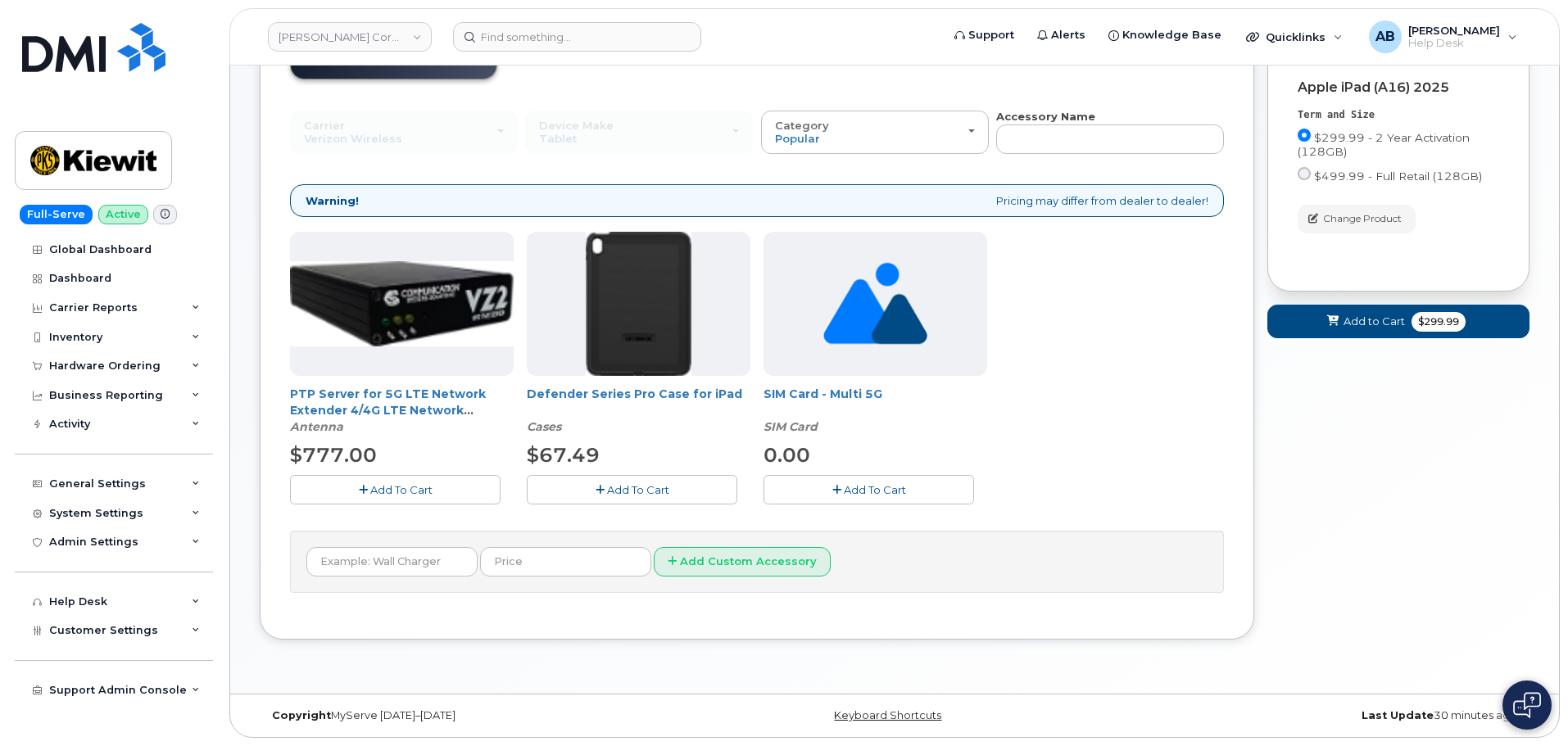
click at [571, 493] on button "Add To Cart" at bounding box center [631, 489] width 210 height 28
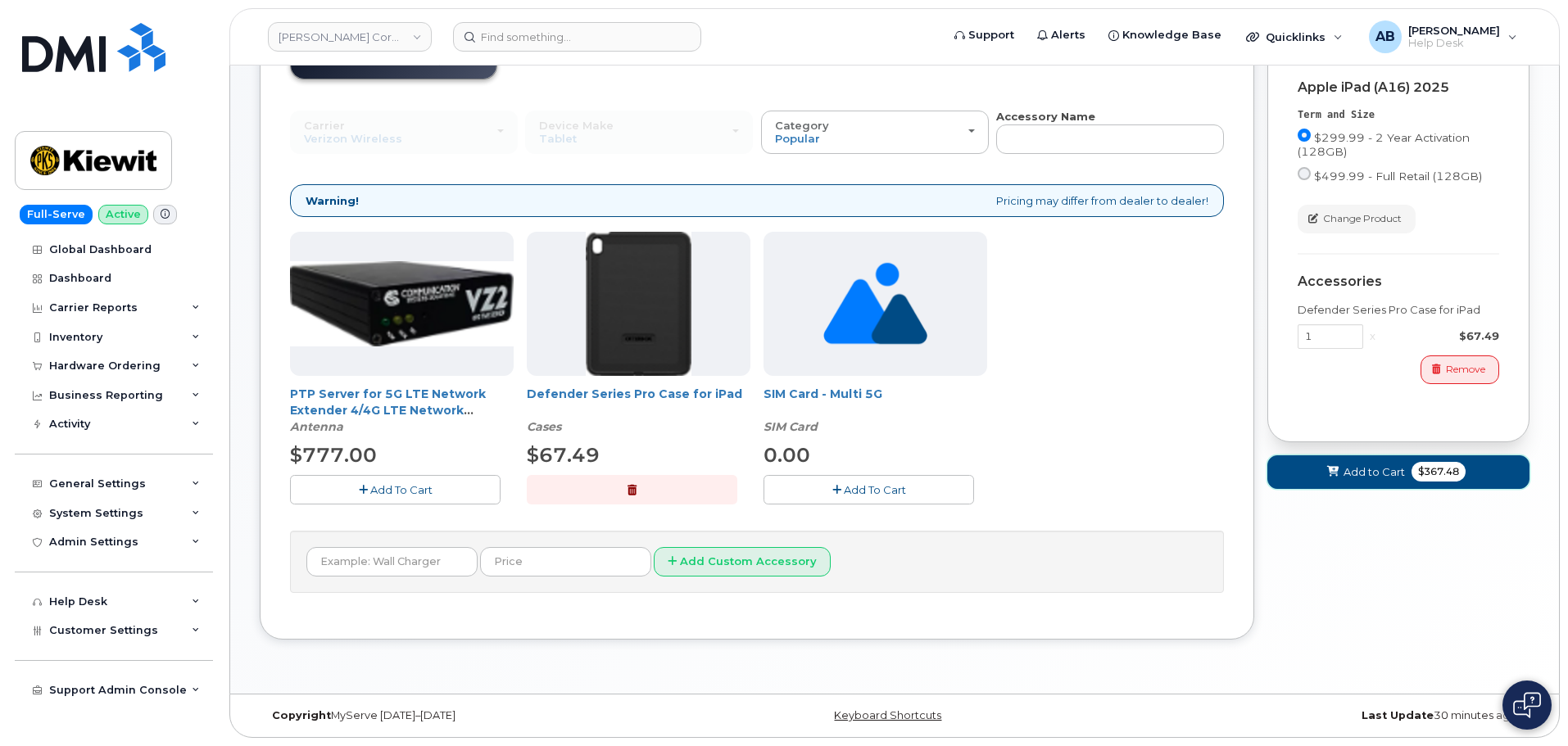
click at [1457, 474] on span "$367.48" at bounding box center [1438, 471] width 54 height 20
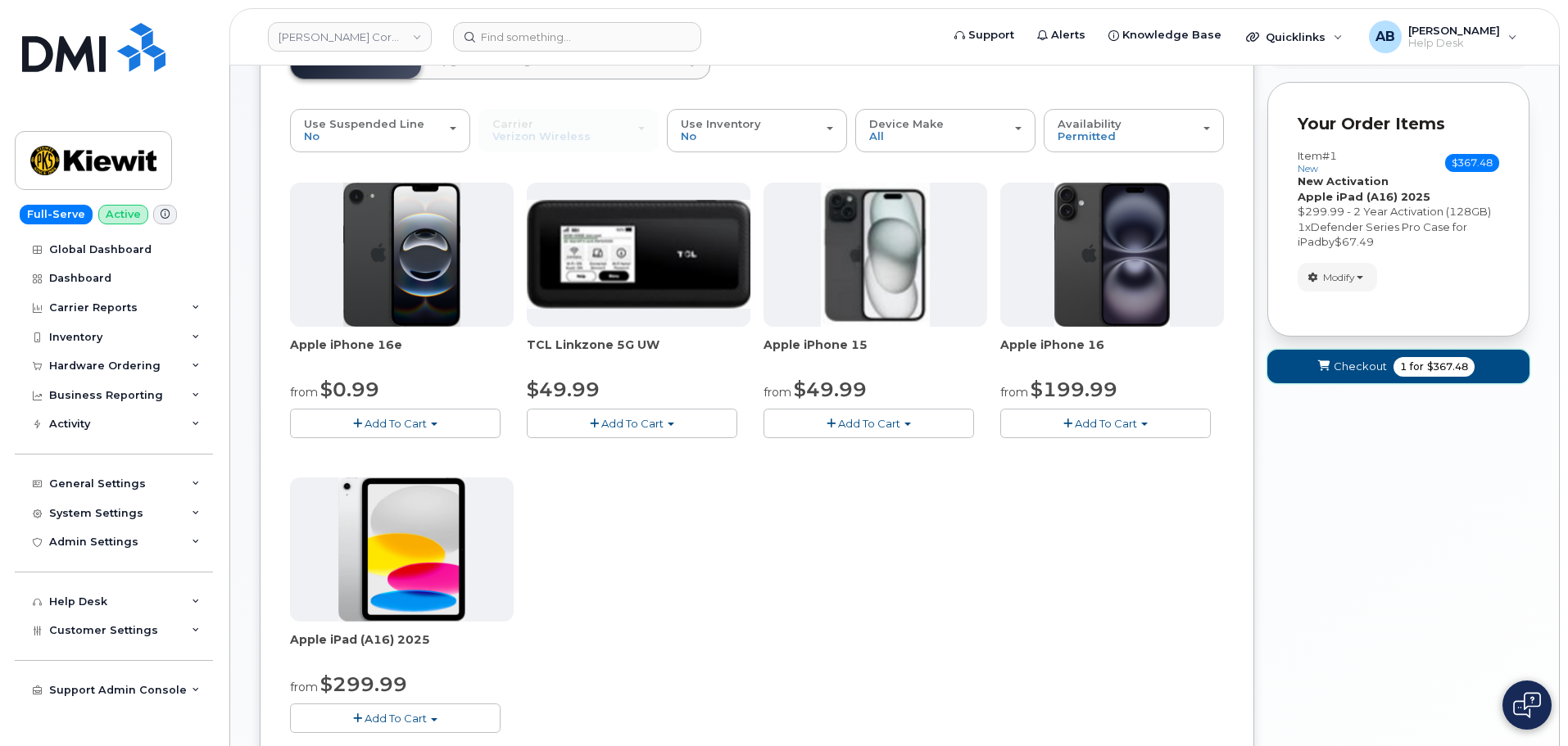
click at [1345, 375] on button "Checkout 1 for $367.48" at bounding box center [1397, 366] width 262 height 33
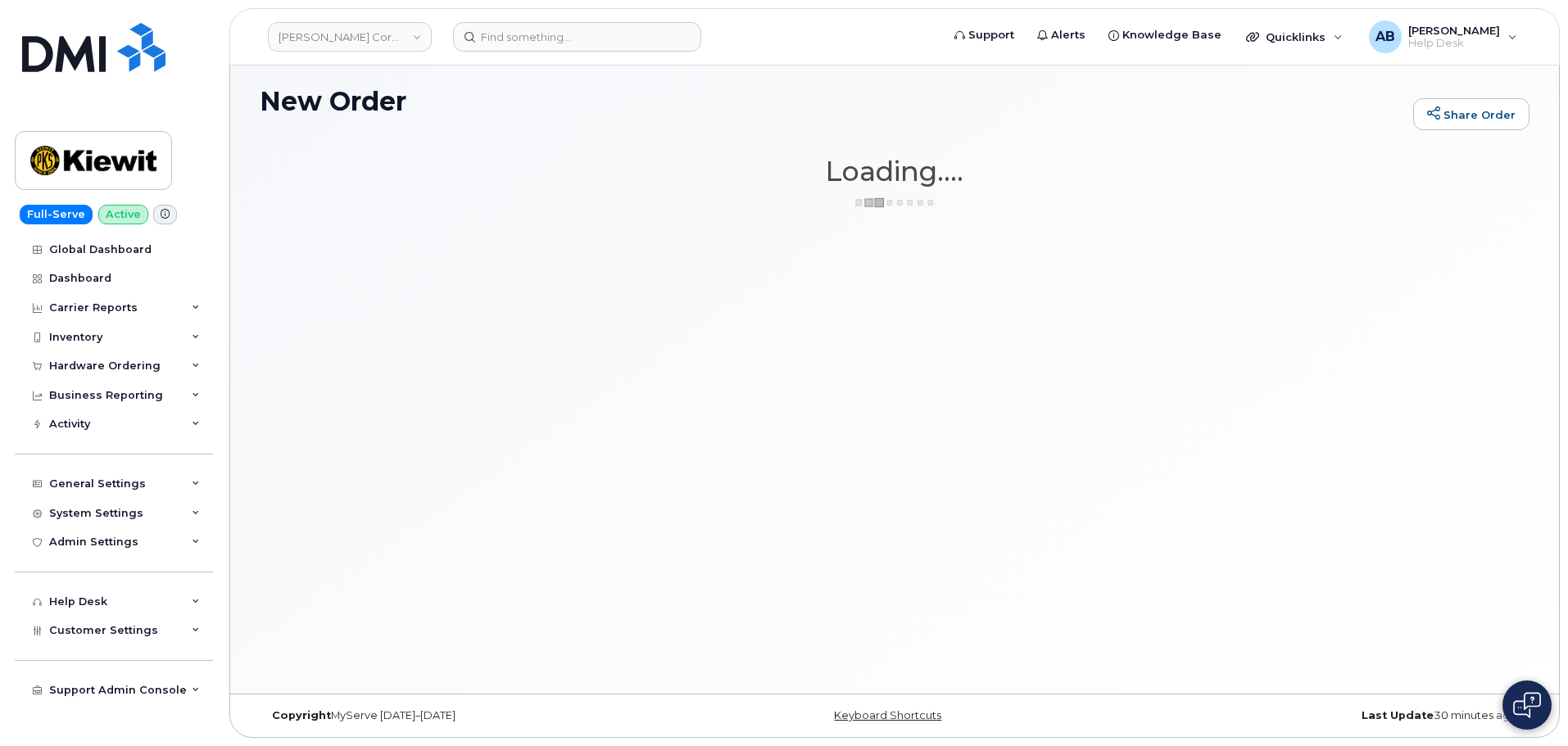
scroll to position [9, 0]
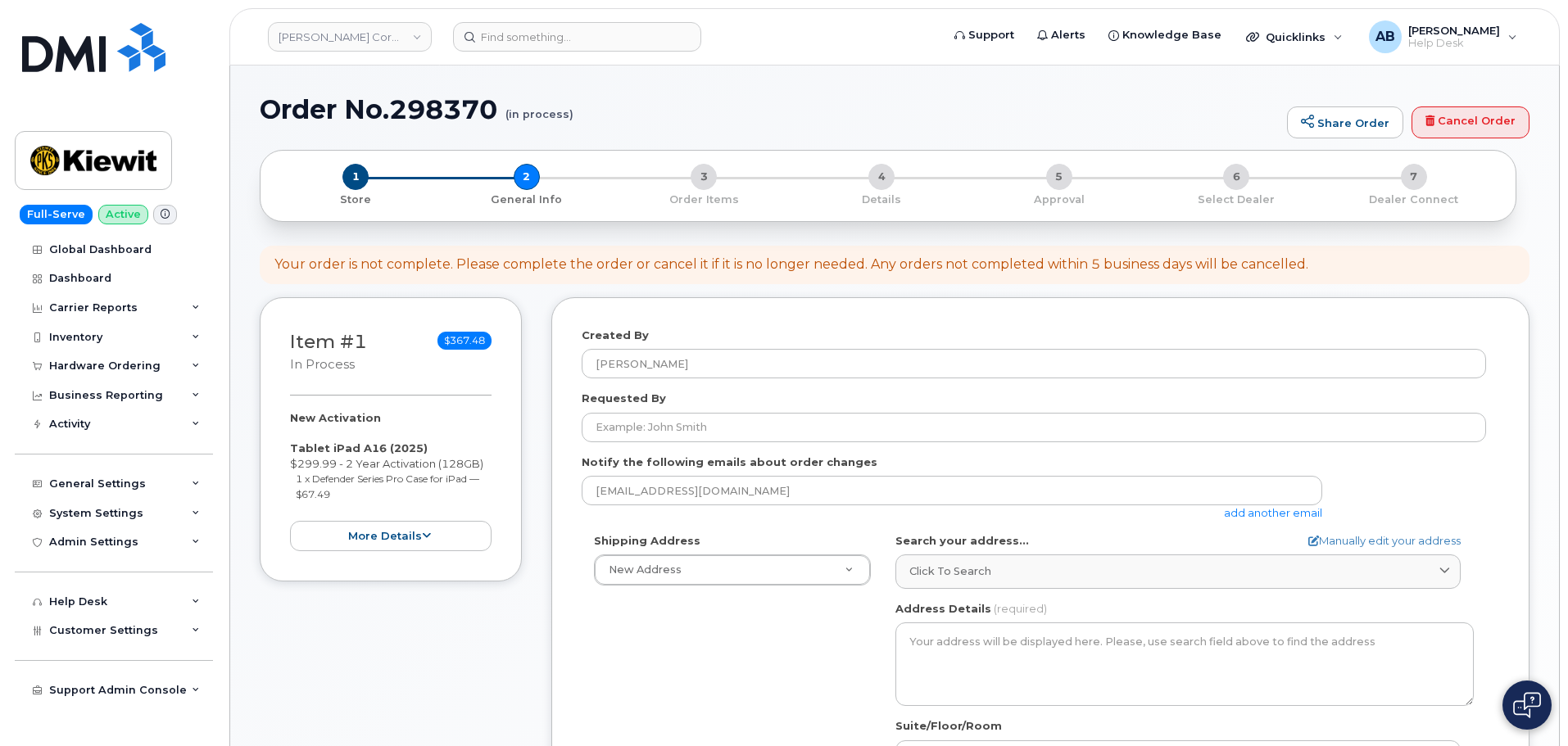
select select
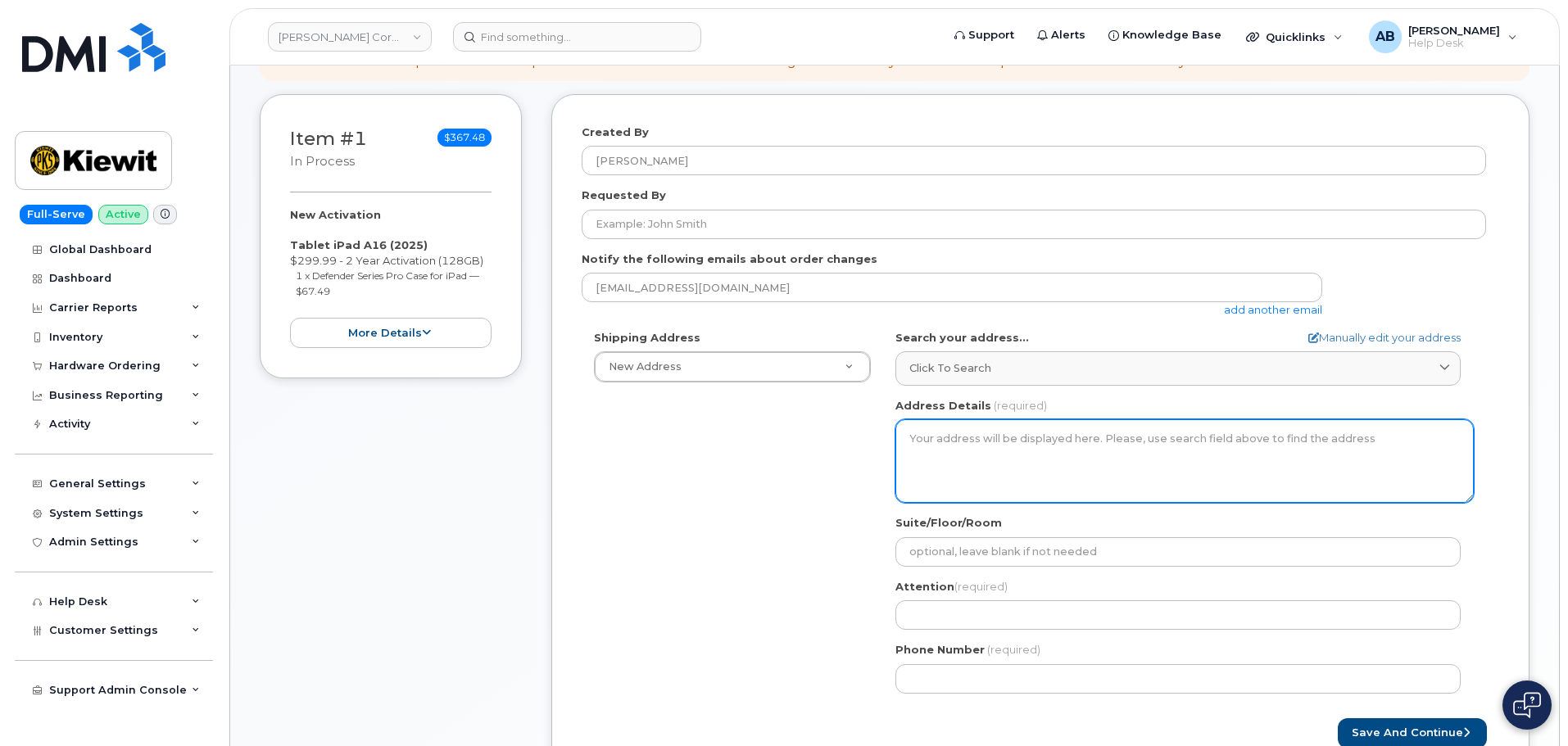
scroll to position [246, 0]
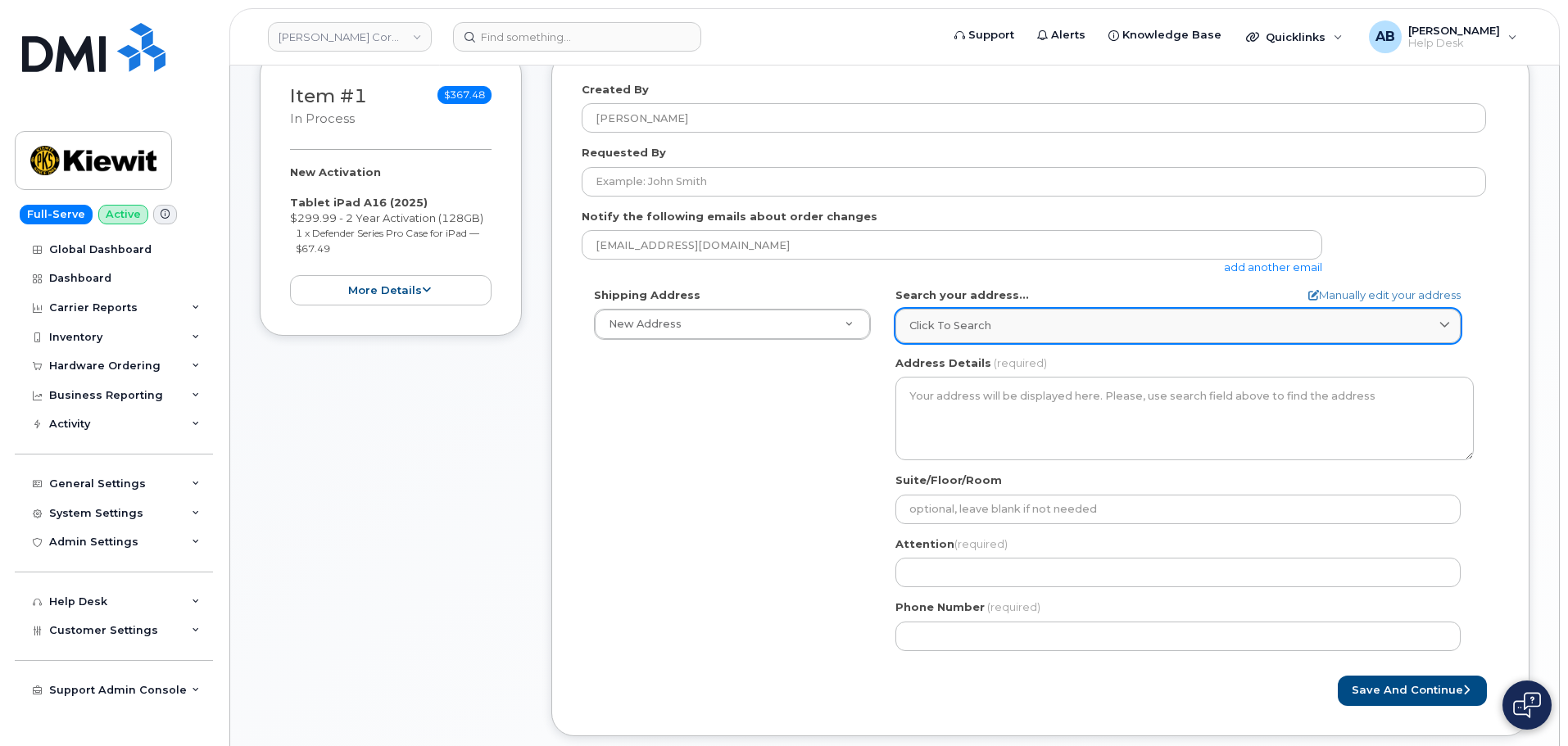
click at [968, 331] on span "Click to search" at bounding box center [950, 325] width 82 height 15
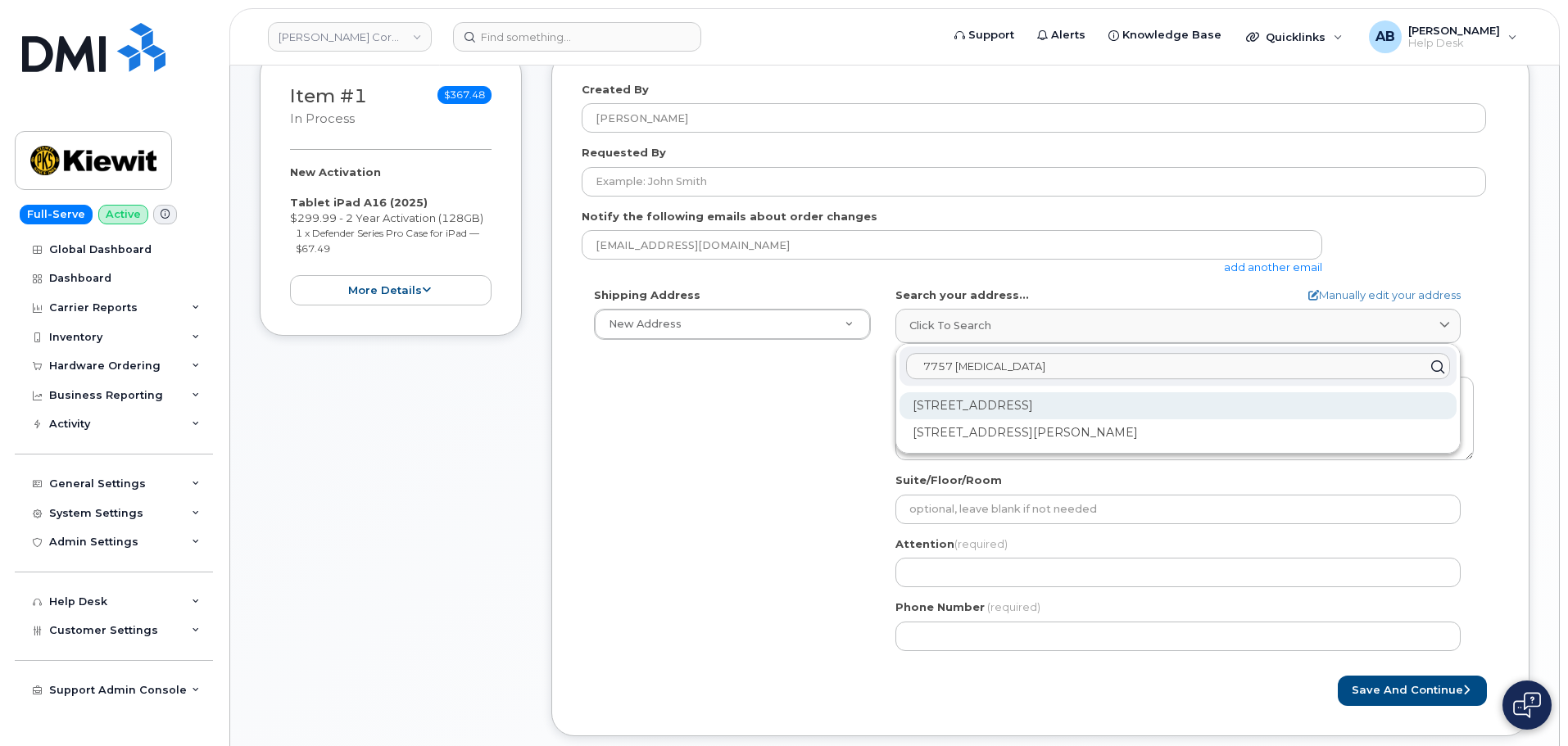
type input "7757 Bal"
click at [1038, 406] on div "7757 Baltimore Ave College Park MD 20740" at bounding box center [1177, 406] width 556 height 27
select select
type textarea "7757 Baltimore Ave COLLEGE PARK MD 20740 UNITED STATES"
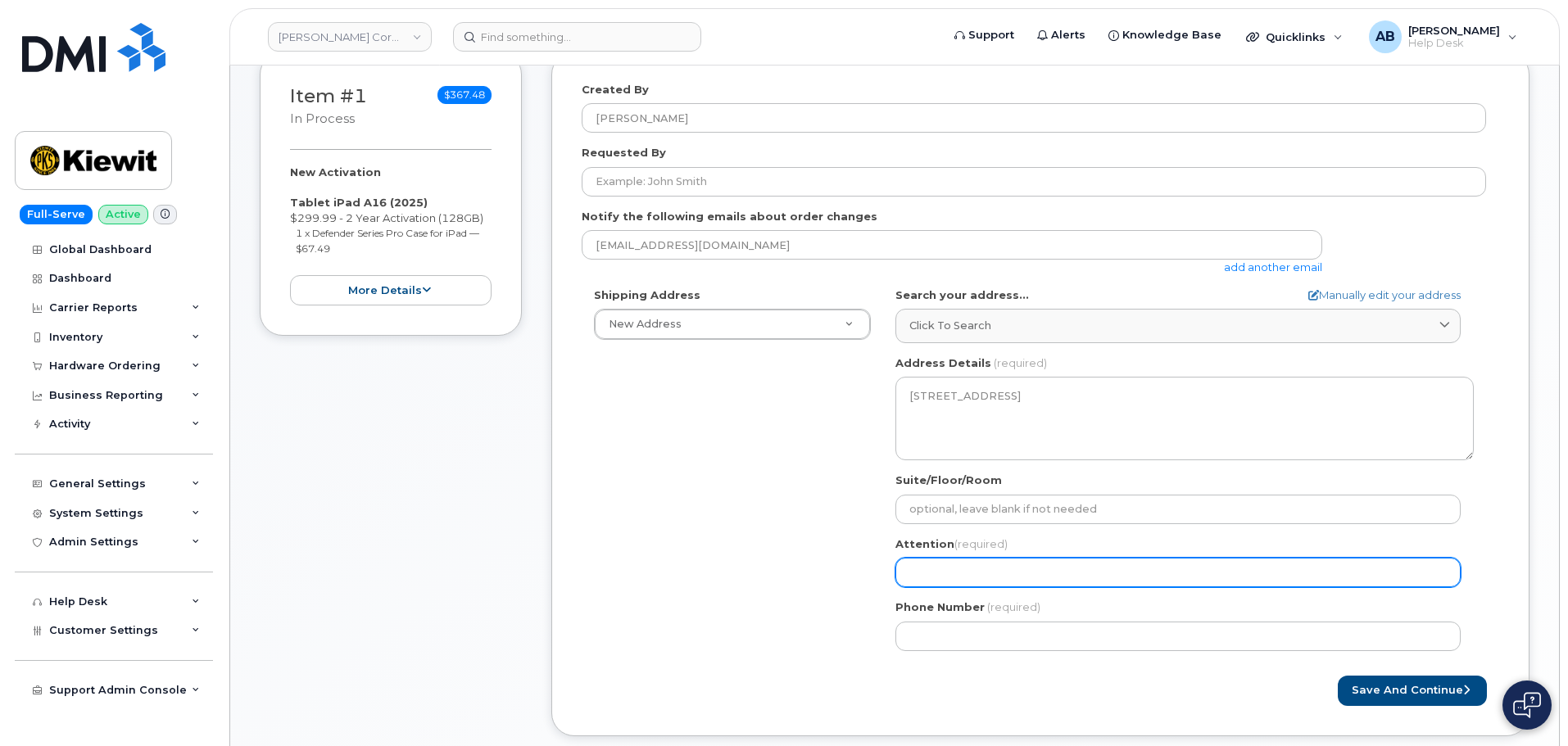
click at [996, 581] on input "Attention (required)" at bounding box center [1177, 572] width 565 height 29
select select
type input "A"
select select
type input "An"
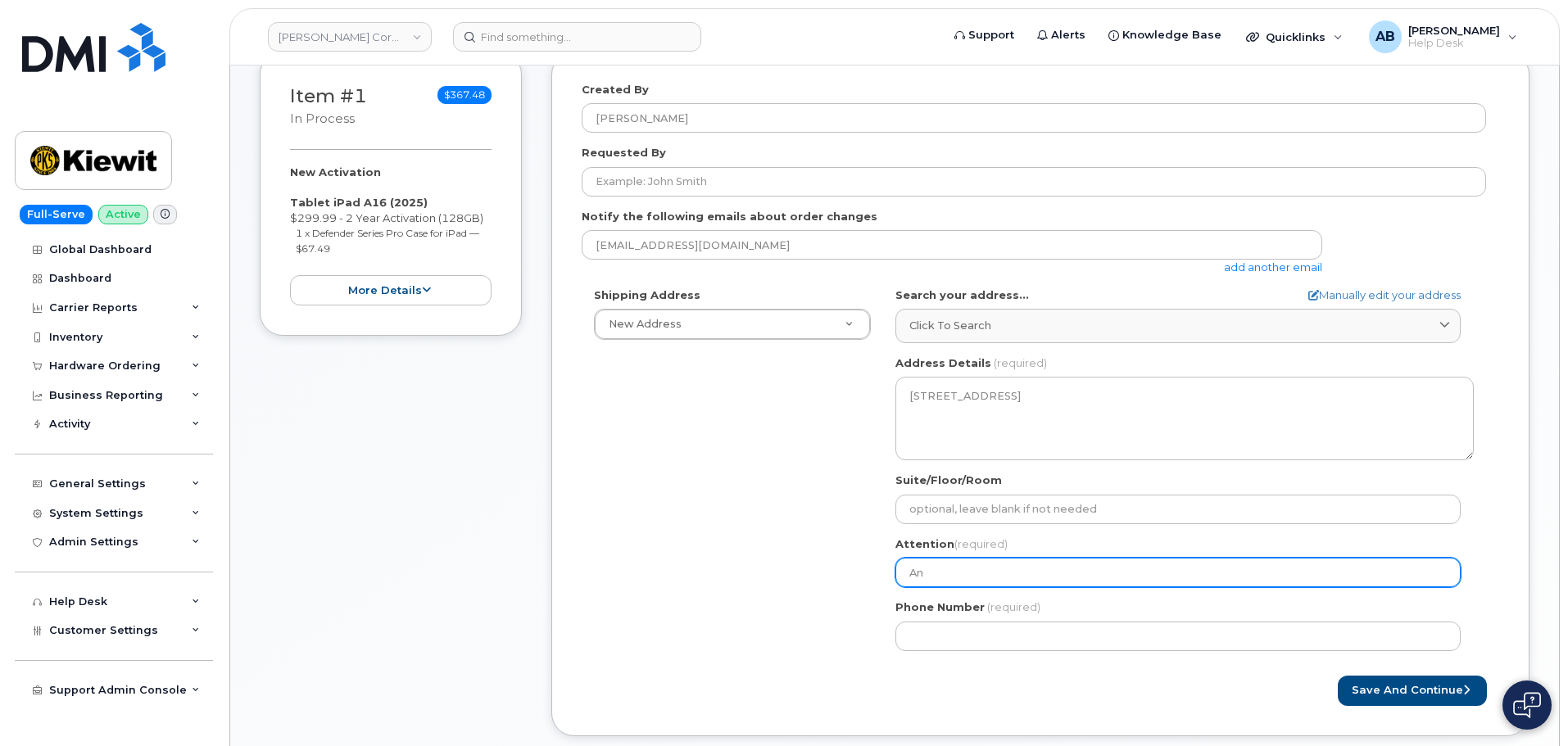
select select
type input "Ant"
select select
type input "Anth"
select select
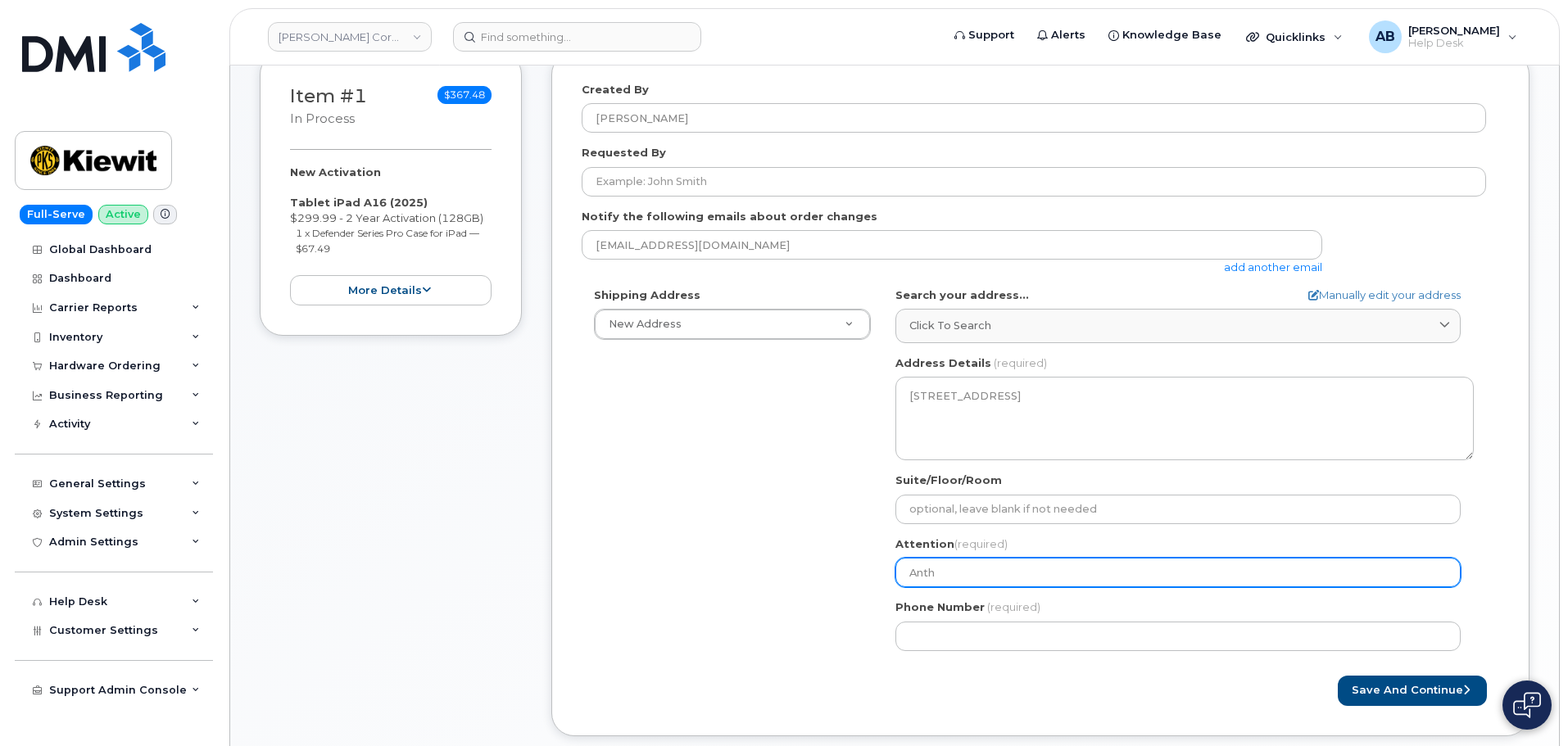
type input "Antho"
select select
type input "Anthony"
select select
type input "Anthony"
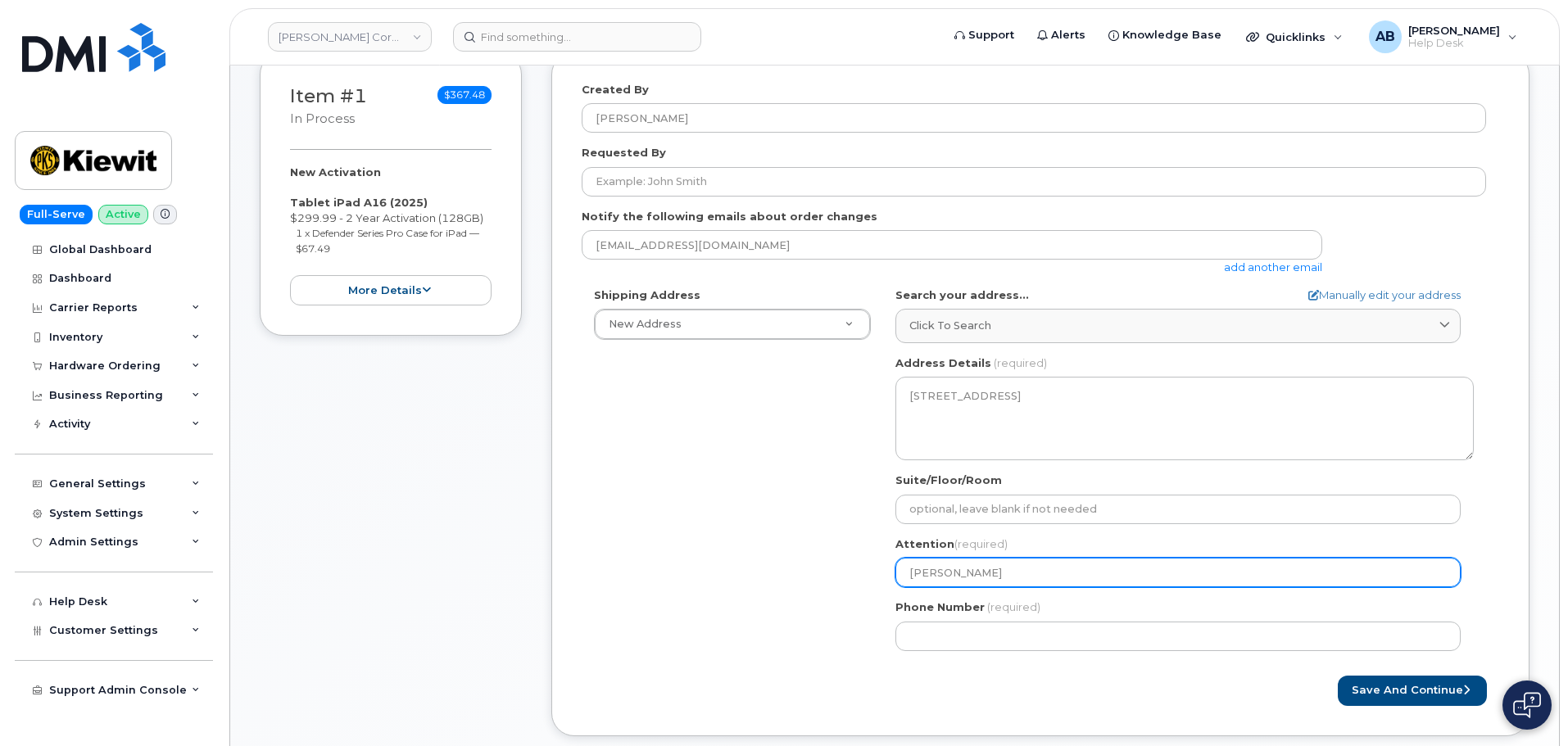
select select
type input "Anthony N"
select select
type input "Anthony Na"
select select
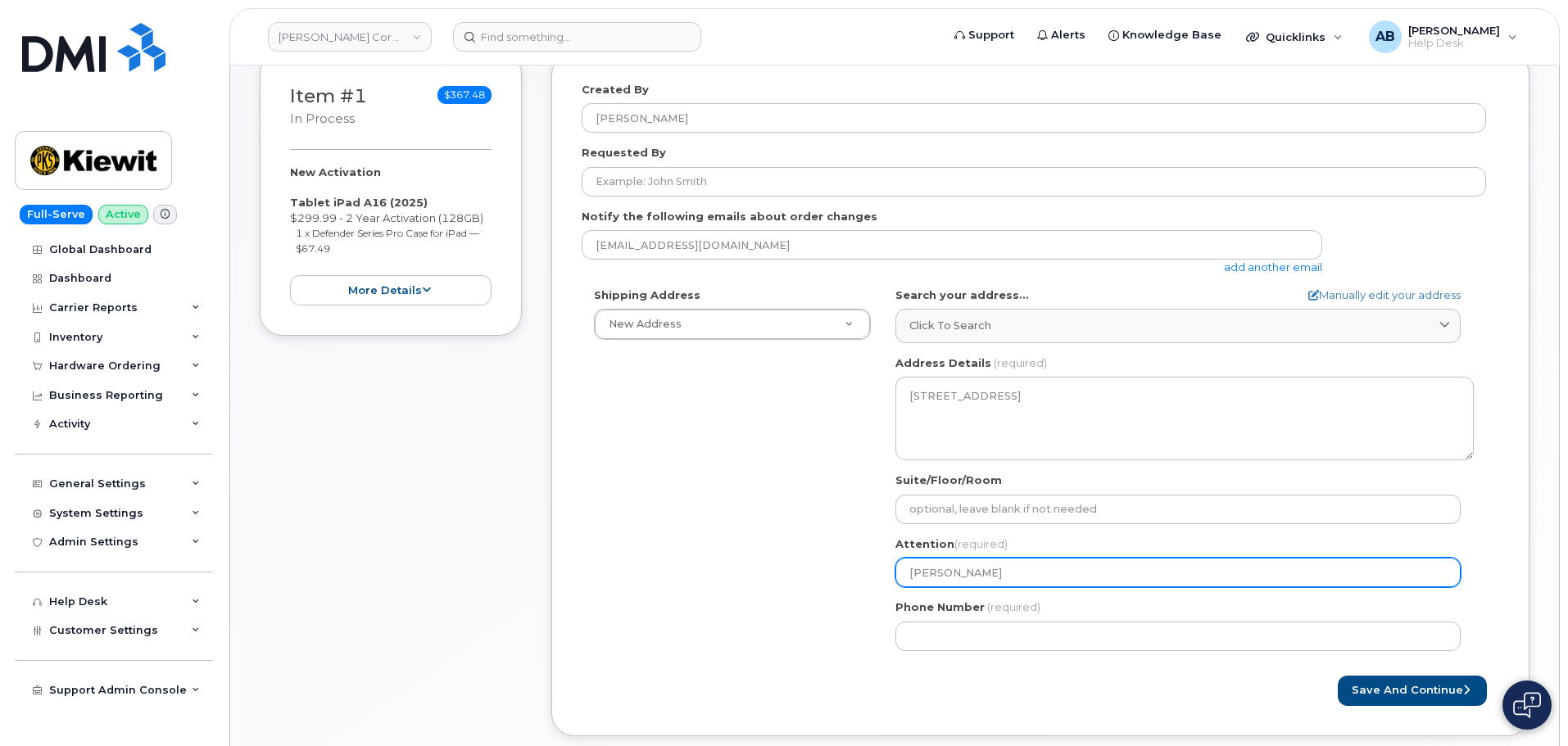
type input "Anthony Nao"
select select
type input "Anthony Naos"
select select
type input "Anthony Nao"
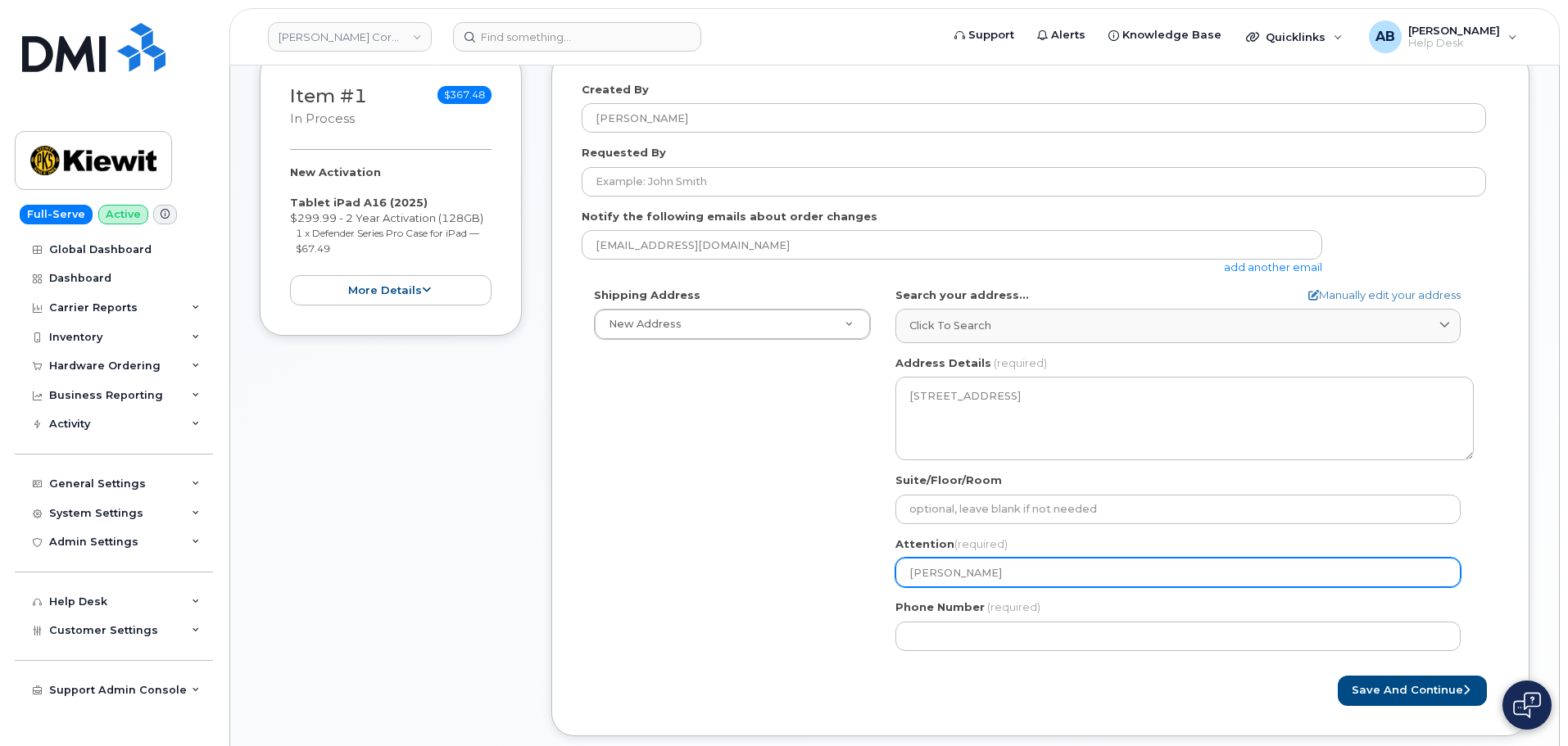
select select
type input "Anthony Na"
select select
type input "Anthony N"
select select
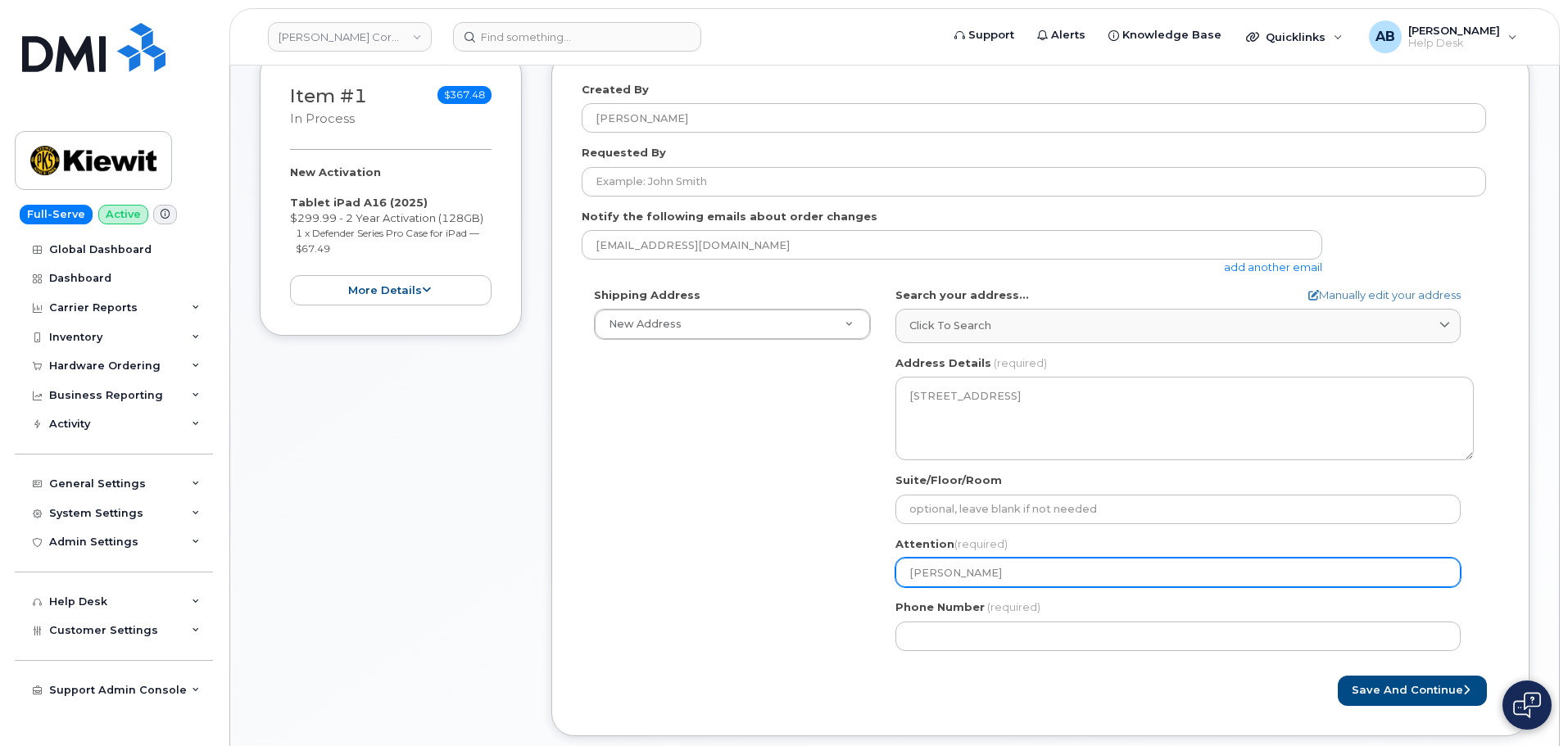
type input "Anthony No"
select select
type input "Anthony Nos"
select select
type input "Anthony Nosa"
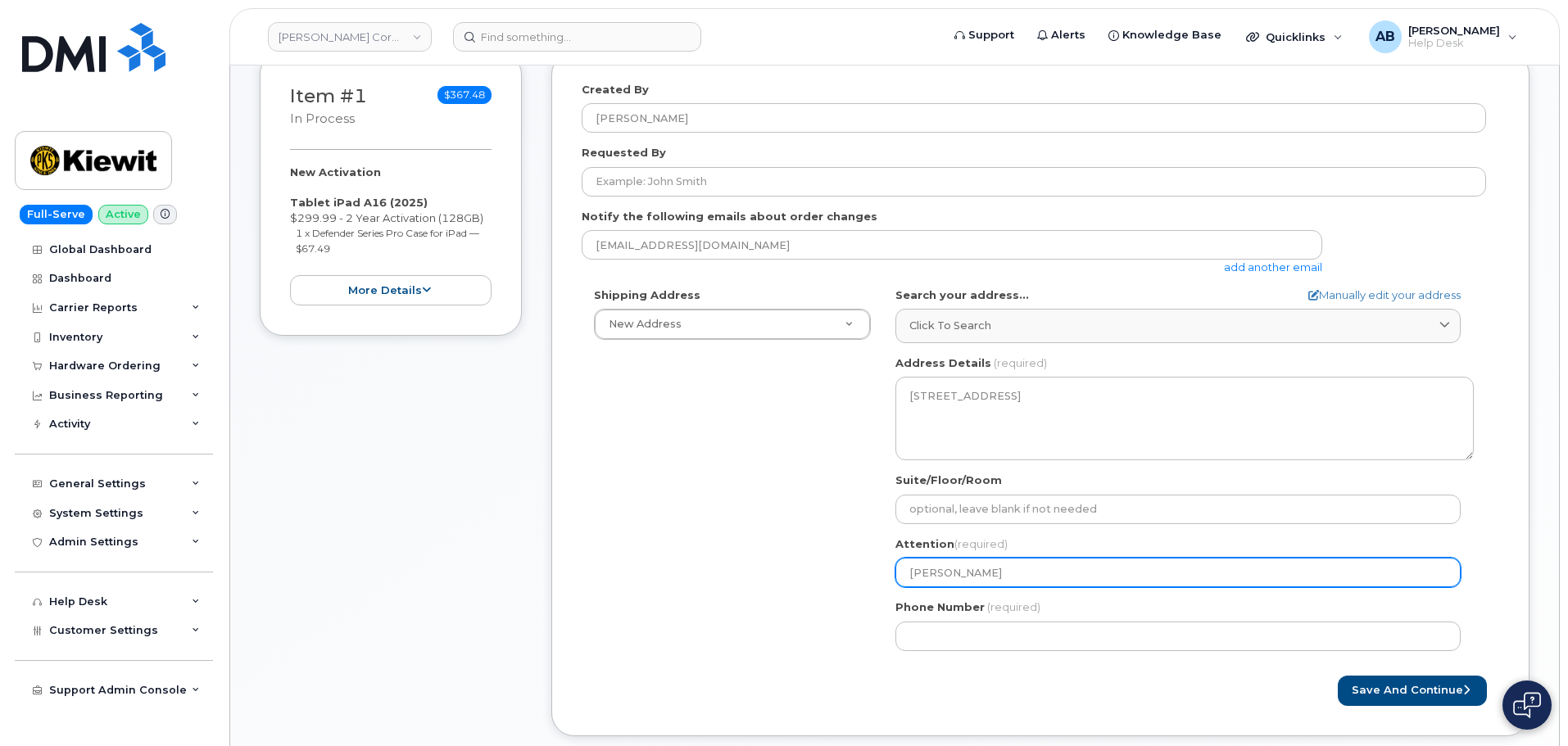
select select
type input "Anthony Nosar"
select select
type input "Anthony Nosari"
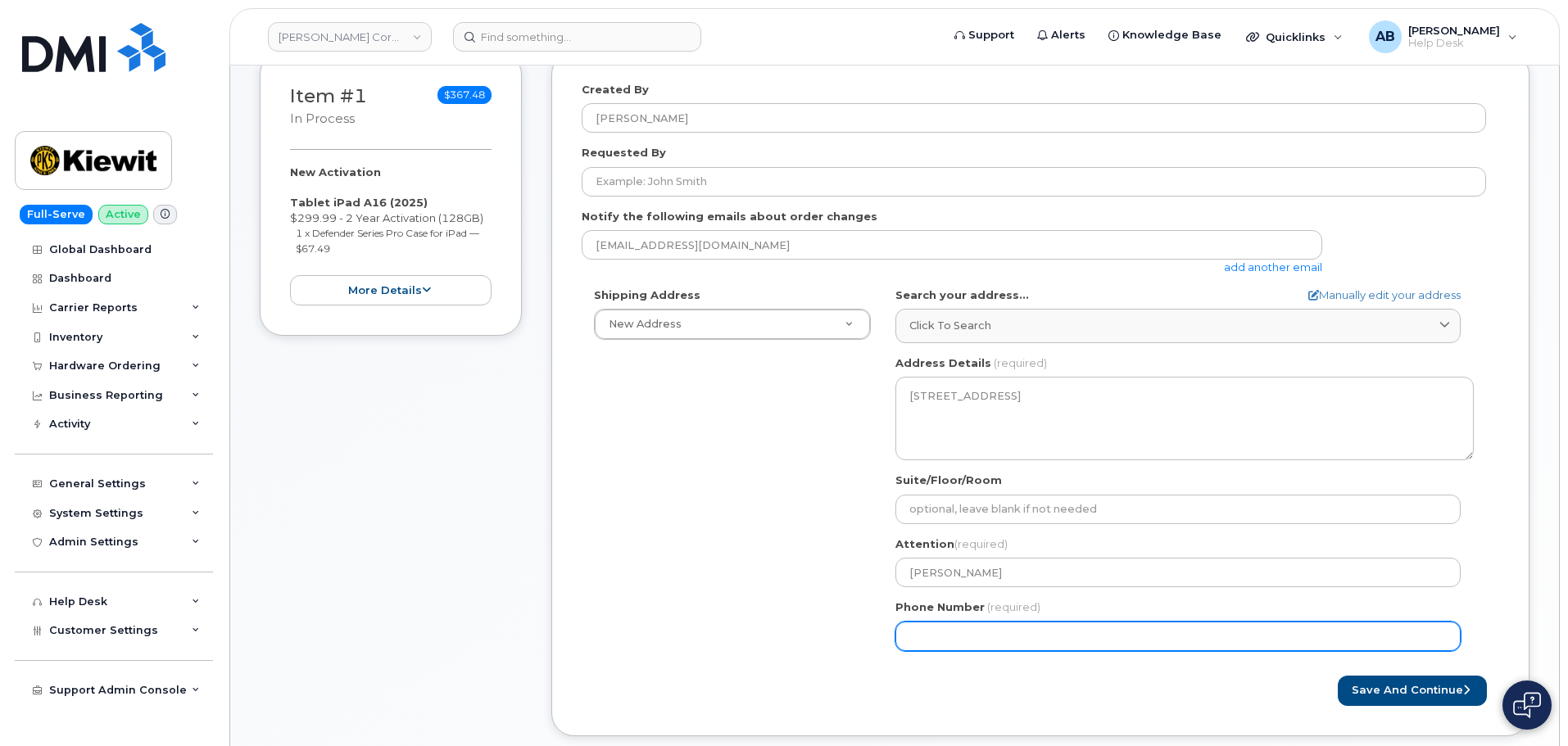
click at [970, 632] on input "Phone Number" at bounding box center [1177, 636] width 565 height 29
click at [994, 643] on input "Phone Number" at bounding box center [1177, 636] width 565 height 29
paste input "2192070768"
select select
type input "2192070768"
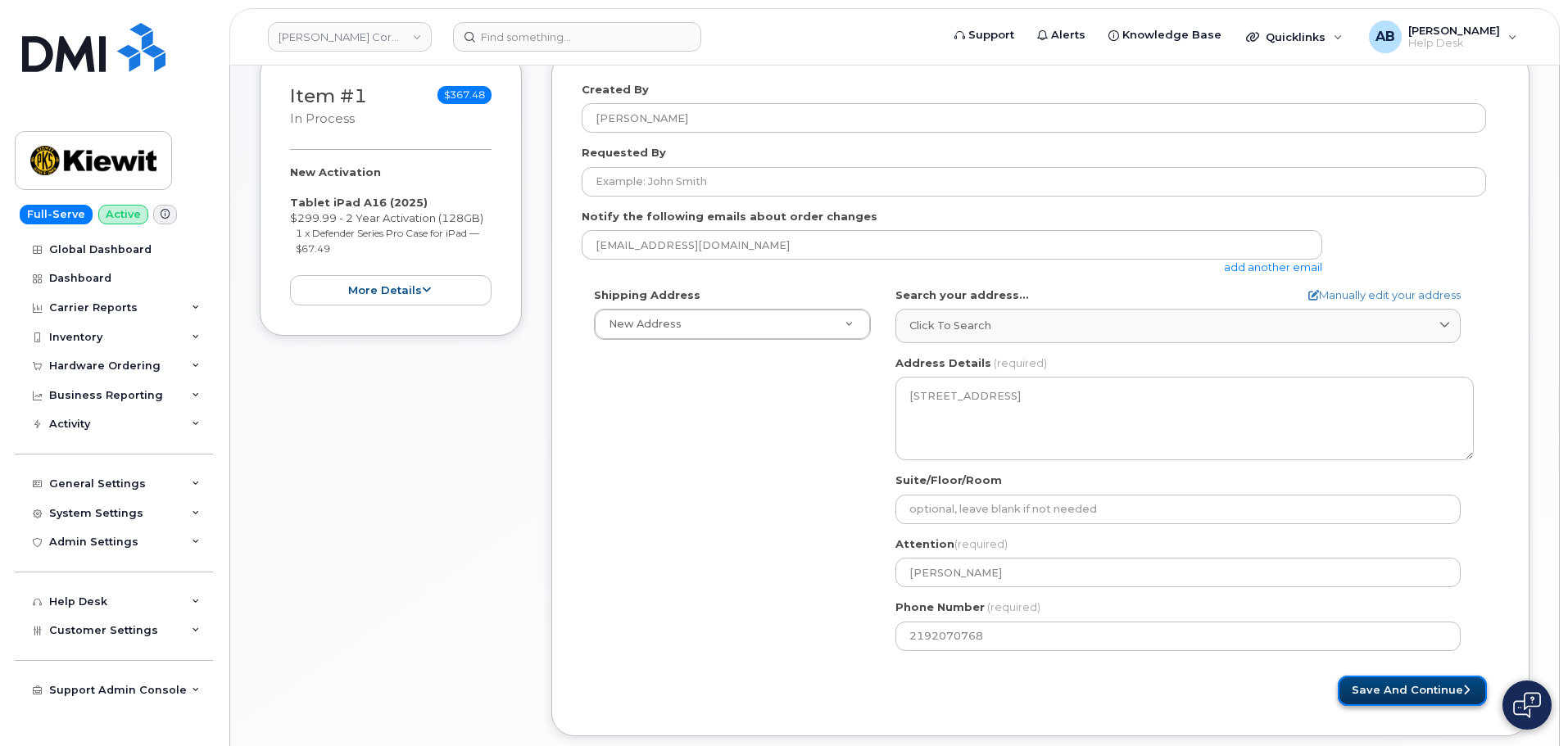
click at [1387, 688] on button "Save and Continue" at bounding box center [1412, 691] width 149 height 30
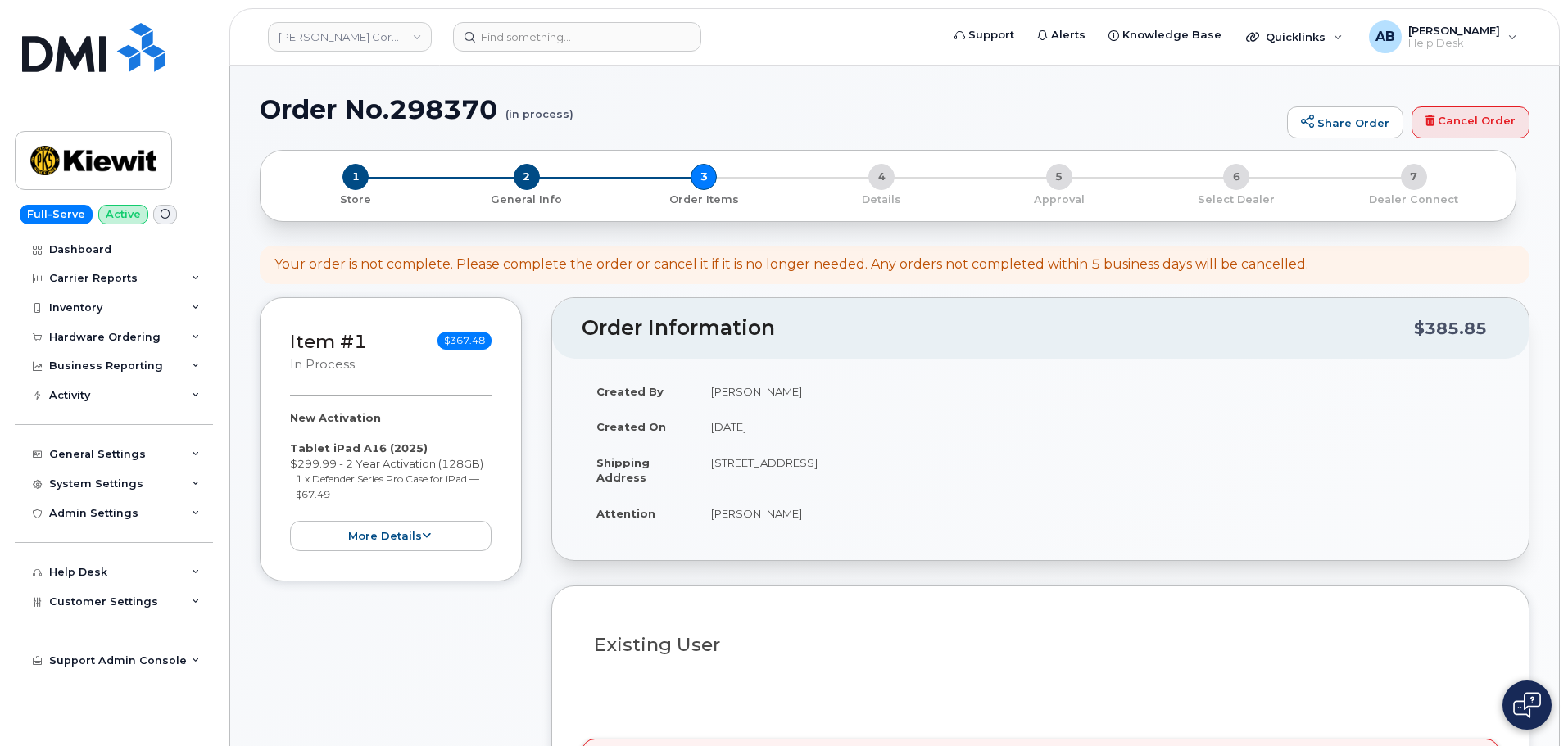
select select
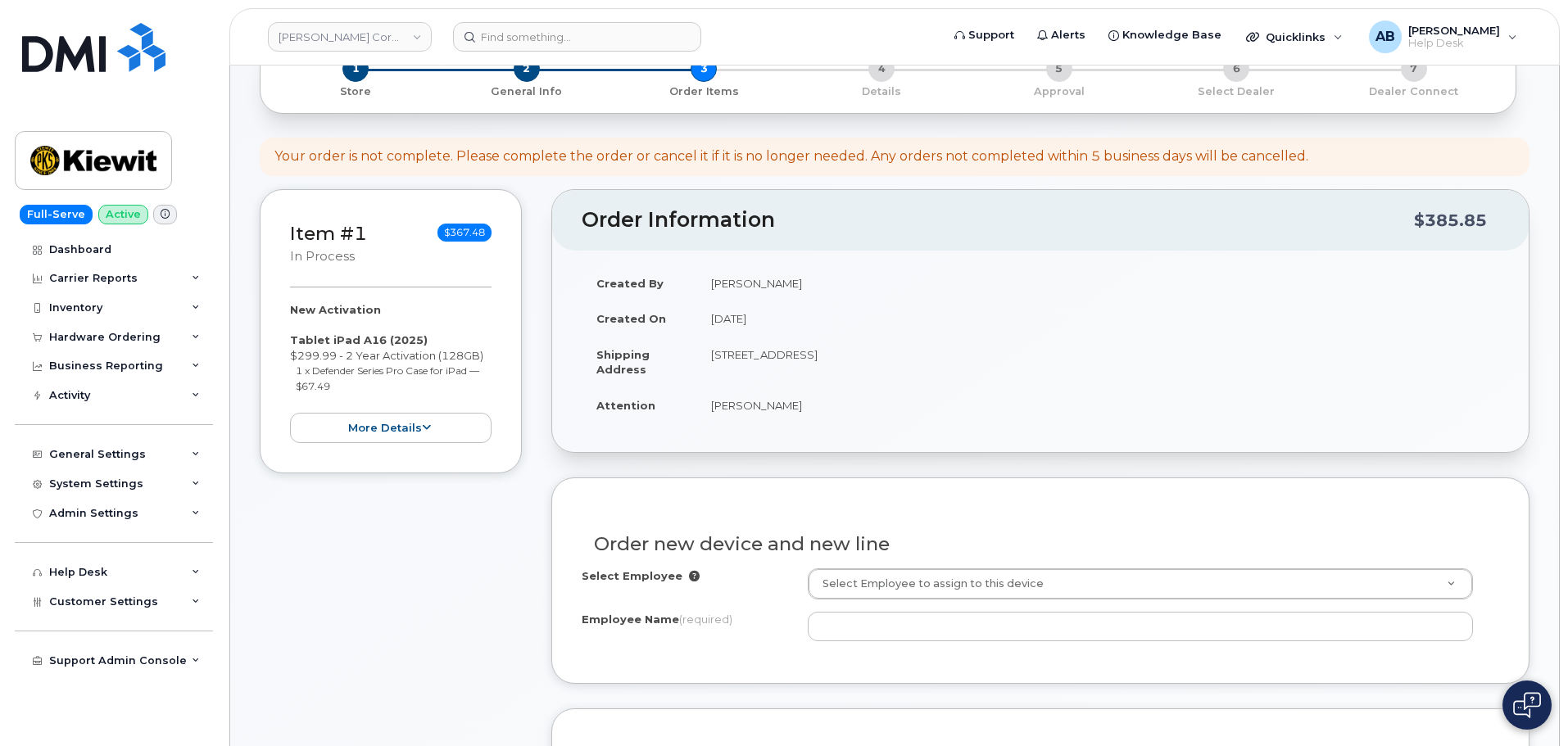
scroll to position [246, 0]
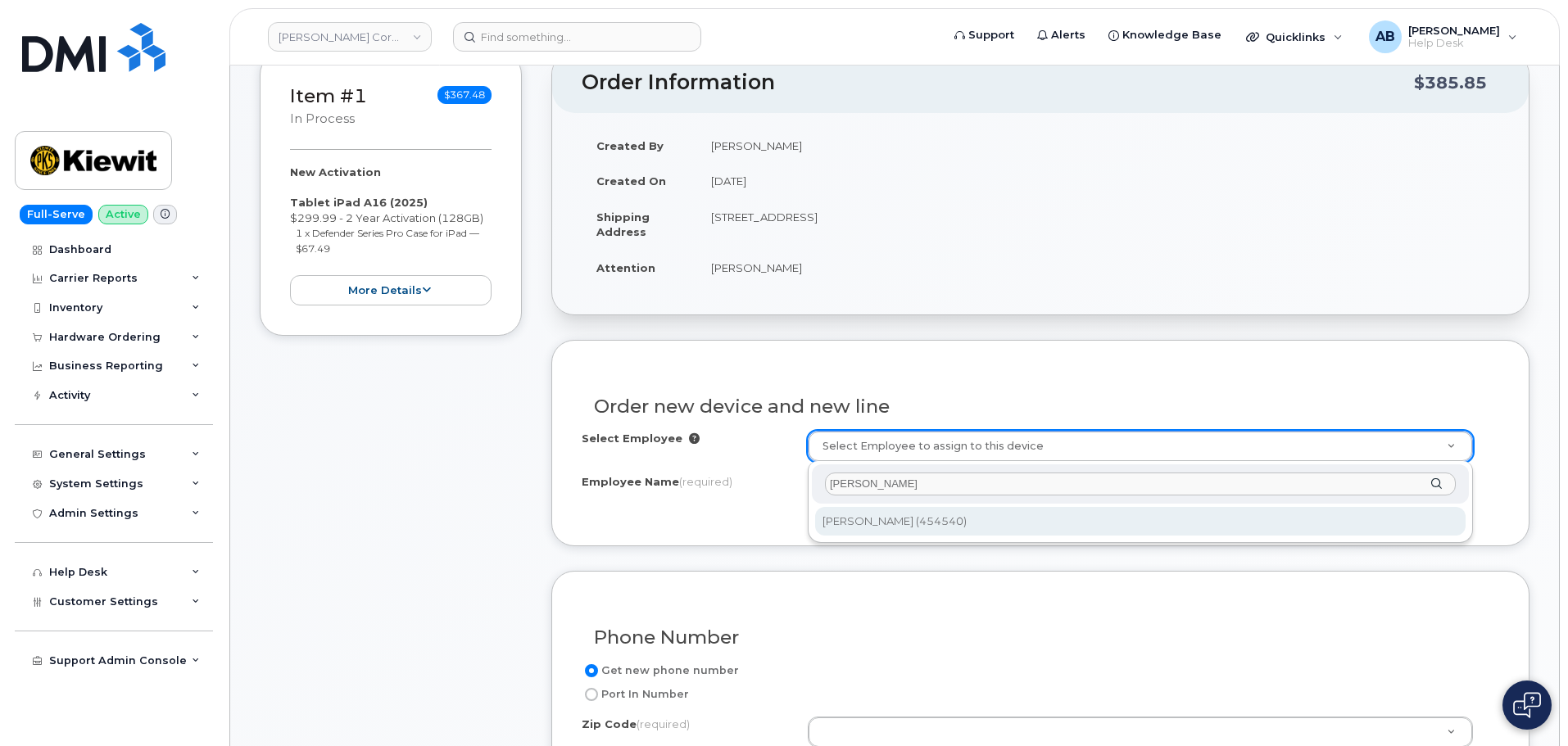
type input "[PERSON_NAME]"
type input "2158114"
type input "[PERSON_NAME]"
type input "[STREET_ADDRESS]"
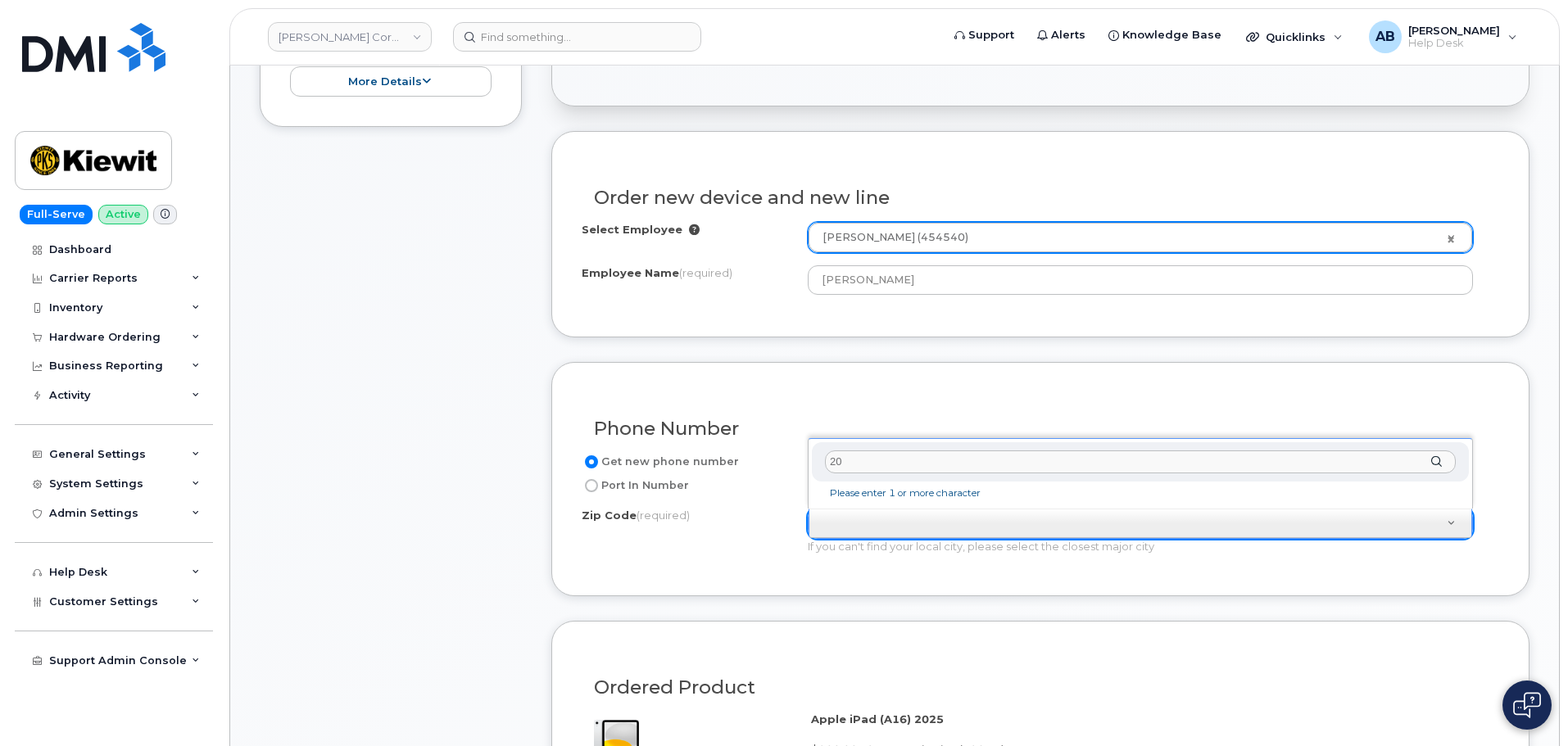
scroll to position [491, 0]
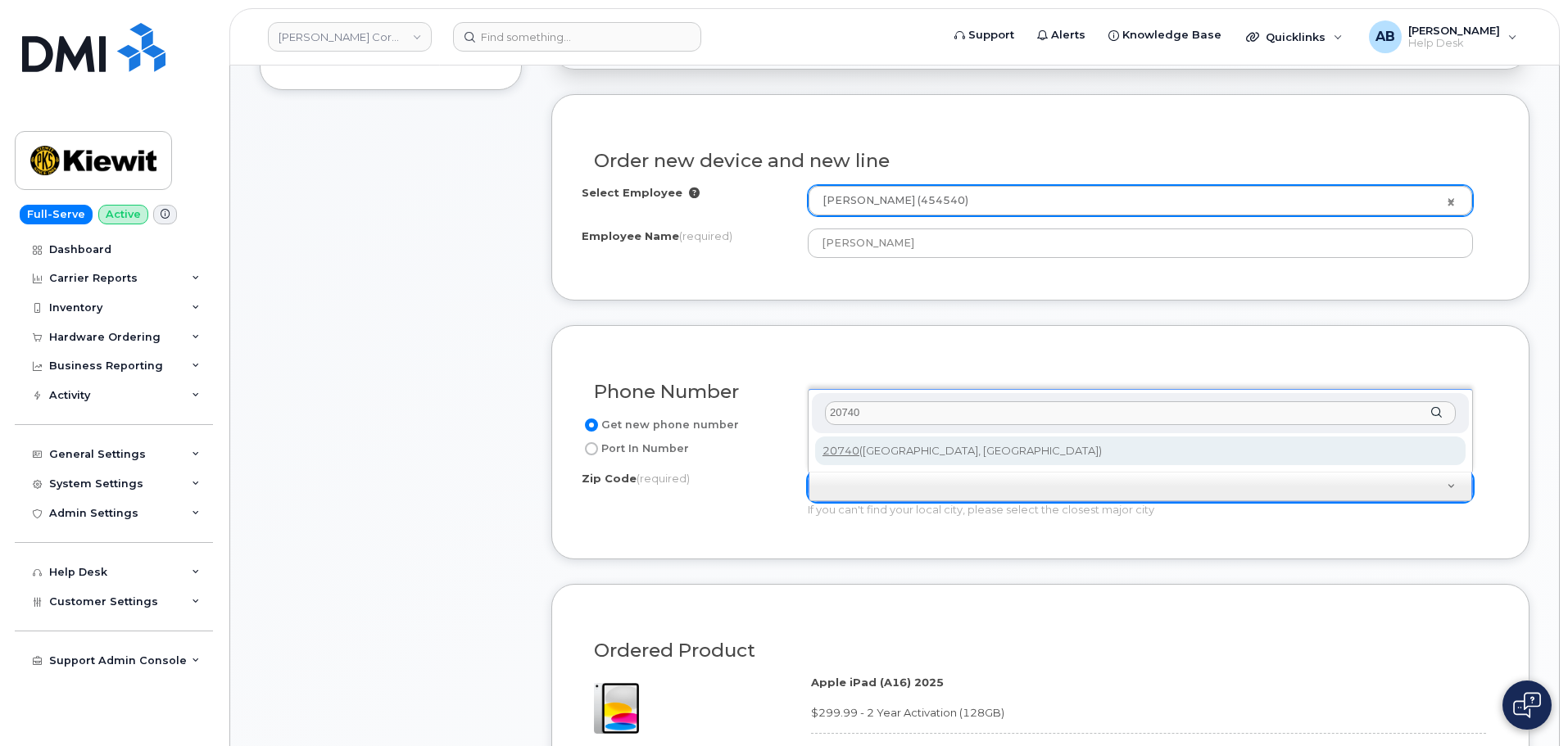
type input "20740"
type input "20740 (College Park, MD)"
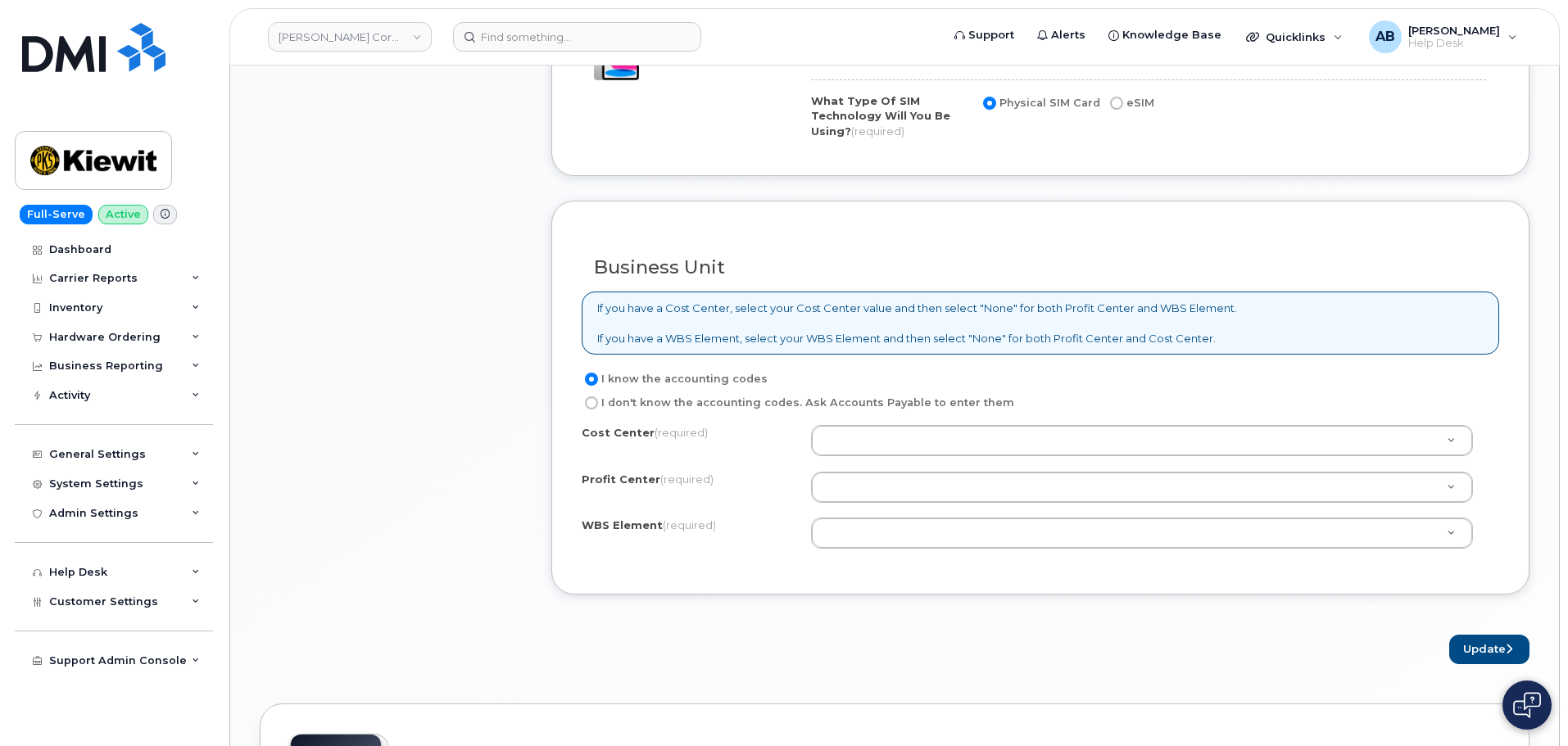
scroll to position [1146, 0]
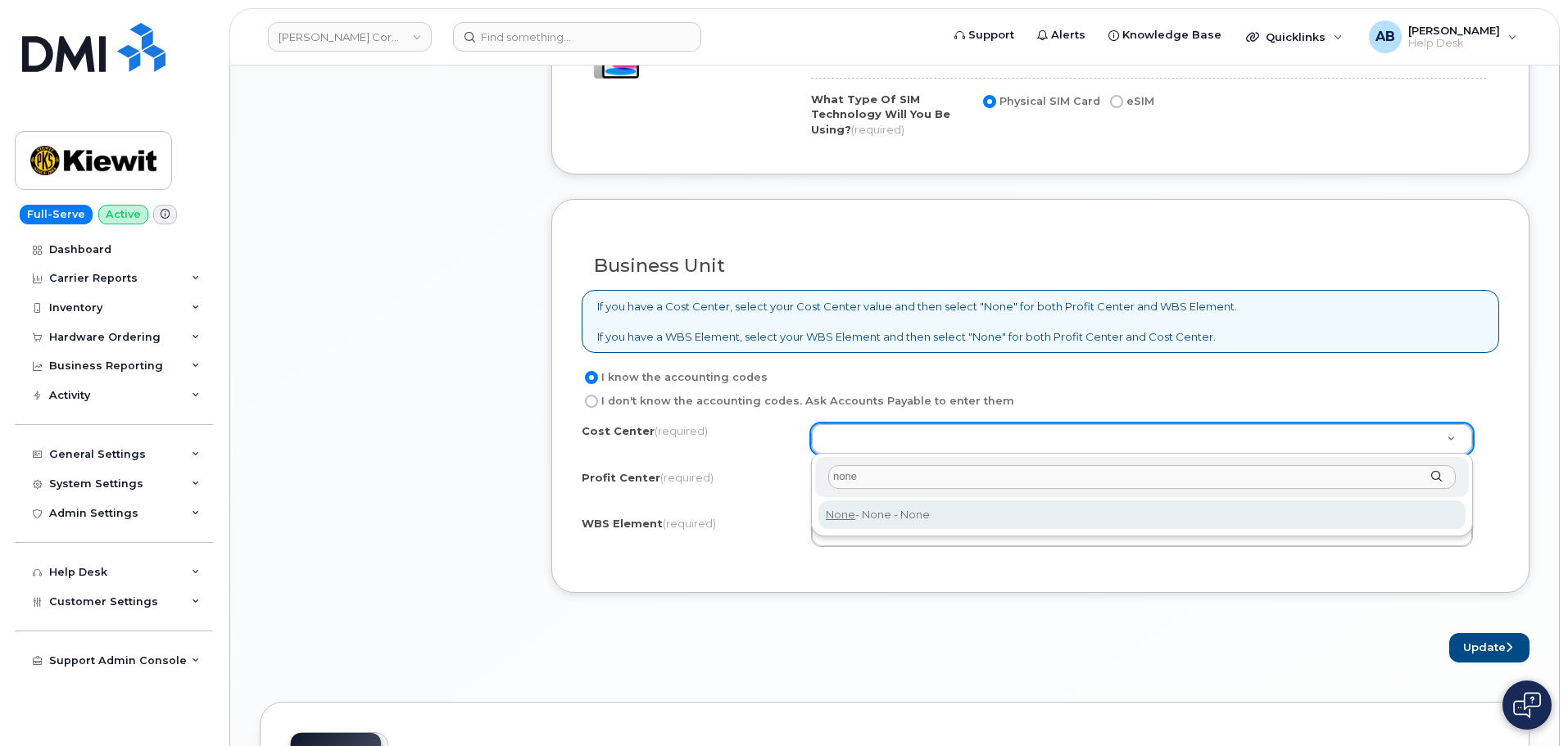
type input "none"
type input "None"
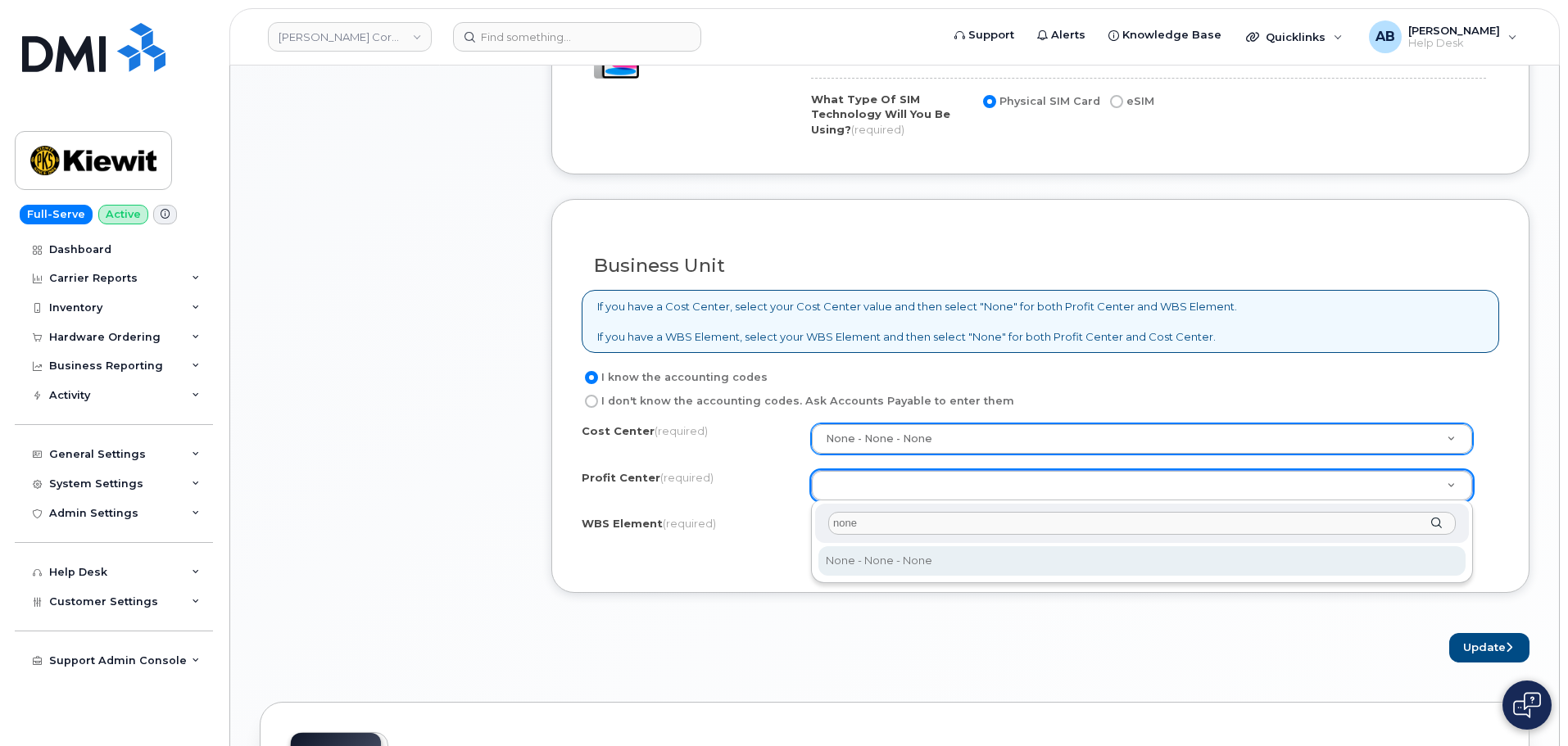
type input "none"
drag, startPoint x: 905, startPoint y: 567, endPoint x: 905, endPoint y: 551, distance: 16.0
select select "None"
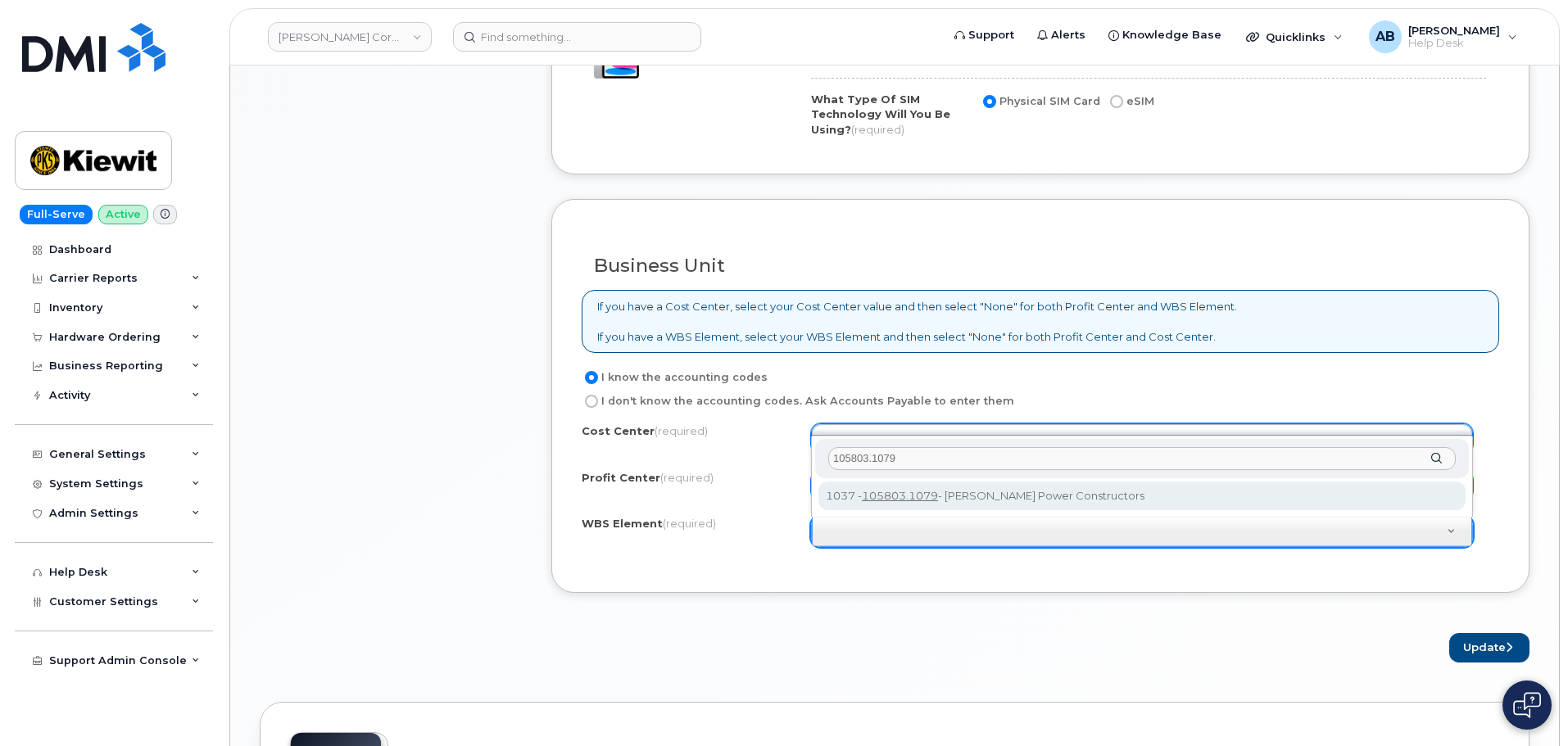
type input "105803.1079"
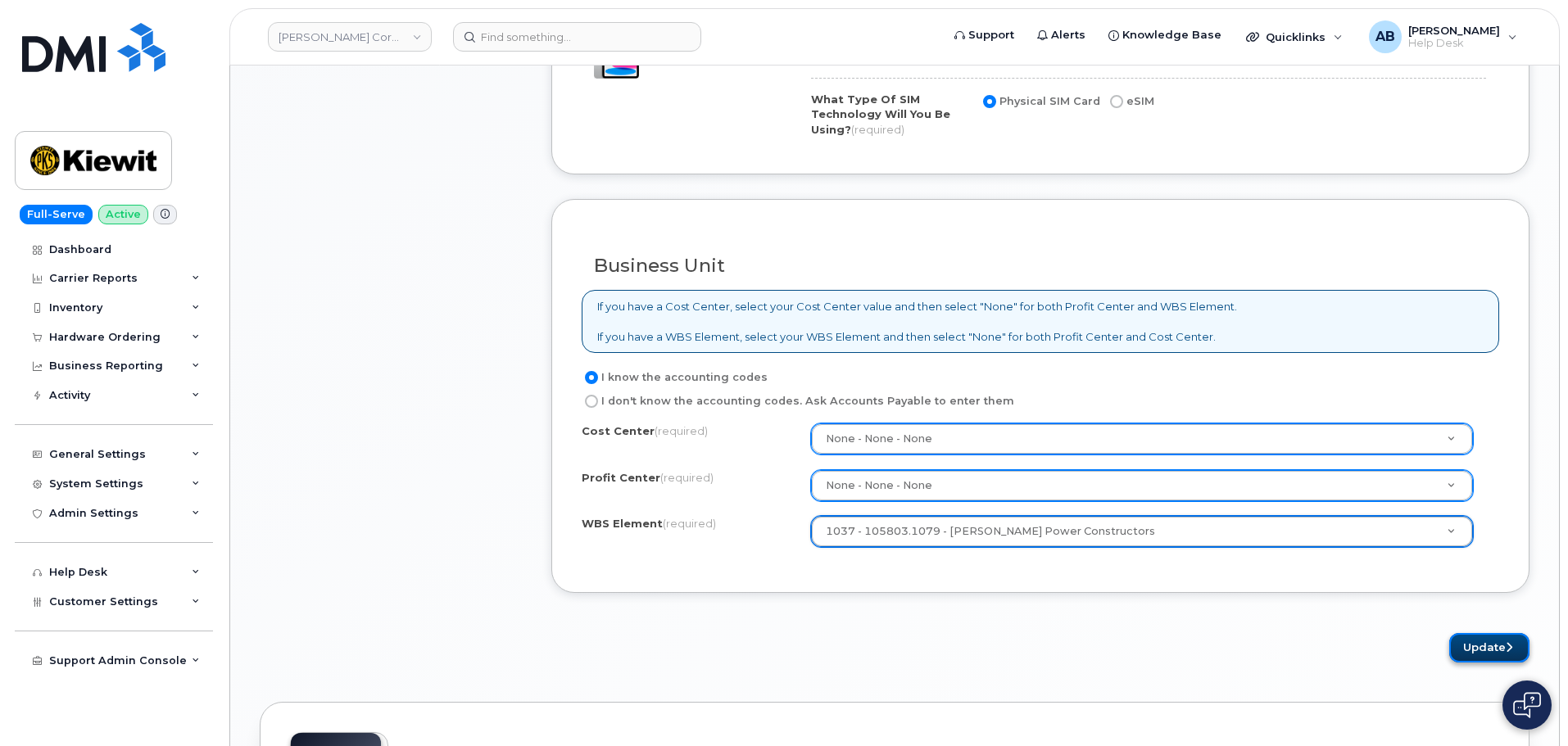
click at [1471, 651] on button "Update" at bounding box center [1488, 648] width 81 height 30
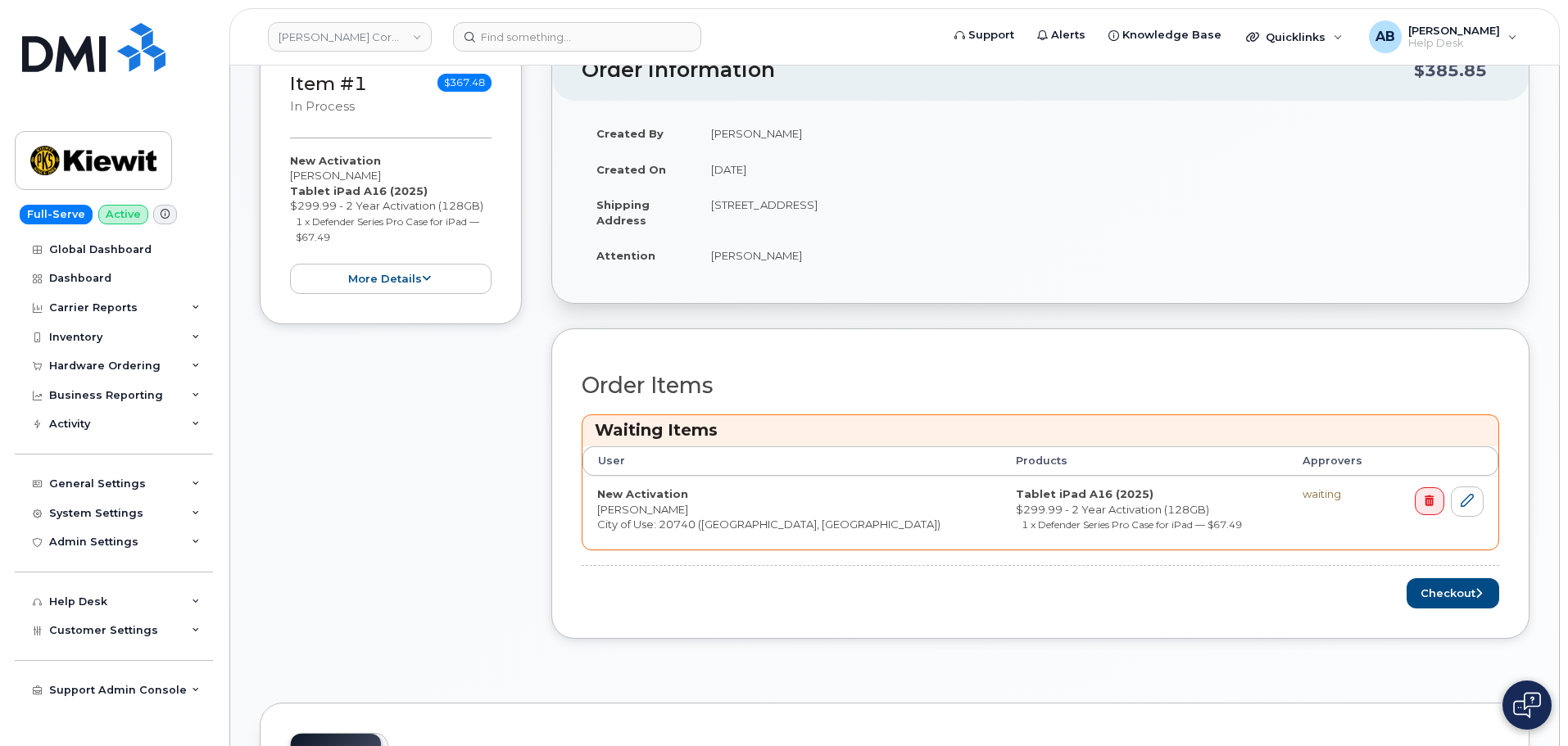
scroll to position [491, 0]
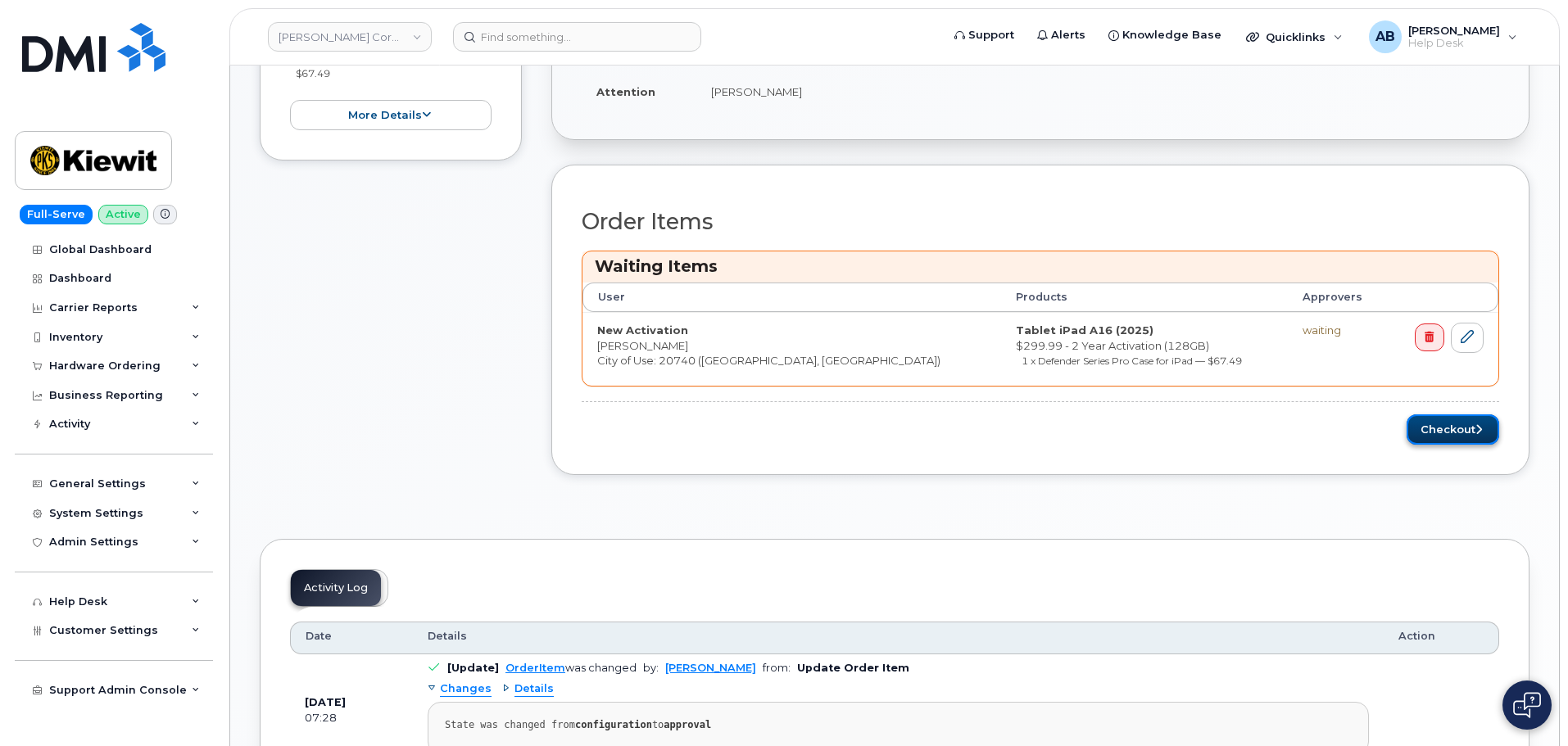
click at [1453, 430] on button "Checkout" at bounding box center [1452, 429] width 93 height 30
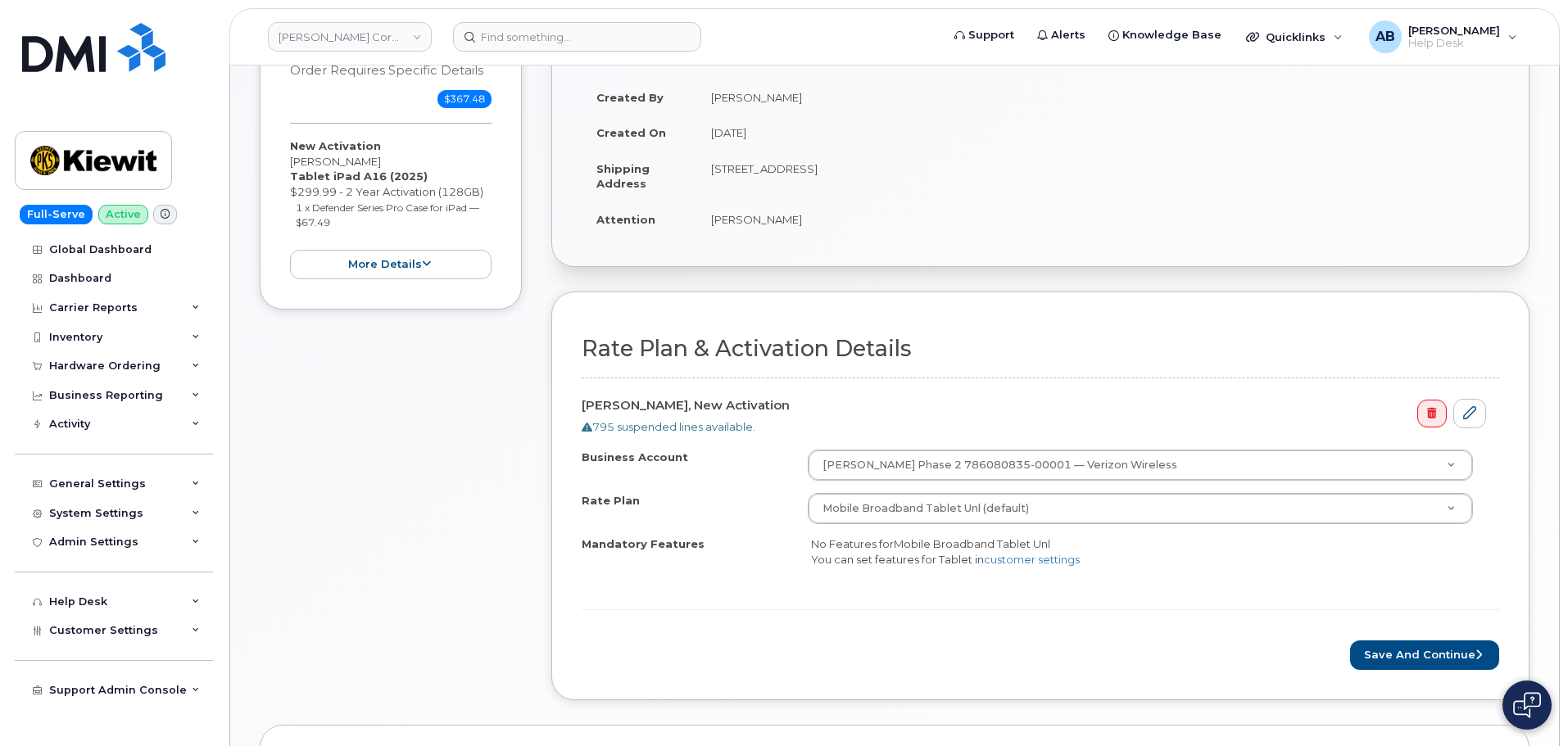
scroll to position [246, 0]
drag, startPoint x: 1433, startPoint y: 652, endPoint x: 1424, endPoint y: 649, distance: 9.5
click at [1432, 652] on button "Save and Continue" at bounding box center [1424, 652] width 149 height 30
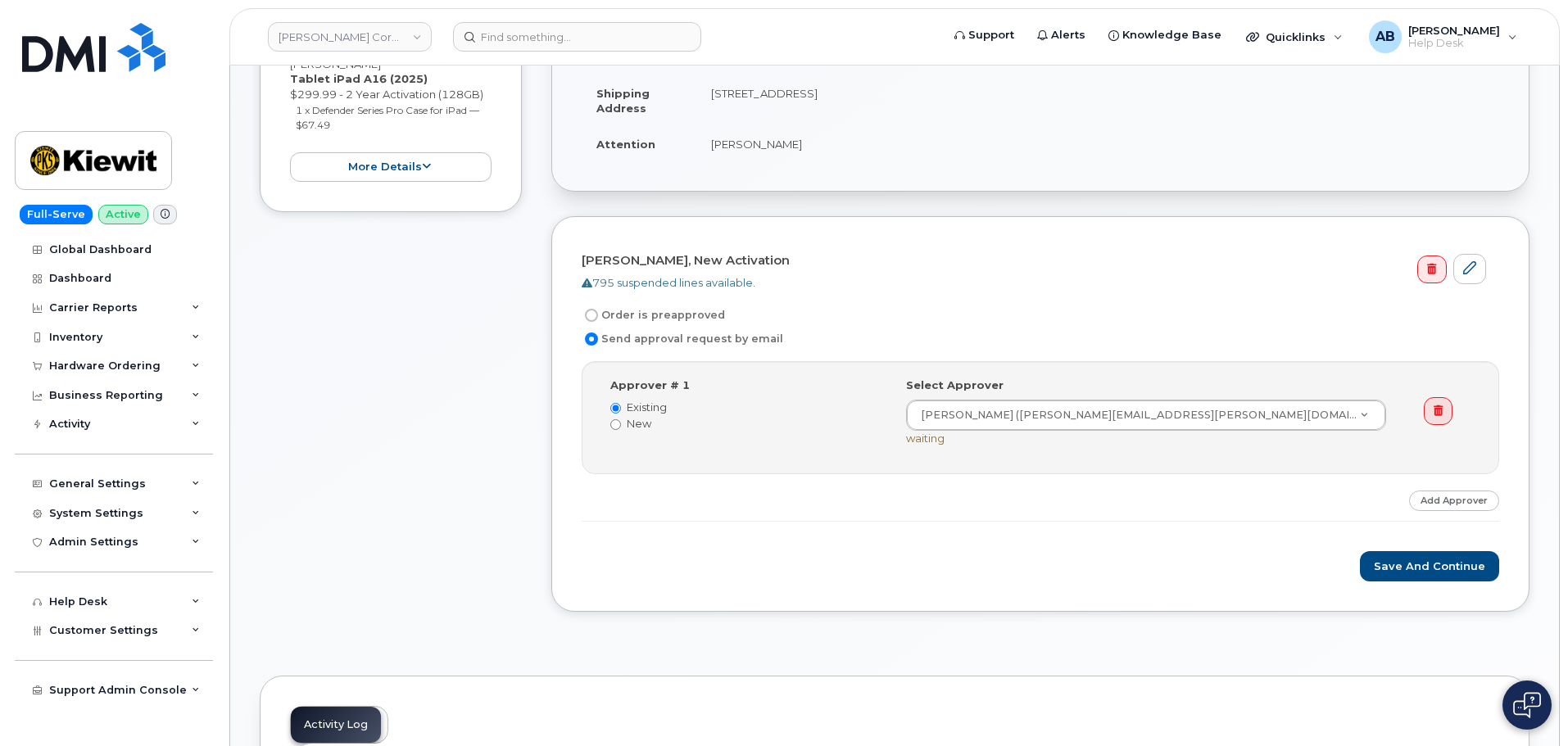
scroll to position [328, 0]
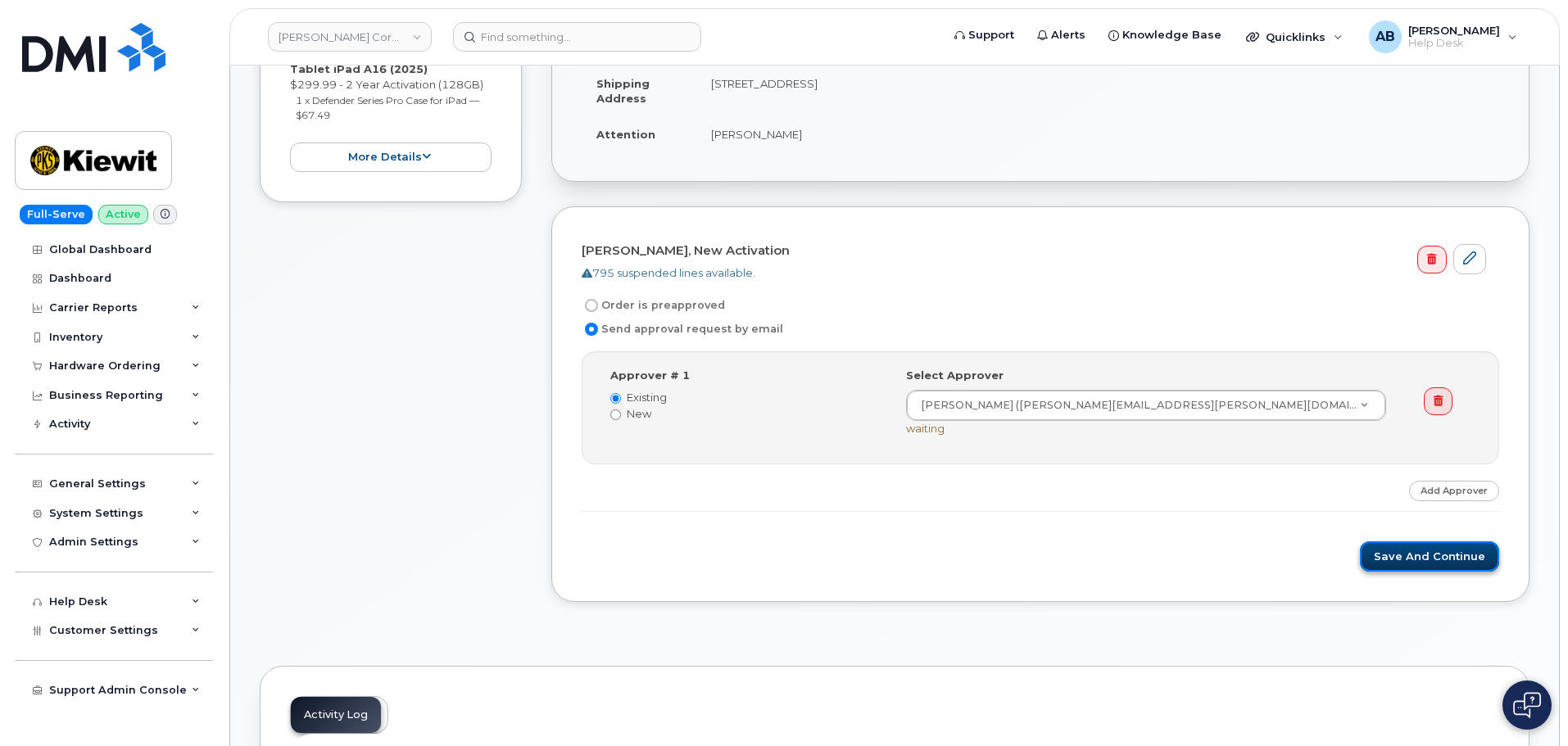
click at [1415, 562] on button "Save and Continue" at bounding box center [1429, 556] width 139 height 30
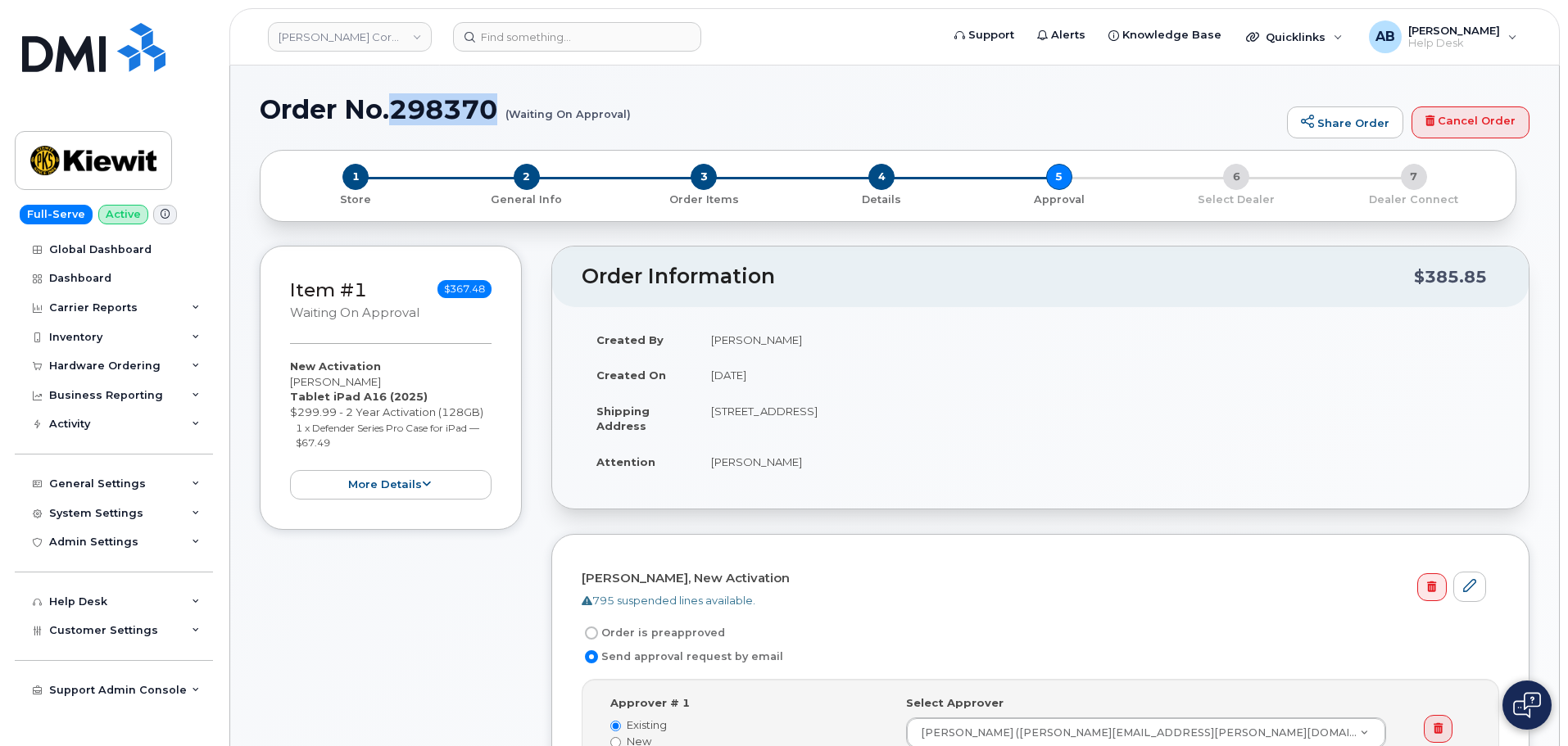
drag, startPoint x: 393, startPoint y: 115, endPoint x: 498, endPoint y: 117, distance: 105.0
click at [498, 117] on h1 "Order No.298370 (Waiting On Approval)" at bounding box center [769, 109] width 1019 height 28
copy h1 "298370"
click at [105, 152] on img at bounding box center [93, 160] width 126 height 47
